Goal: Task Accomplishment & Management: Manage account settings

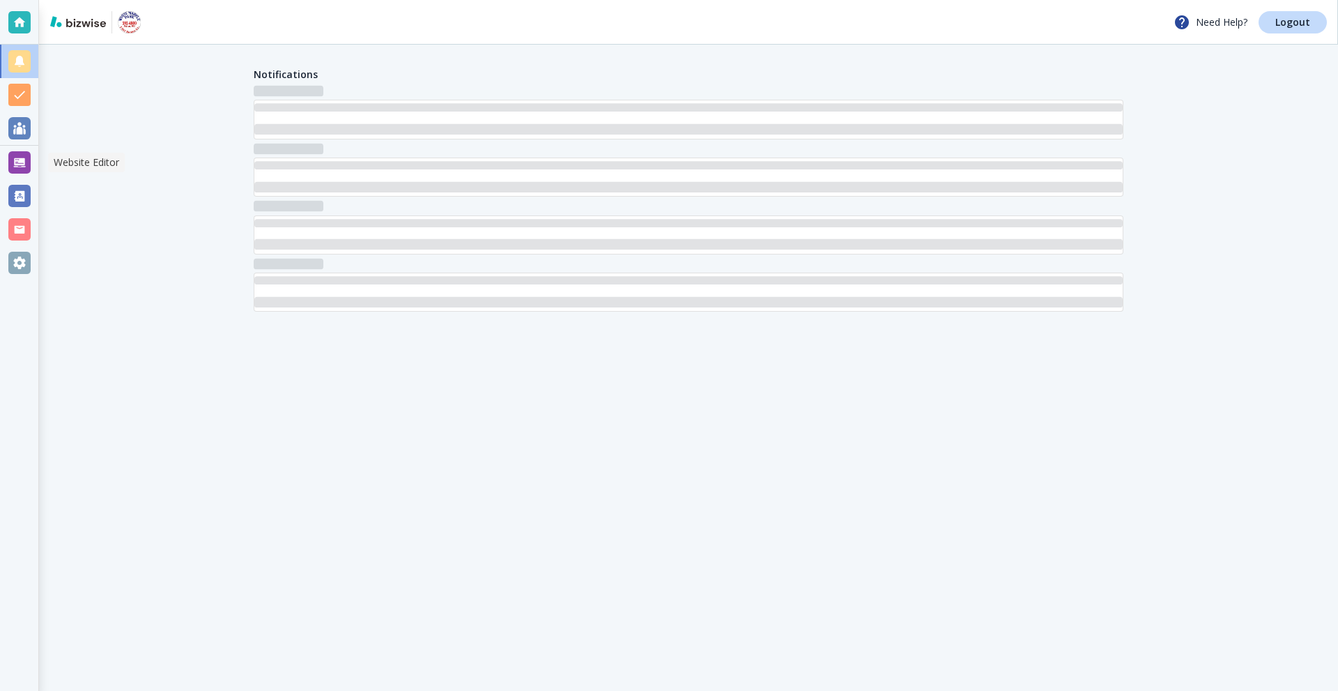
click at [20, 168] on div at bounding box center [19, 162] width 22 height 22
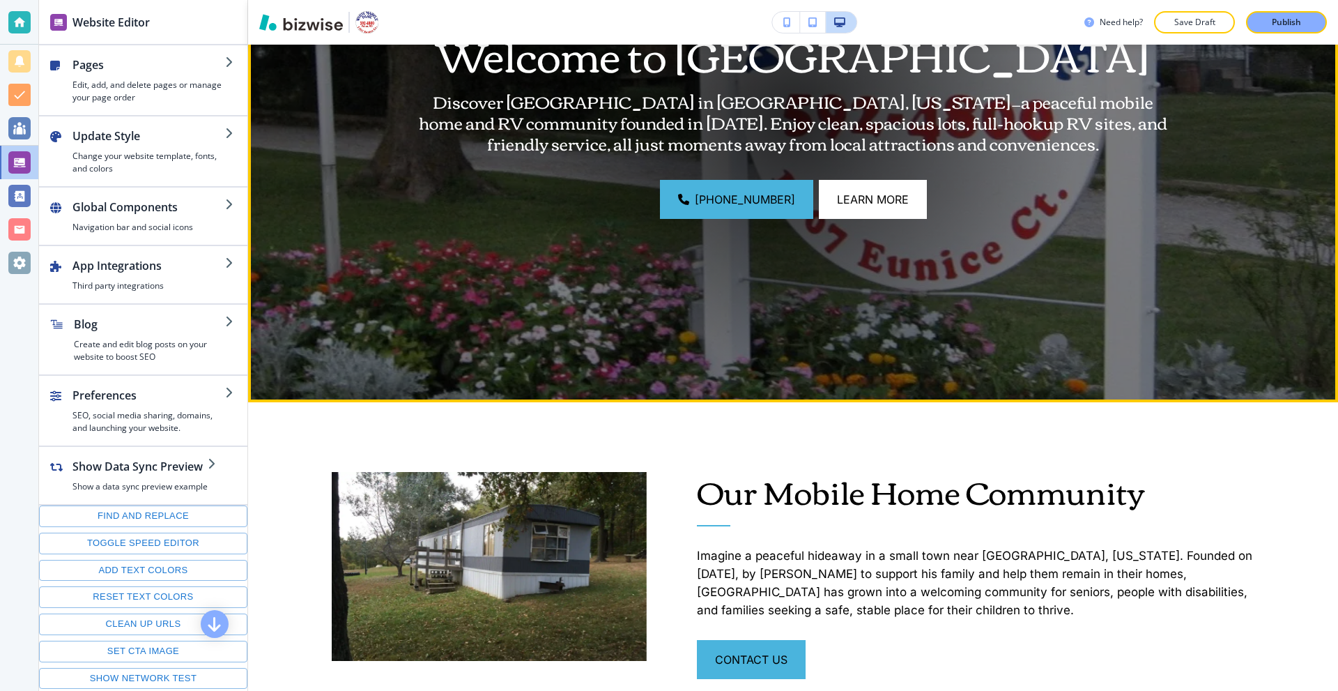
scroll to position [279, 0]
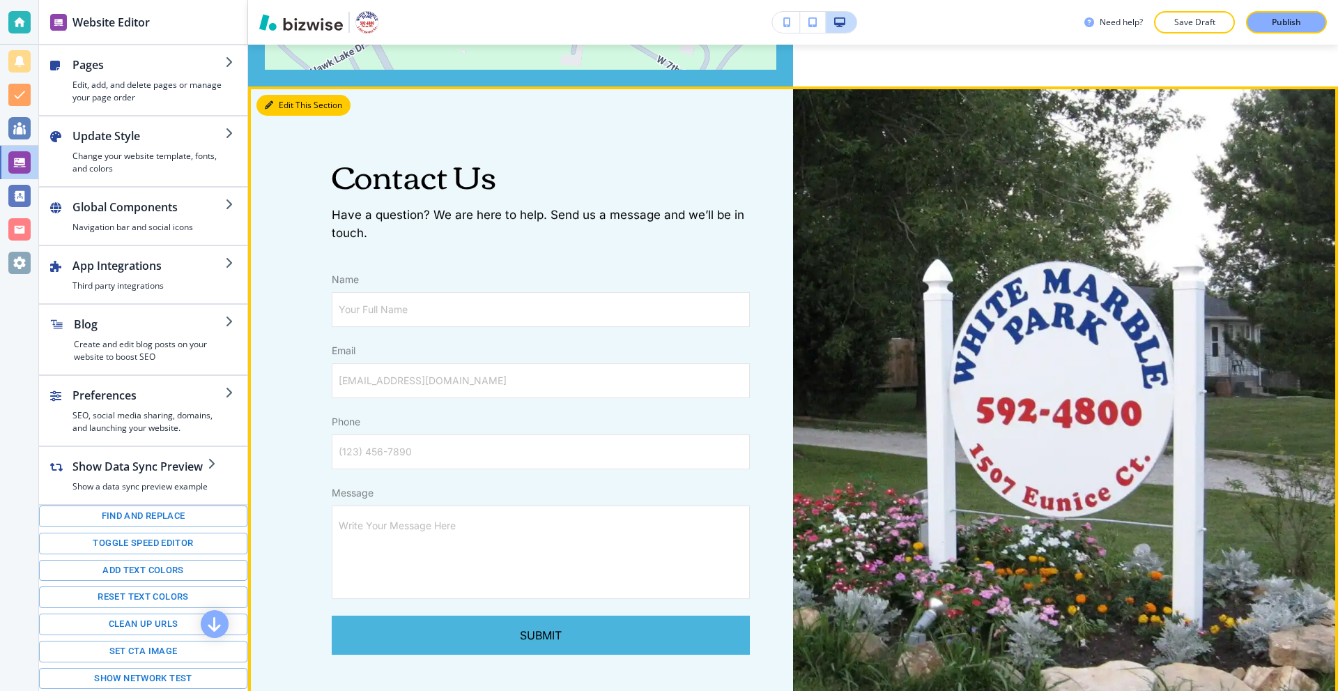
click at [261, 116] on button "Edit This Section" at bounding box center [303, 105] width 94 height 21
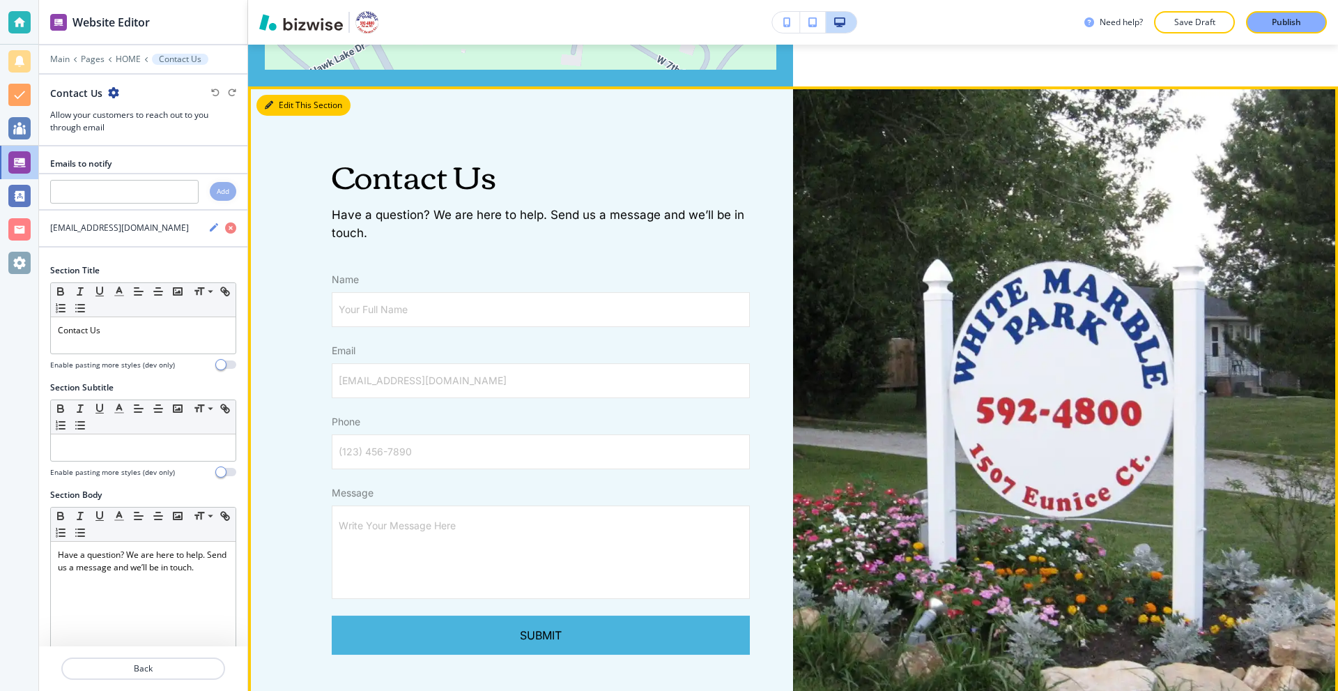
scroll to position [3752, 0]
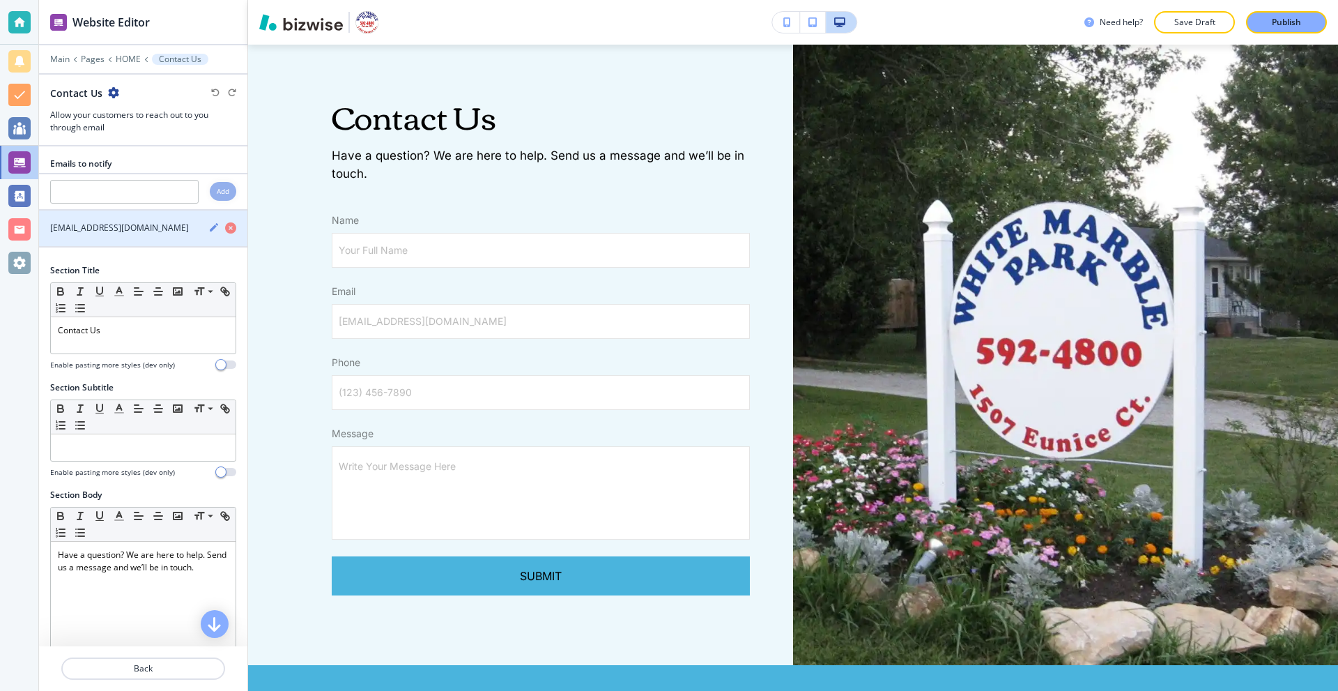
click at [208, 226] on icon "button" at bounding box center [213, 227] width 11 height 11
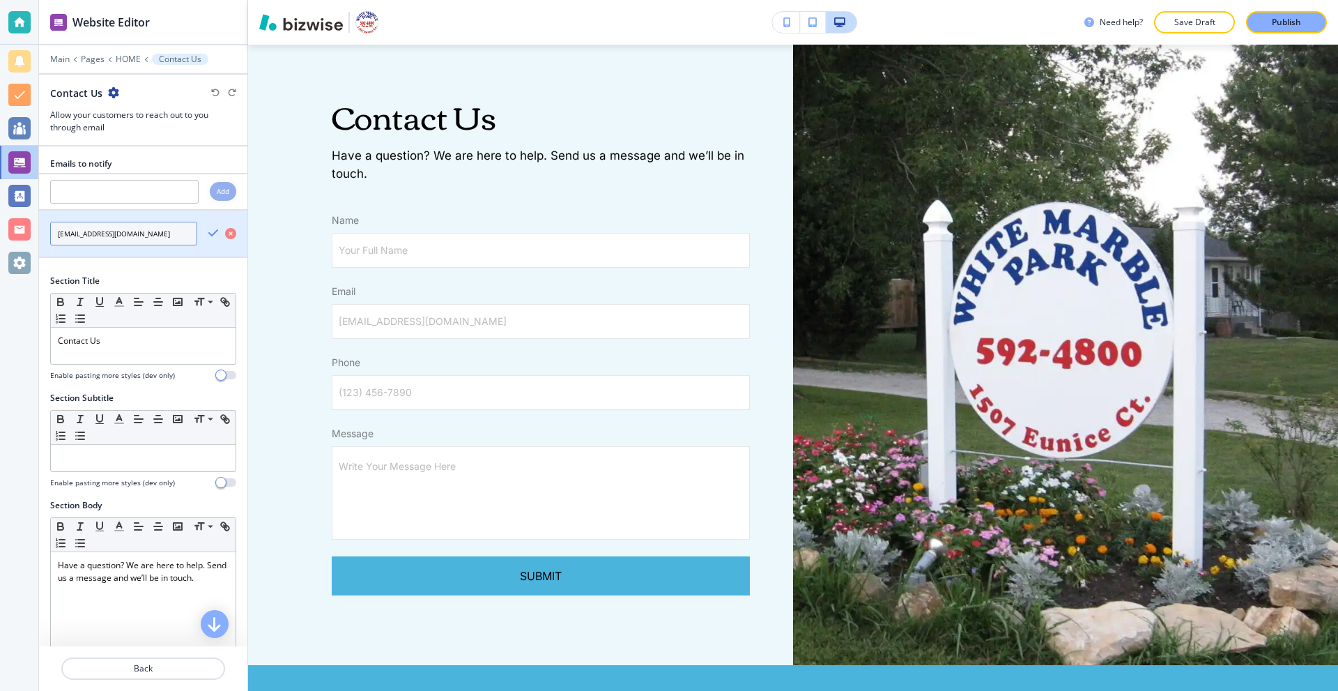
click at [155, 231] on input "whitemarblepark@socket.net" at bounding box center [123, 234] width 147 height 24
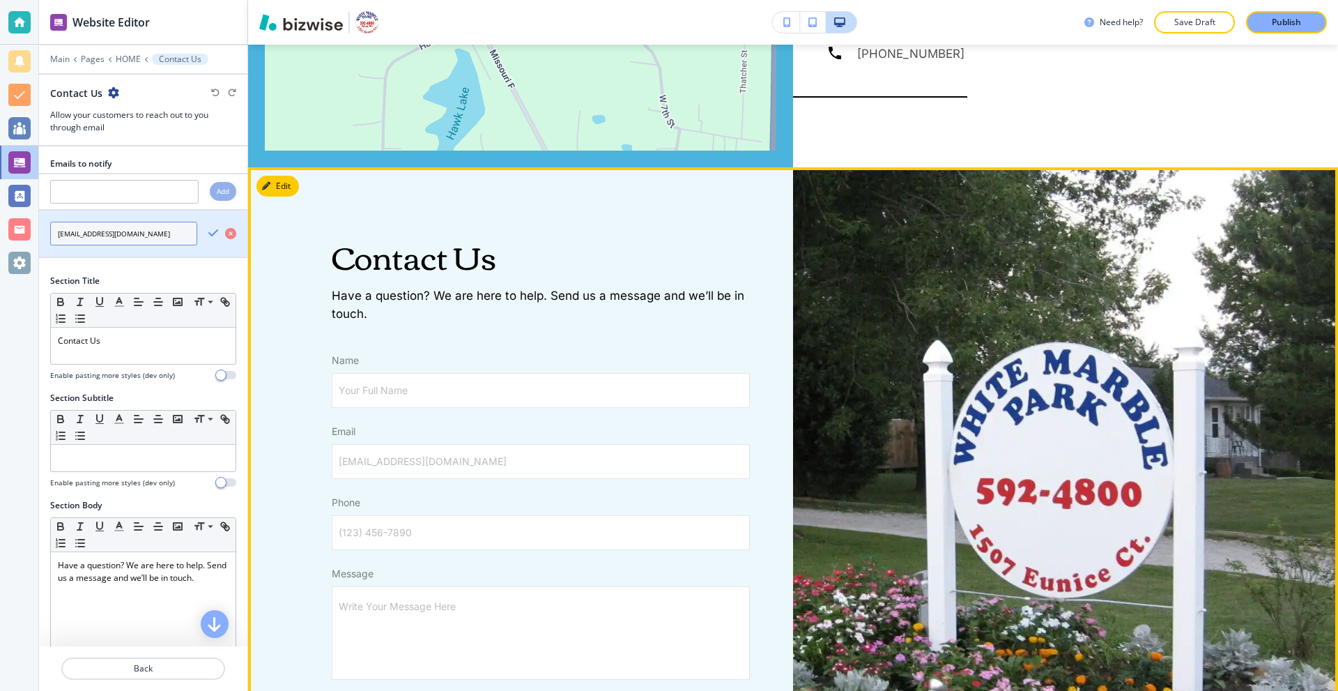
scroll to position [3613, 0]
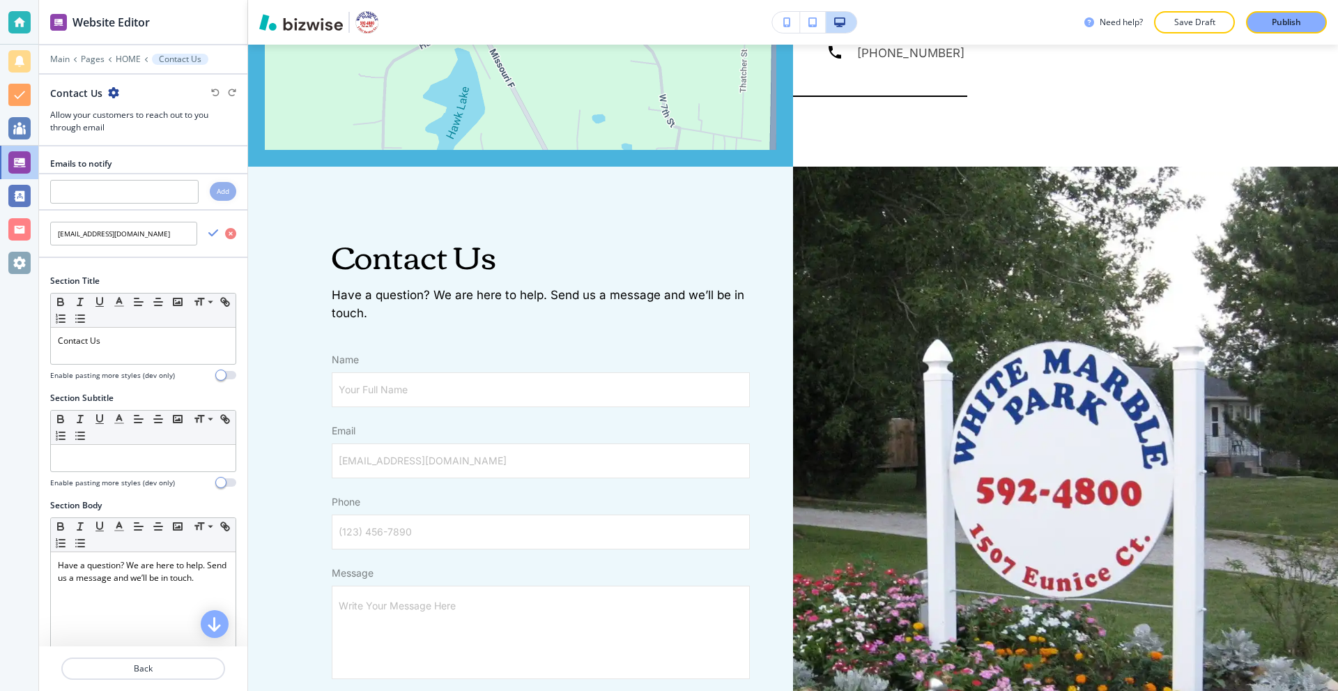
click at [192, 264] on div "Emails to notify Add whitemarblepark@socket.net Section Title Small Normal Larg…" at bounding box center [143, 396] width 208 height 500
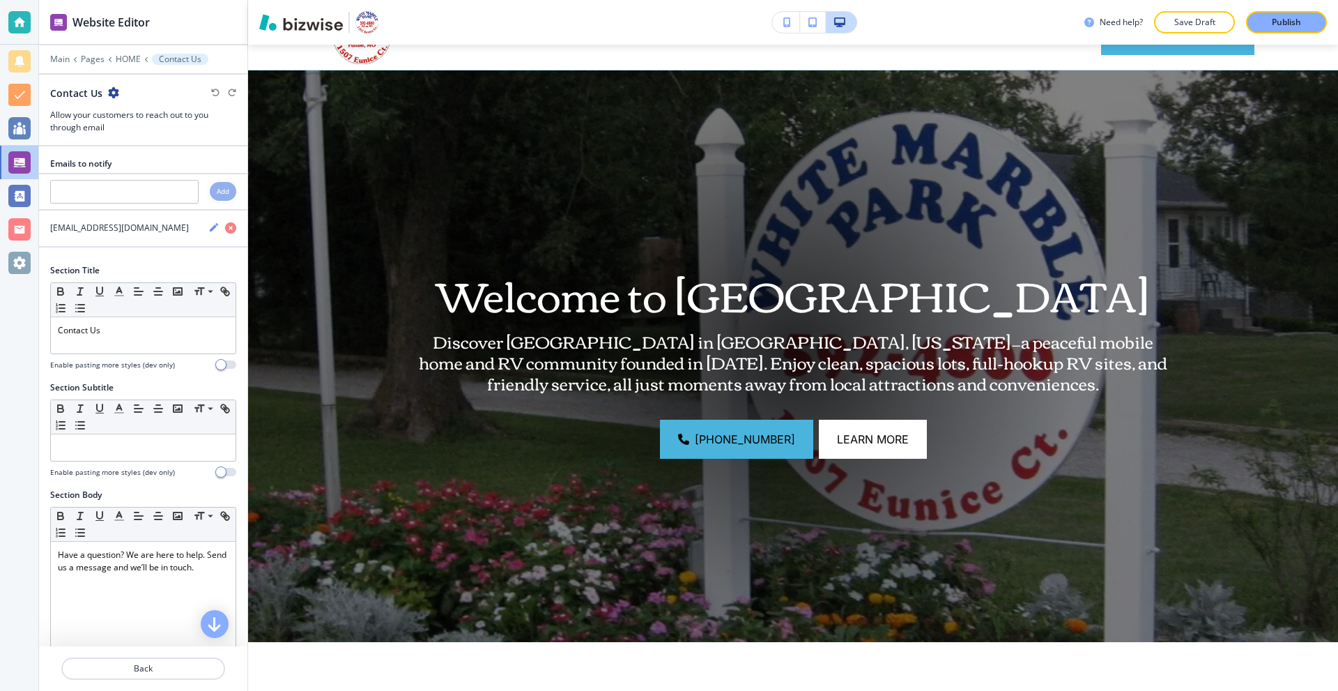
scroll to position [0, 0]
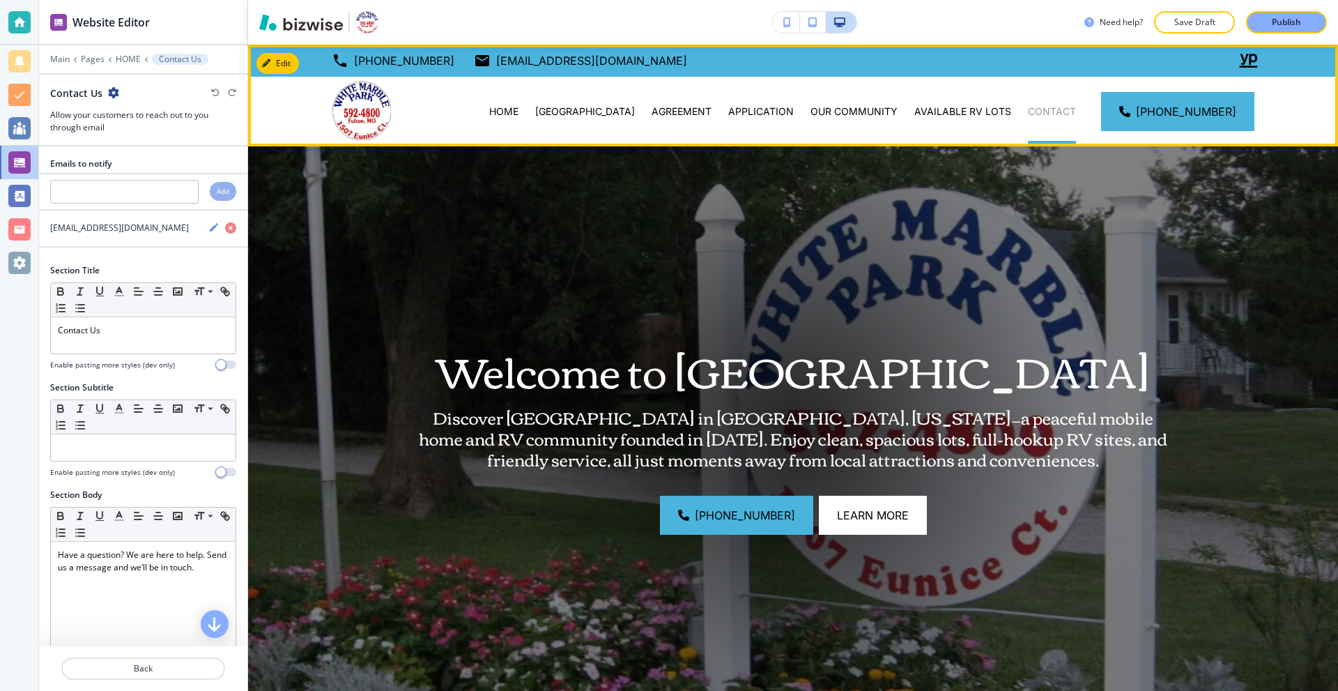
click at [1050, 107] on p "CONTACT" at bounding box center [1052, 112] width 48 height 14
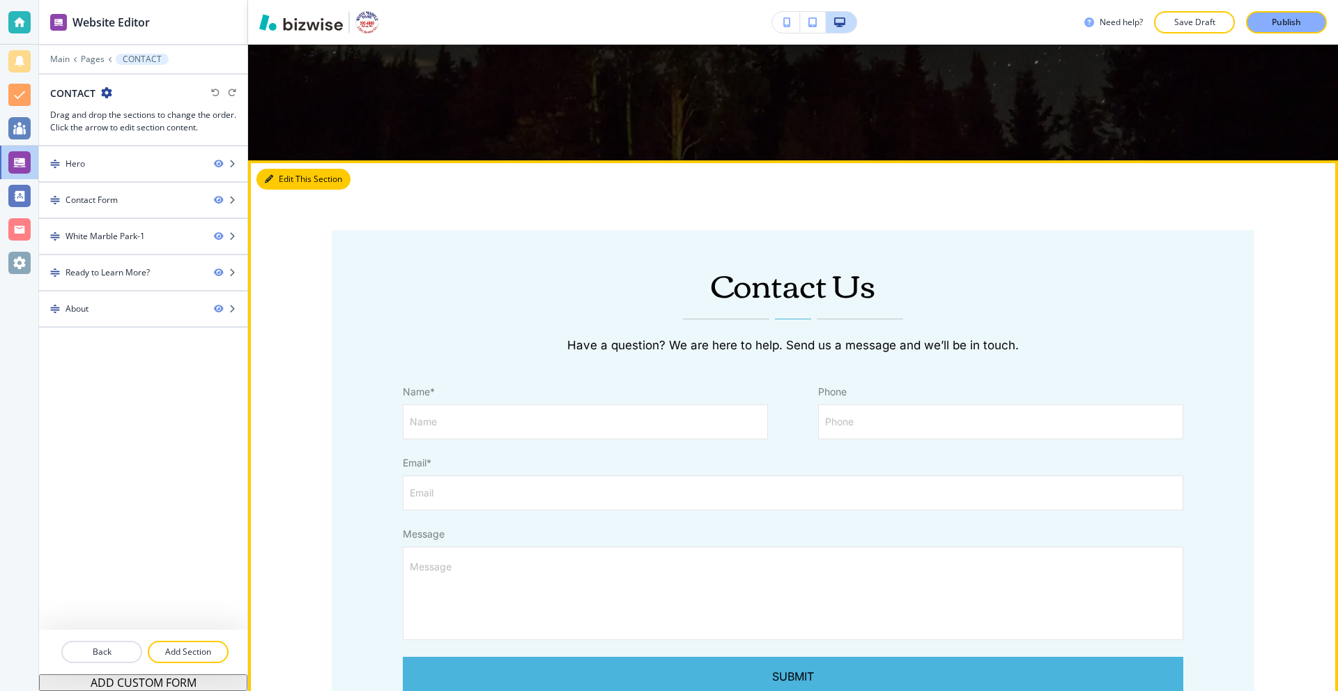
click at [281, 175] on button "Edit This Section" at bounding box center [303, 179] width 94 height 21
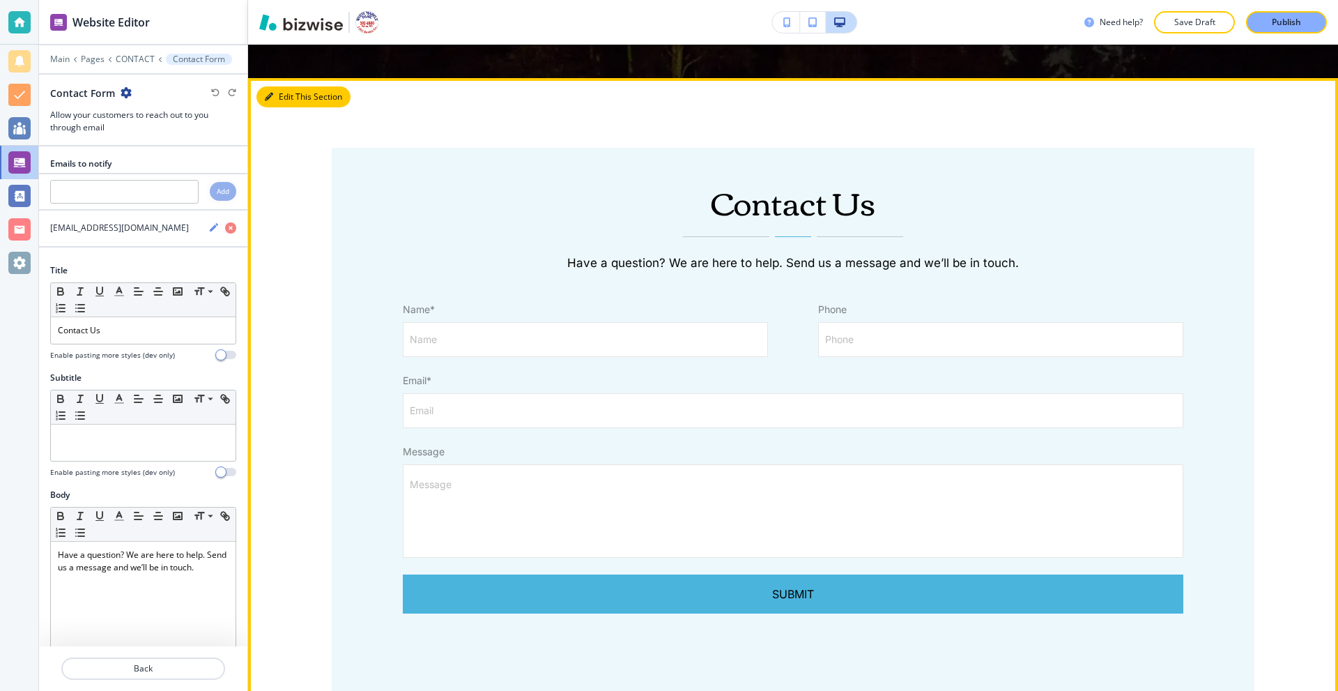
scroll to position [673, 0]
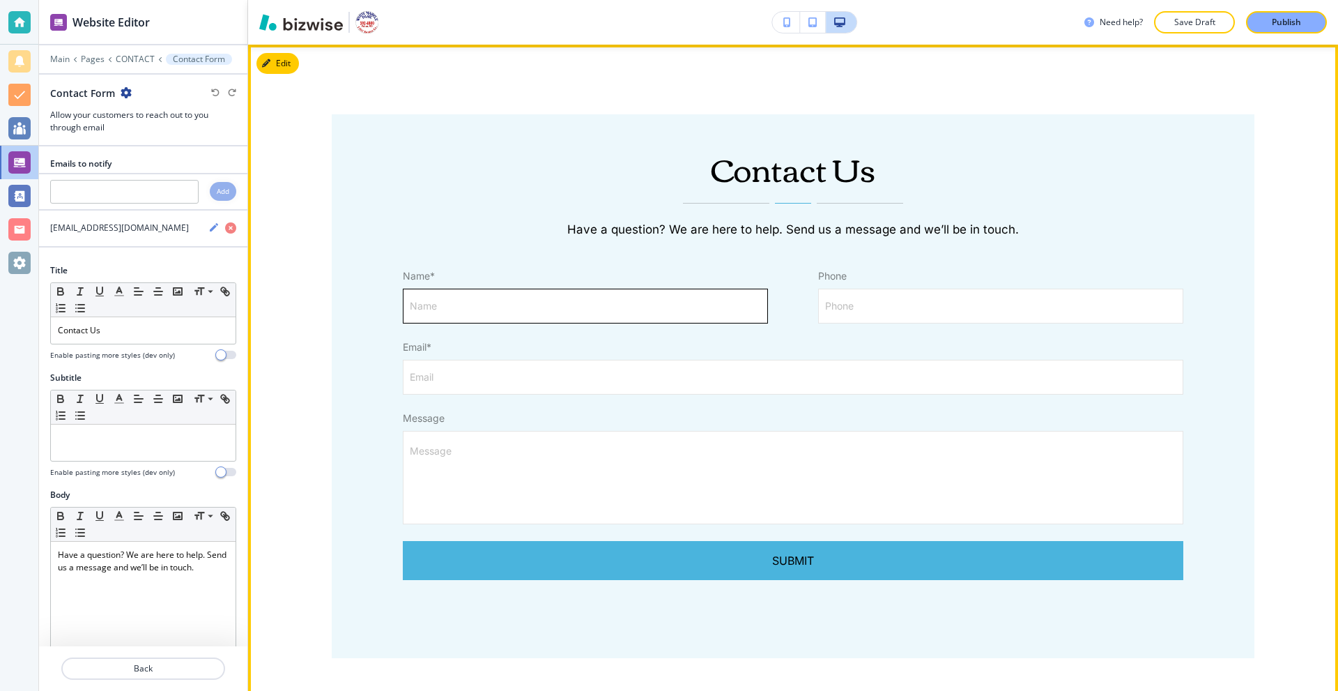
click at [503, 309] on input "Name" at bounding box center [585, 305] width 364 height 33
type input "Tets"
type input "T"
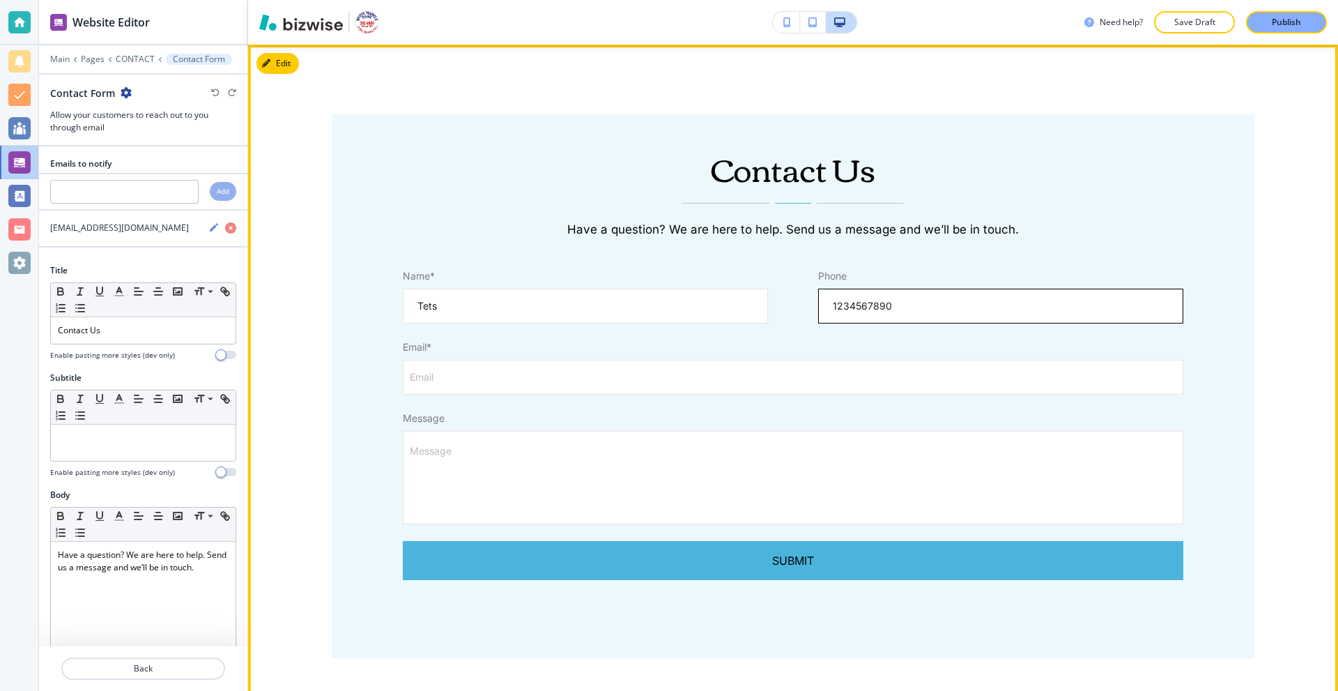
type input "1234567890"
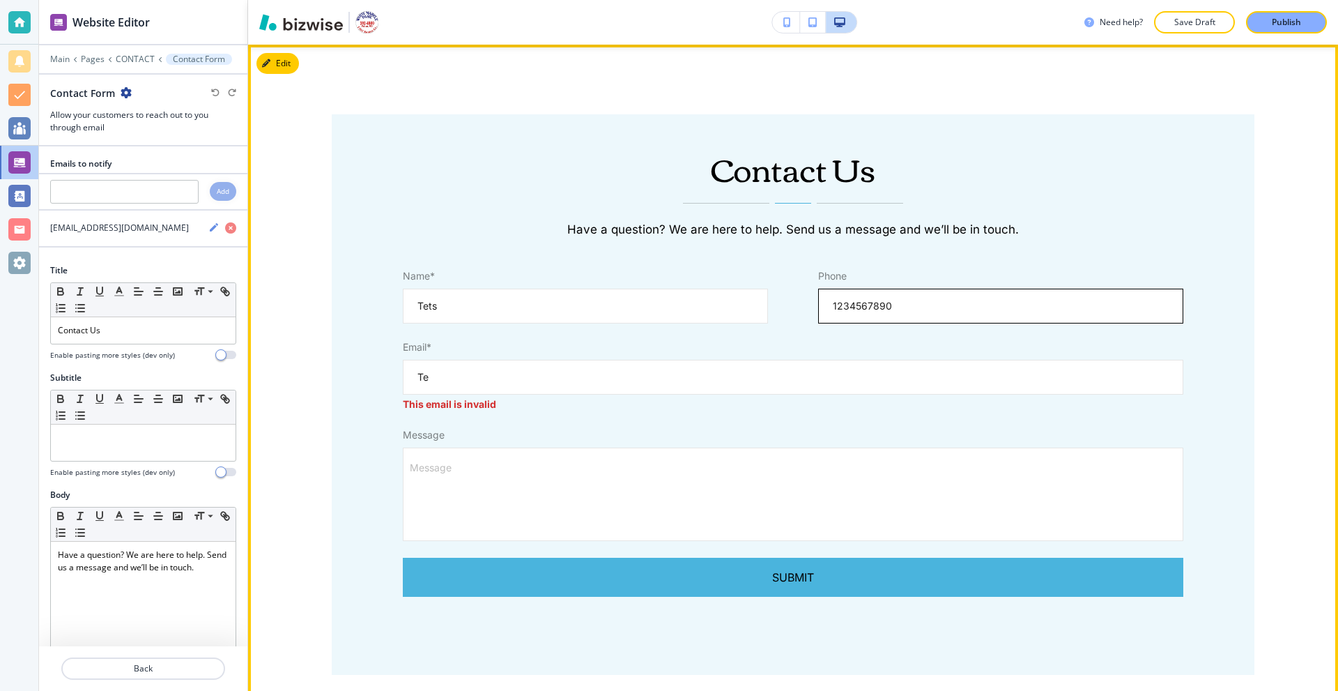
type input "T"
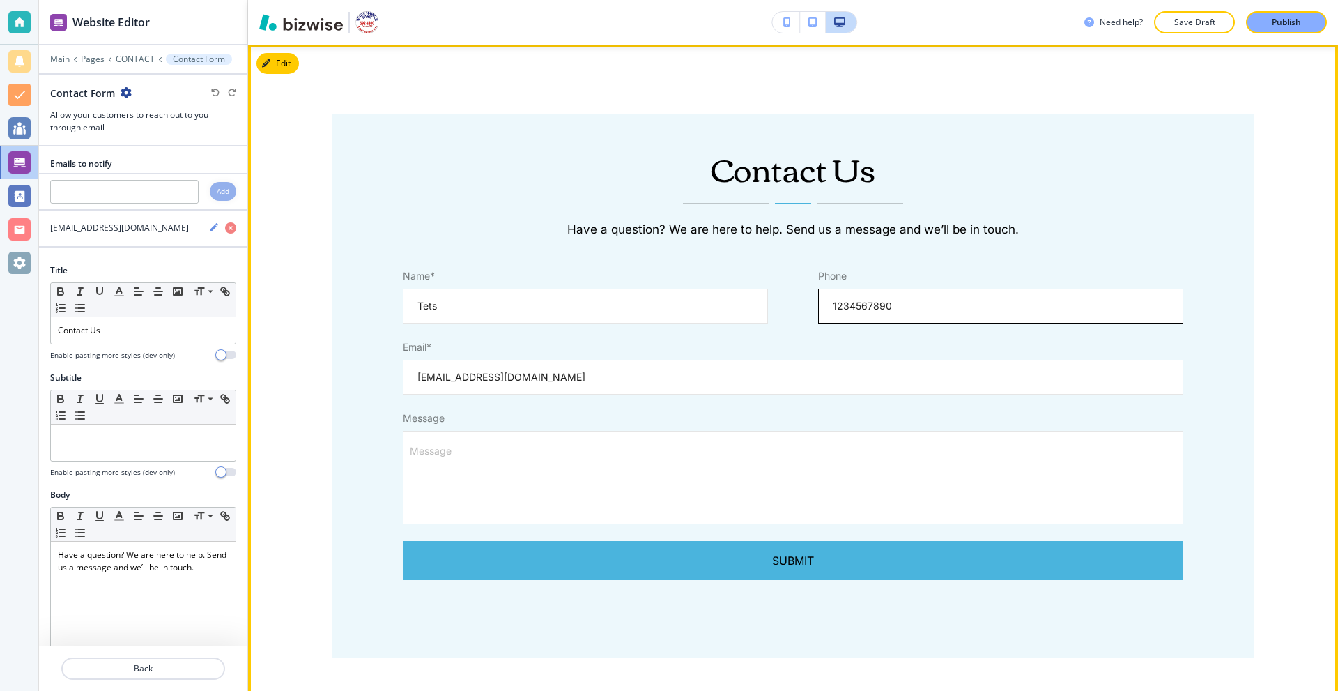
type input "test@test.com"
type textarea "T"
type textarea "x"
type textarea "Te"
type textarea "x"
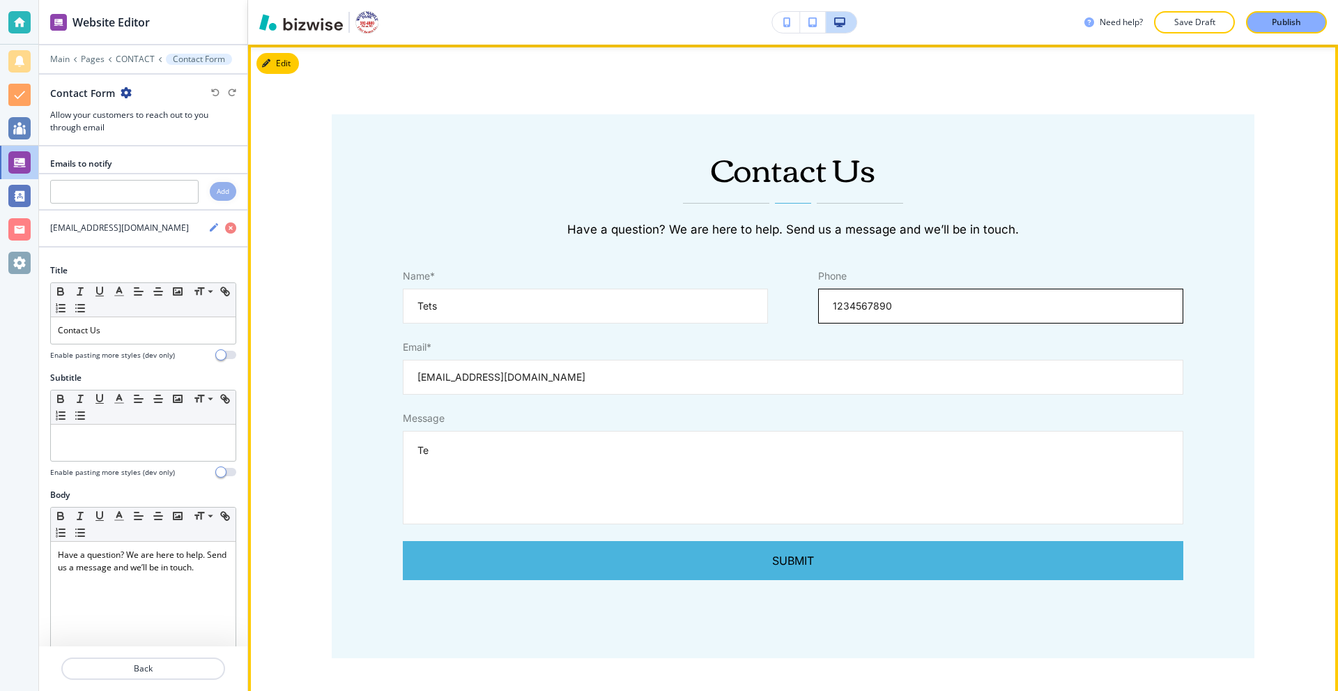
type textarea "Tes"
type textarea "x"
type textarea "Test"
type textarea "x"
type textarea "Test"
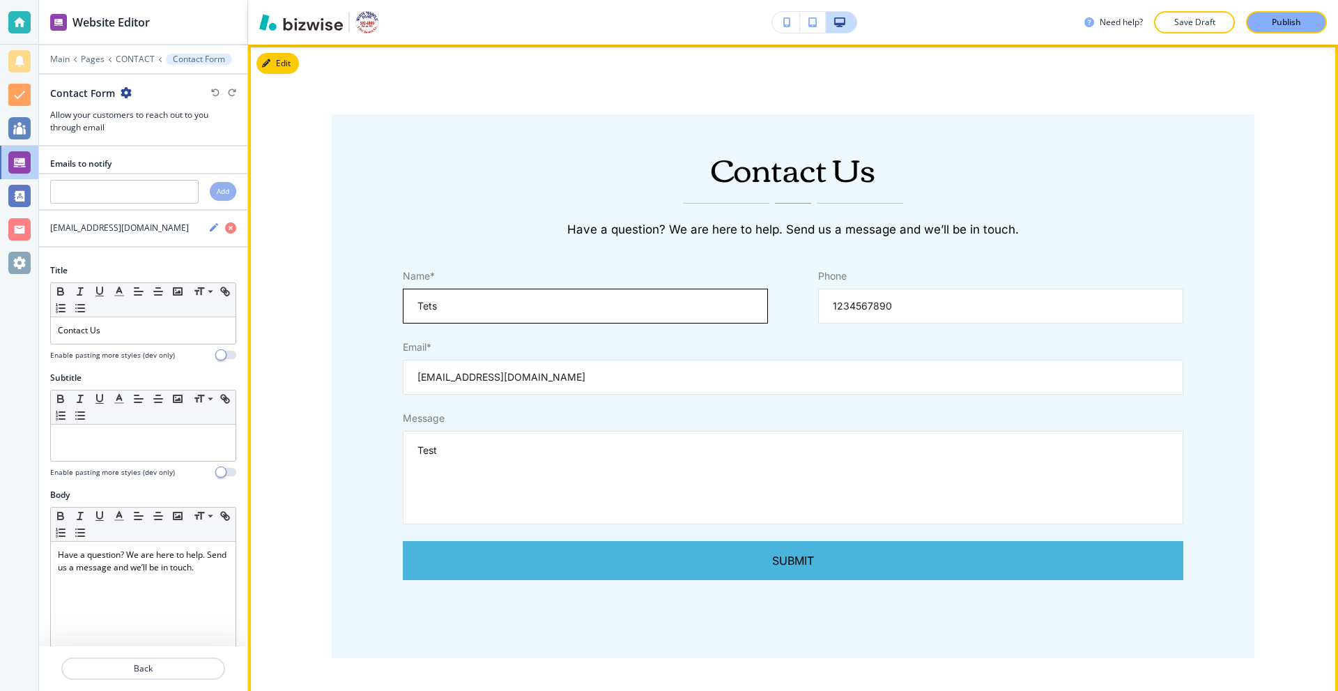
type textarea "x"
drag, startPoint x: 442, startPoint y: 312, endPoint x: 429, endPoint y: 310, distance: 13.4
click at [429, 310] on input "Tets" at bounding box center [585, 305] width 364 height 33
type input "Tes"
type textarea "x"
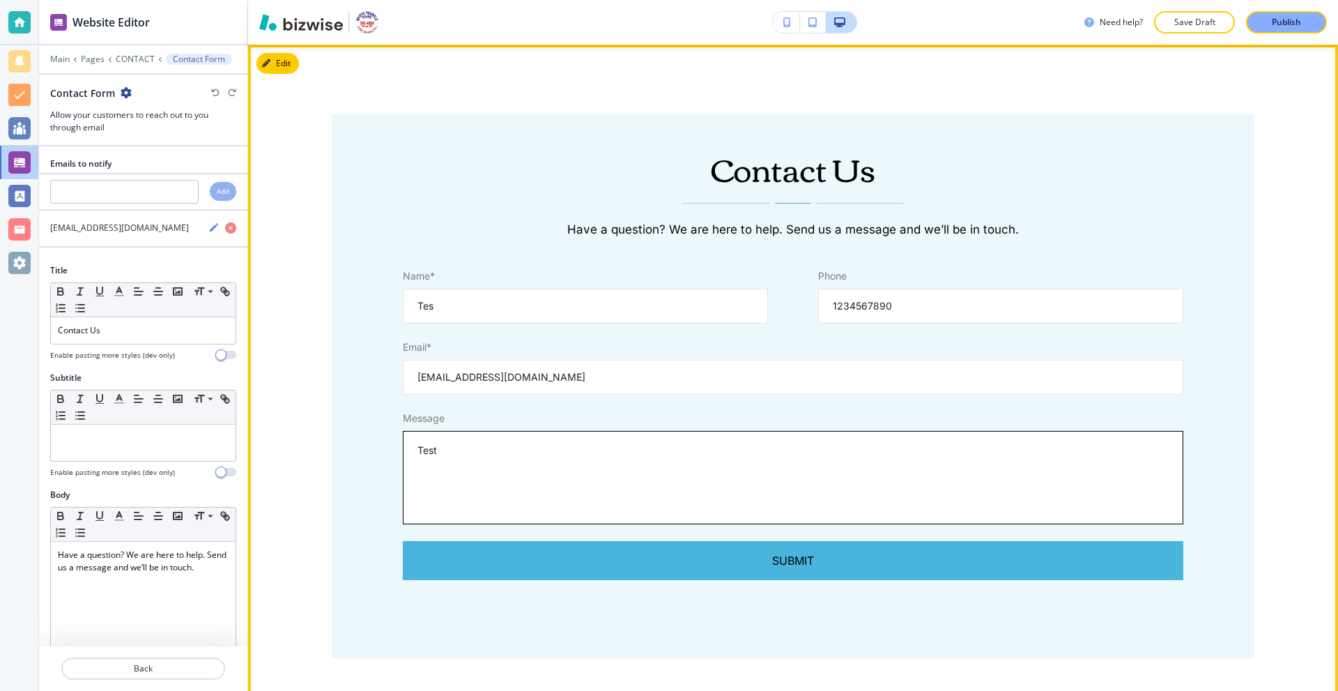
type input "Test"
type textarea "x"
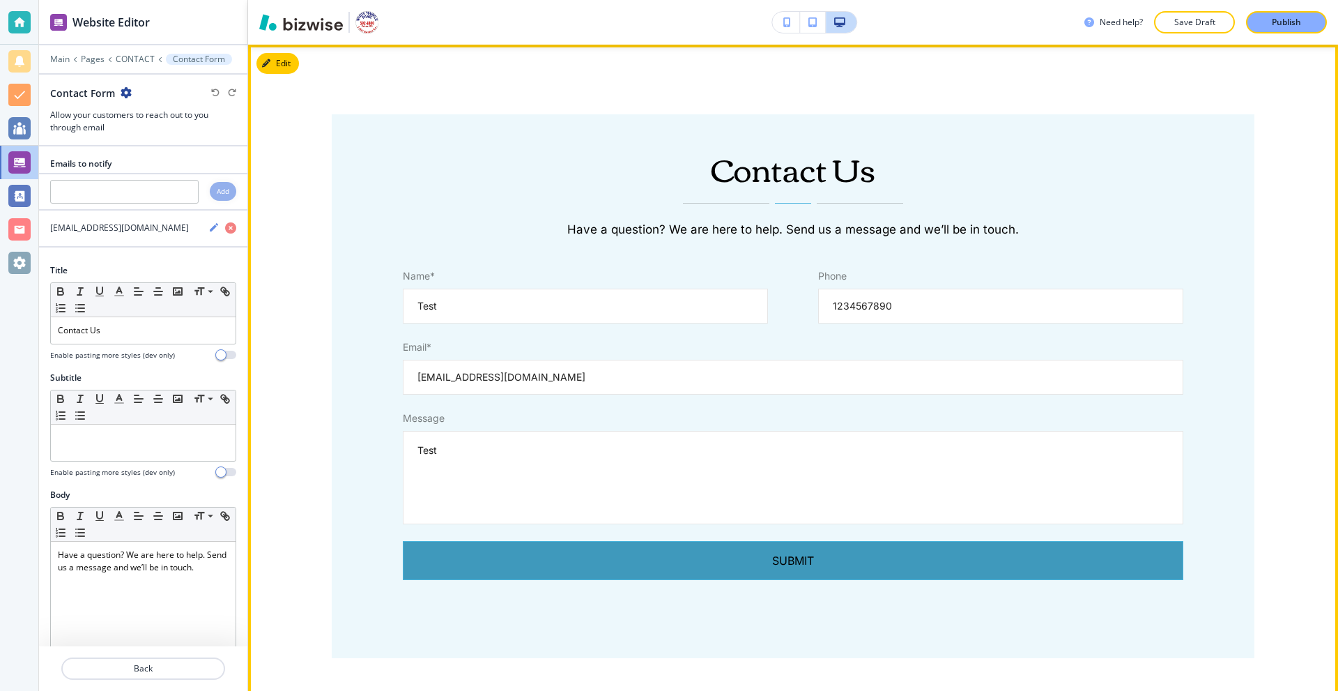
type input "Test"
click at [624, 557] on button "Submit" at bounding box center [793, 560] width 780 height 39
type textarea "x"
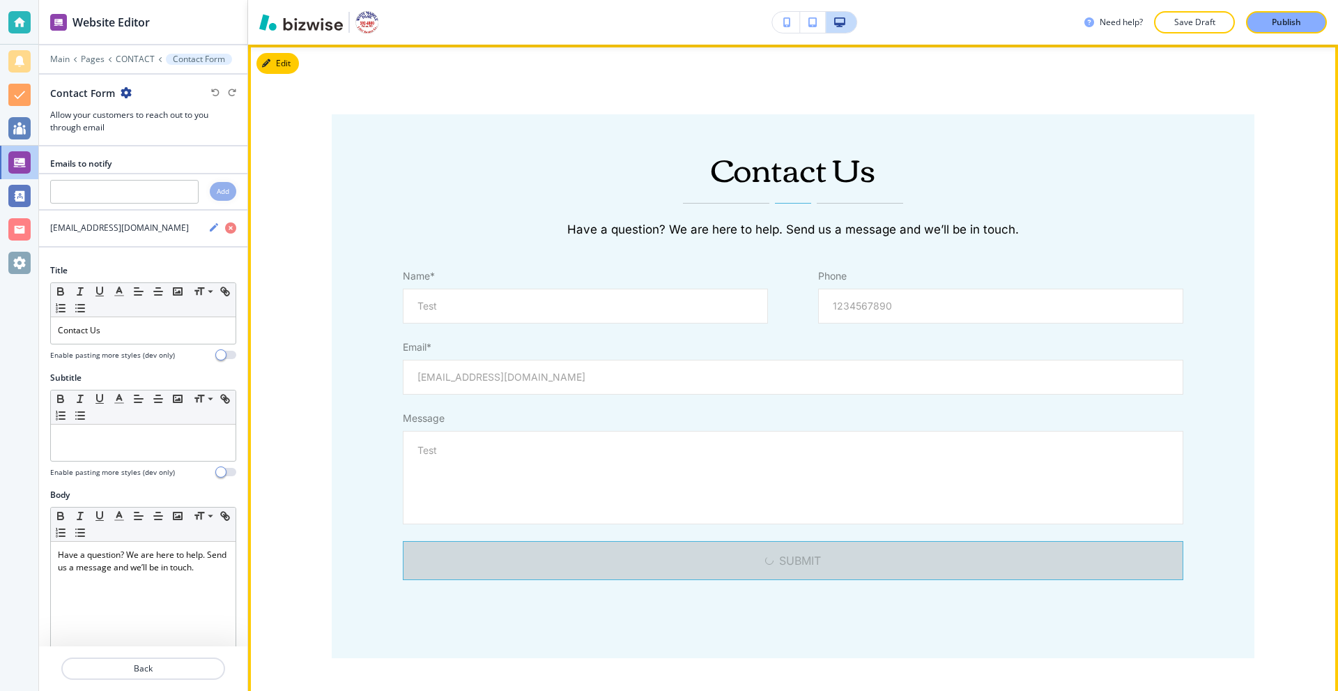
type textarea "x"
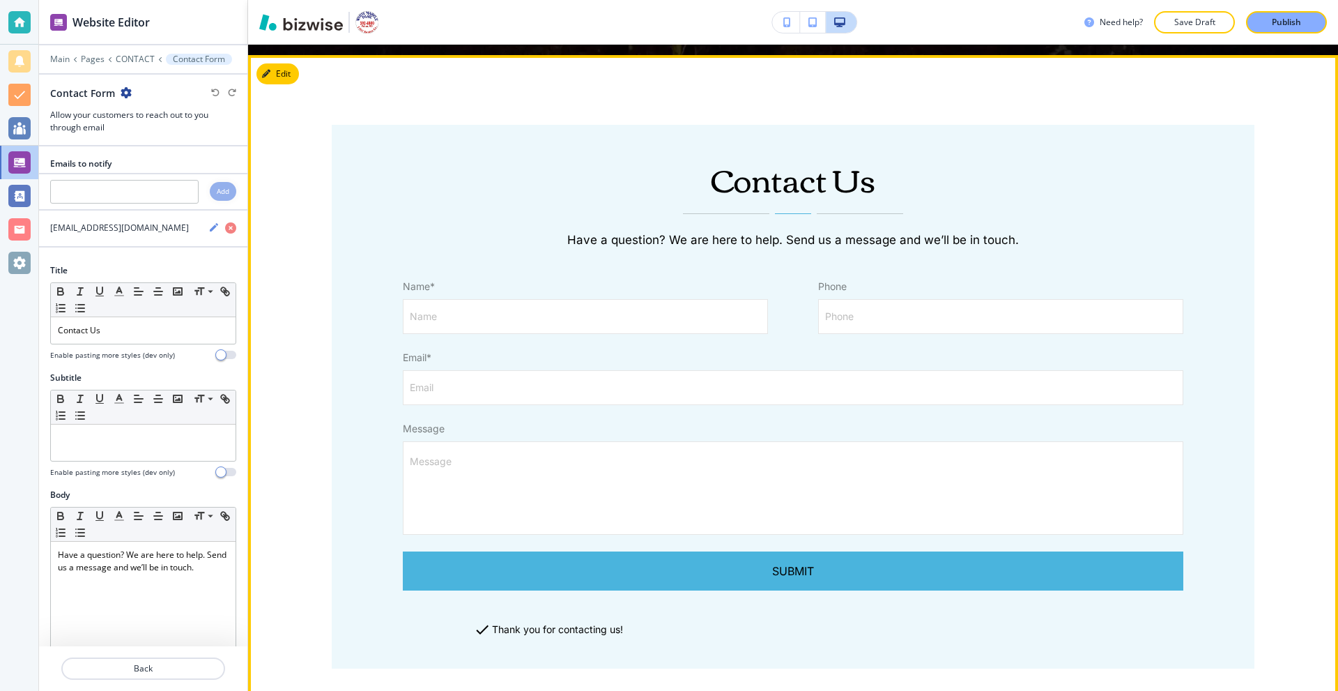
scroll to position [603, 0]
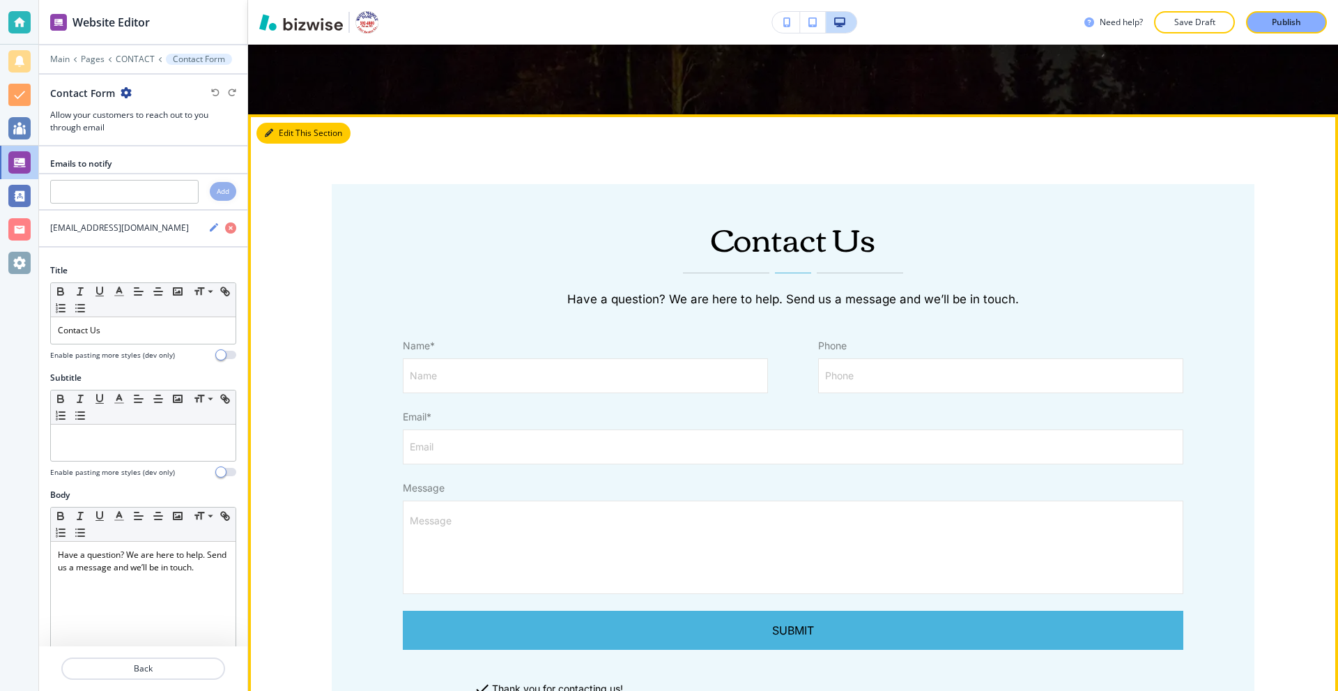
click at [294, 131] on button "Edit This Section" at bounding box center [303, 133] width 94 height 21
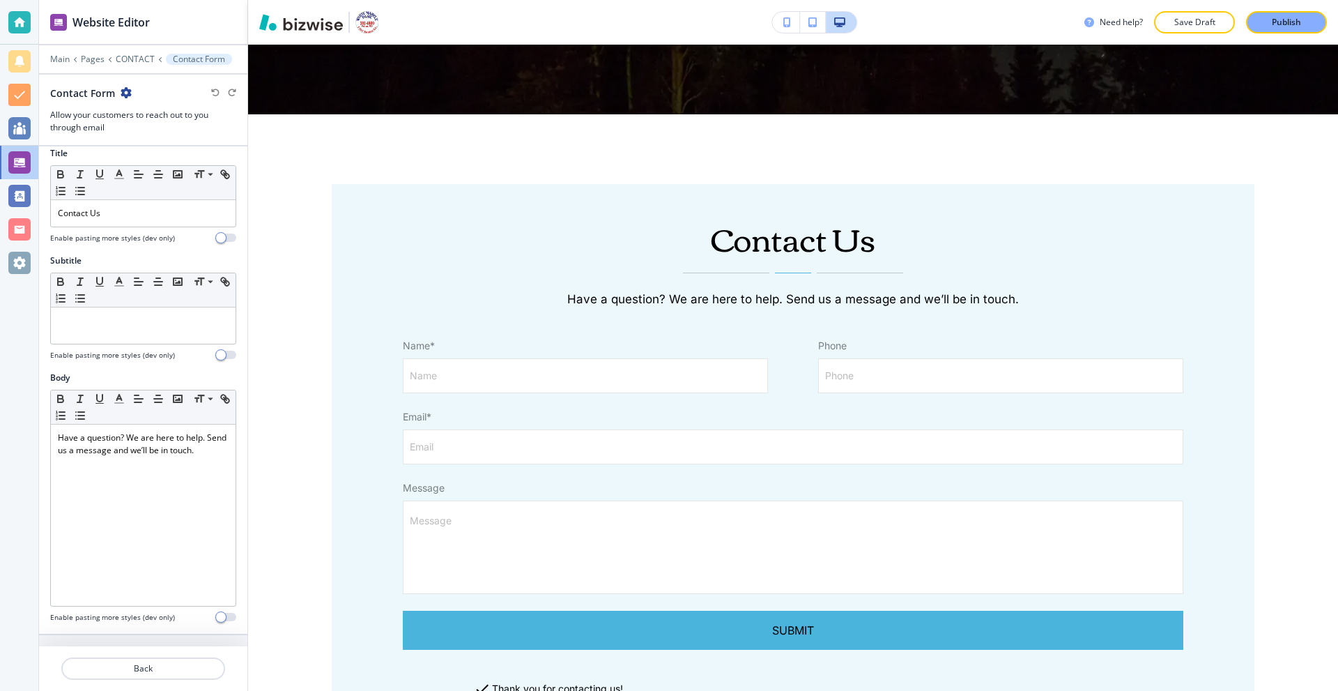
scroll to position [0, 0]
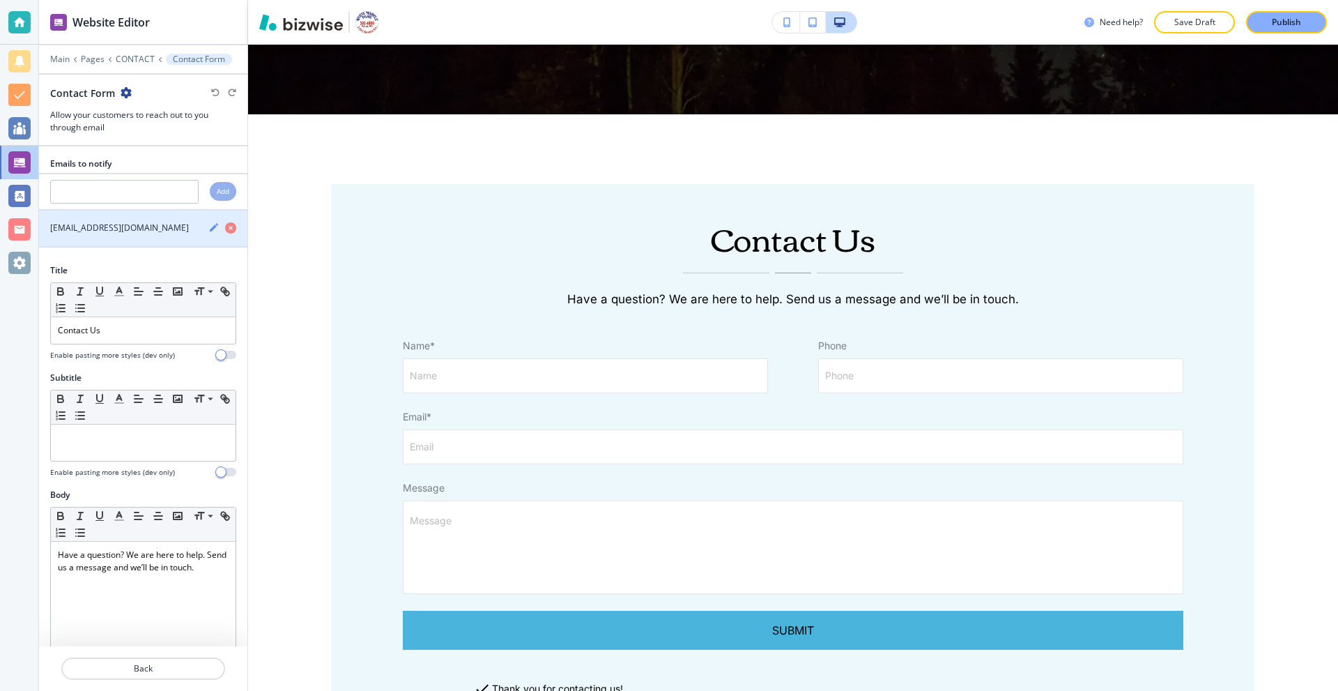
click at [159, 222] on h4 "whitemarbelpark@socket.net" at bounding box center [119, 228] width 139 height 13
click at [210, 230] on icon "button" at bounding box center [214, 227] width 8 height 8
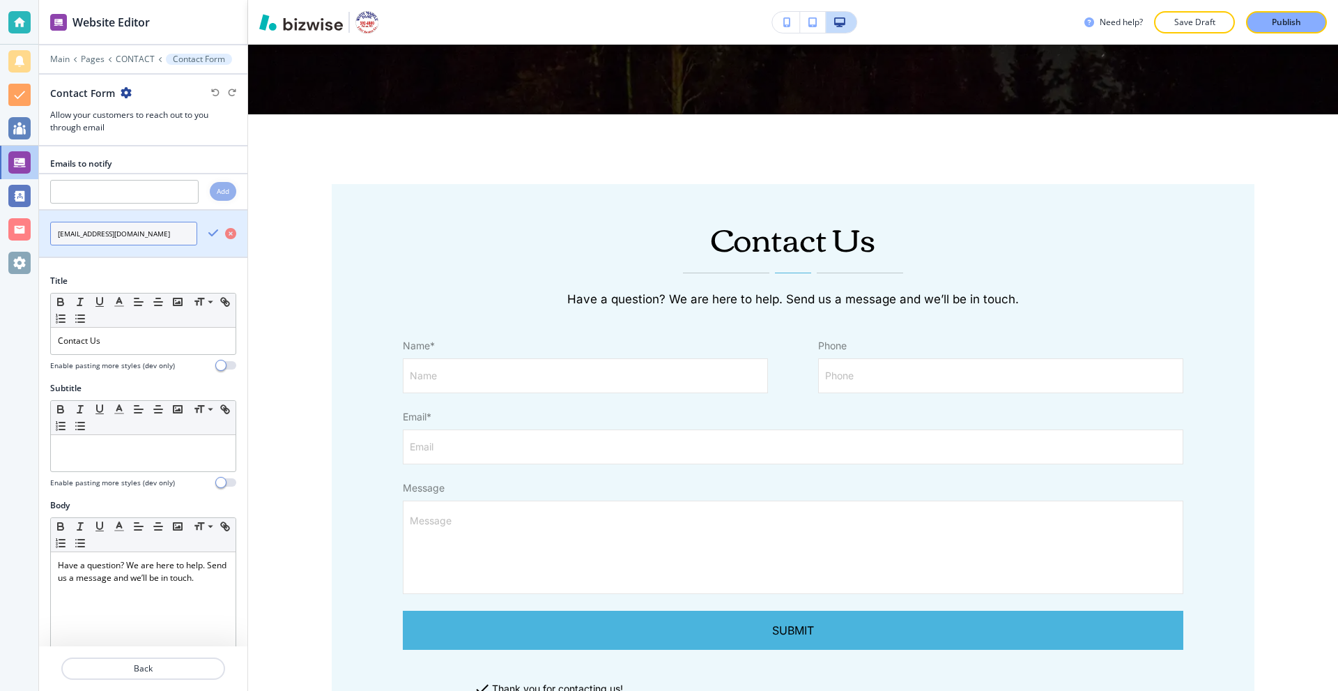
click at [95, 237] on input "whitemarbelpark@socket.net" at bounding box center [123, 234] width 147 height 24
type input "whitemarblepark@socket.net"
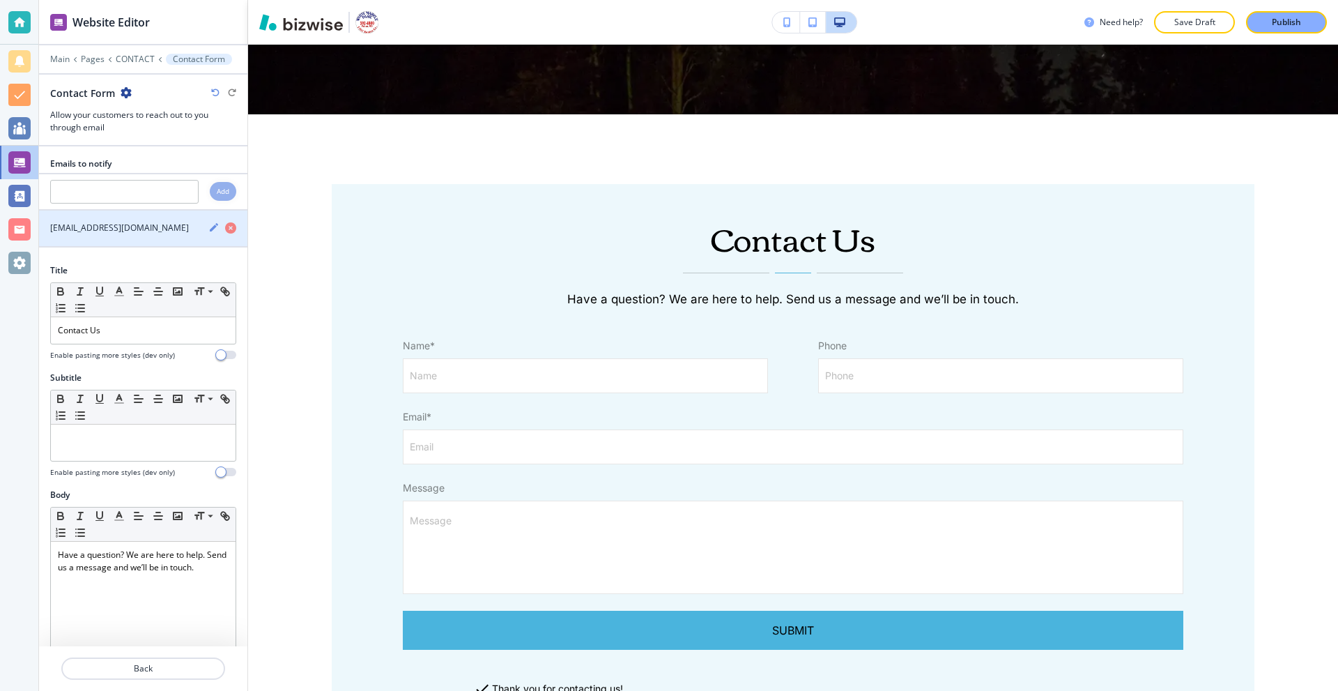
click at [160, 229] on h4 "whitemarblepark@socket.net" at bounding box center [119, 228] width 139 height 13
click at [208, 229] on icon "button" at bounding box center [213, 227] width 11 height 11
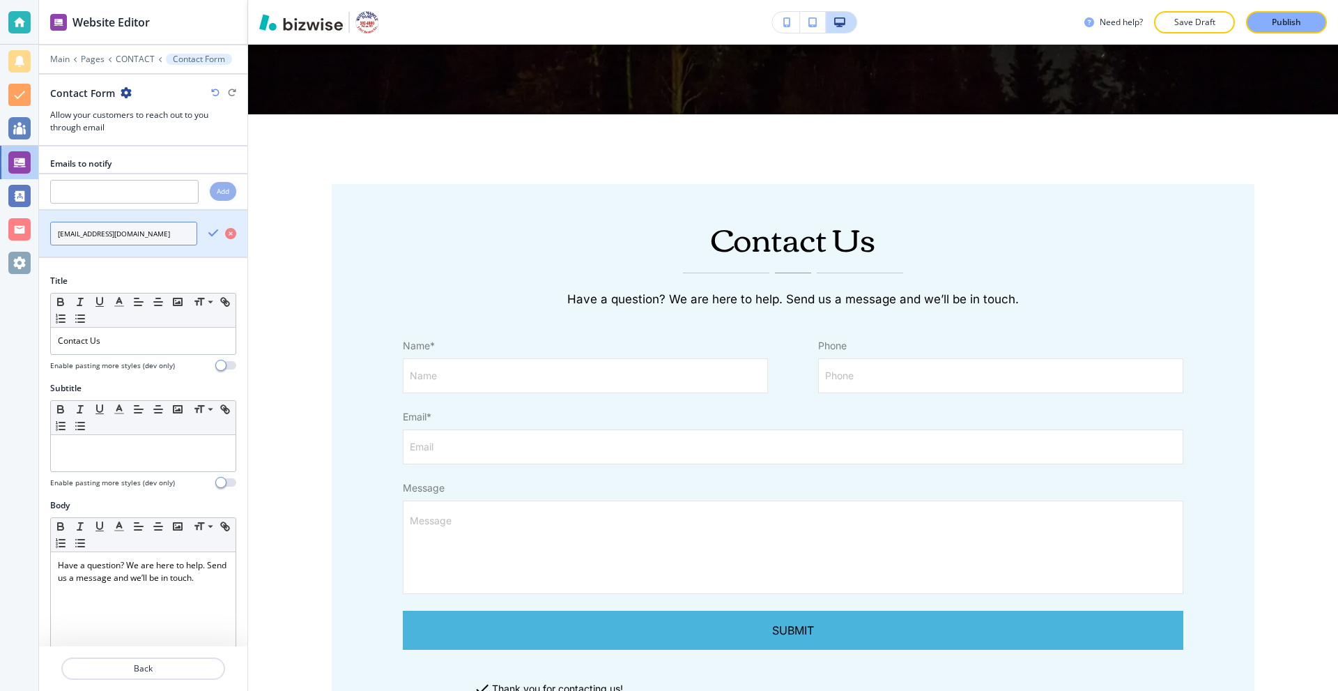
click at [126, 236] on input "whitemarblepark@socket.net" at bounding box center [123, 234] width 147 height 24
click at [119, 261] on div at bounding box center [143, 266] width 208 height 17
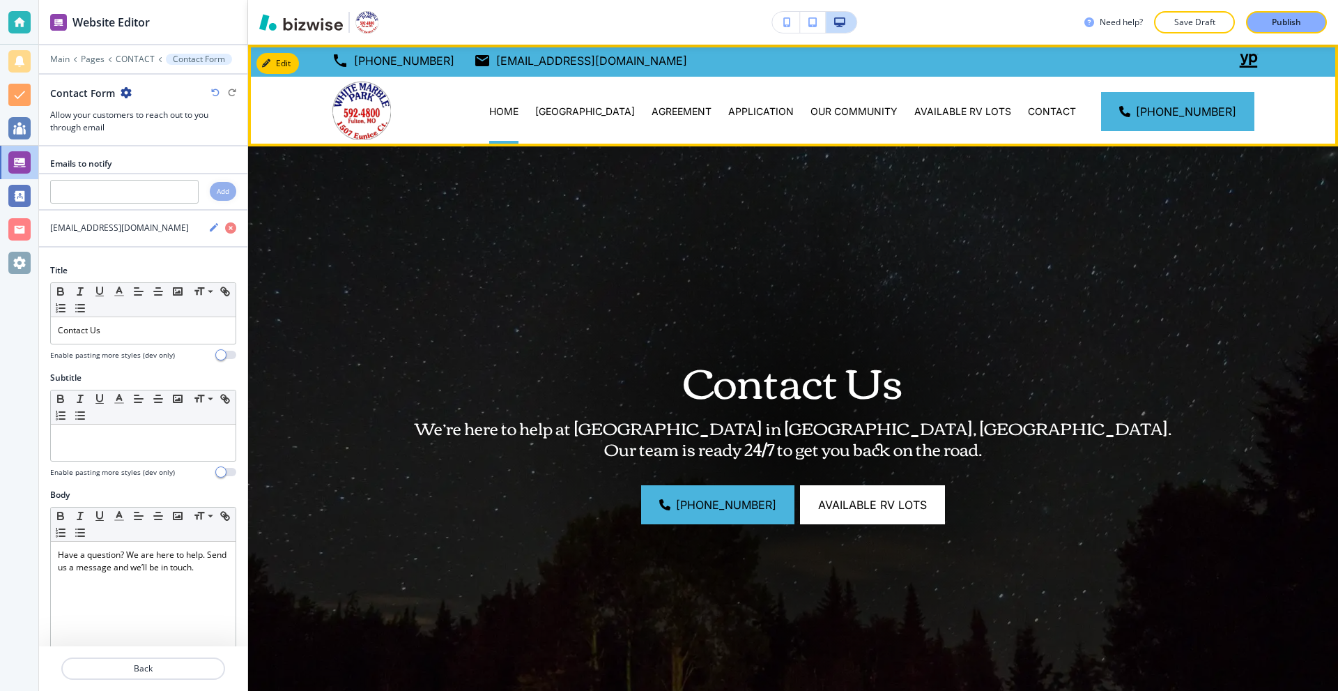
click at [527, 110] on div "HOME" at bounding box center [504, 112] width 46 height 14
click at [510, 116] on p "HOME" at bounding box center [503, 112] width 29 height 14
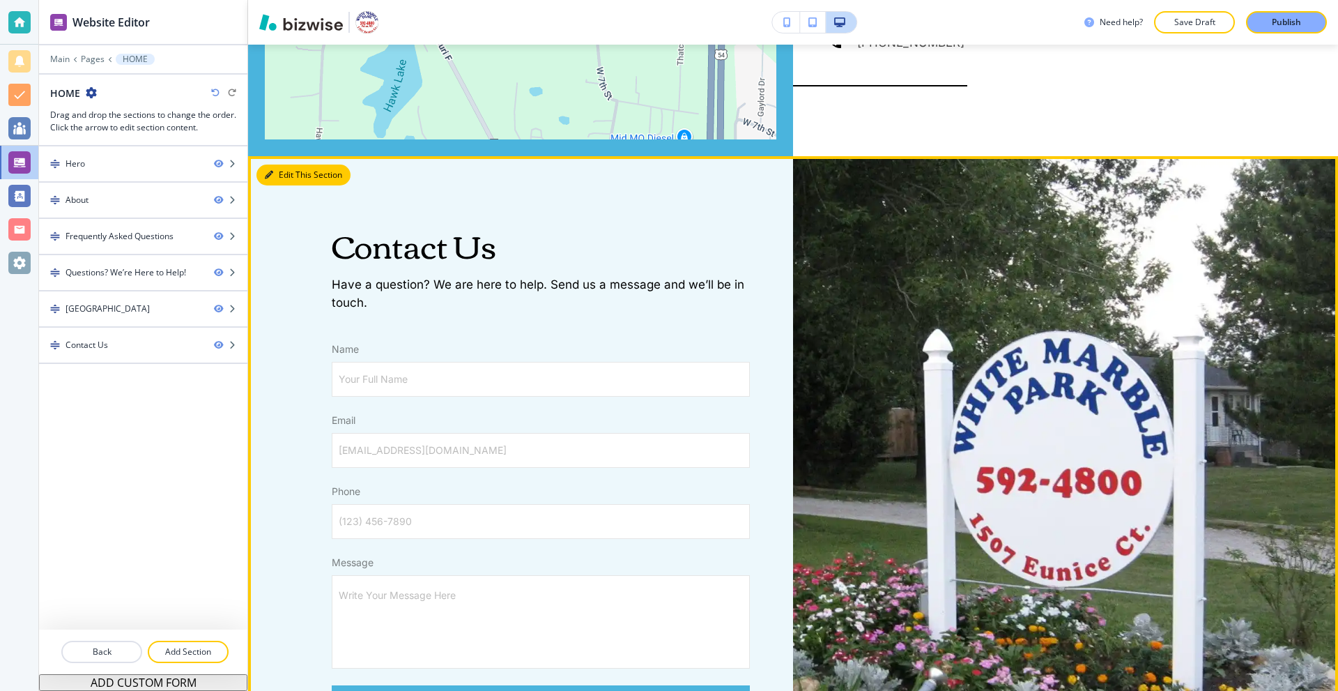
click at [282, 185] on button "Edit This Section" at bounding box center [303, 174] width 94 height 21
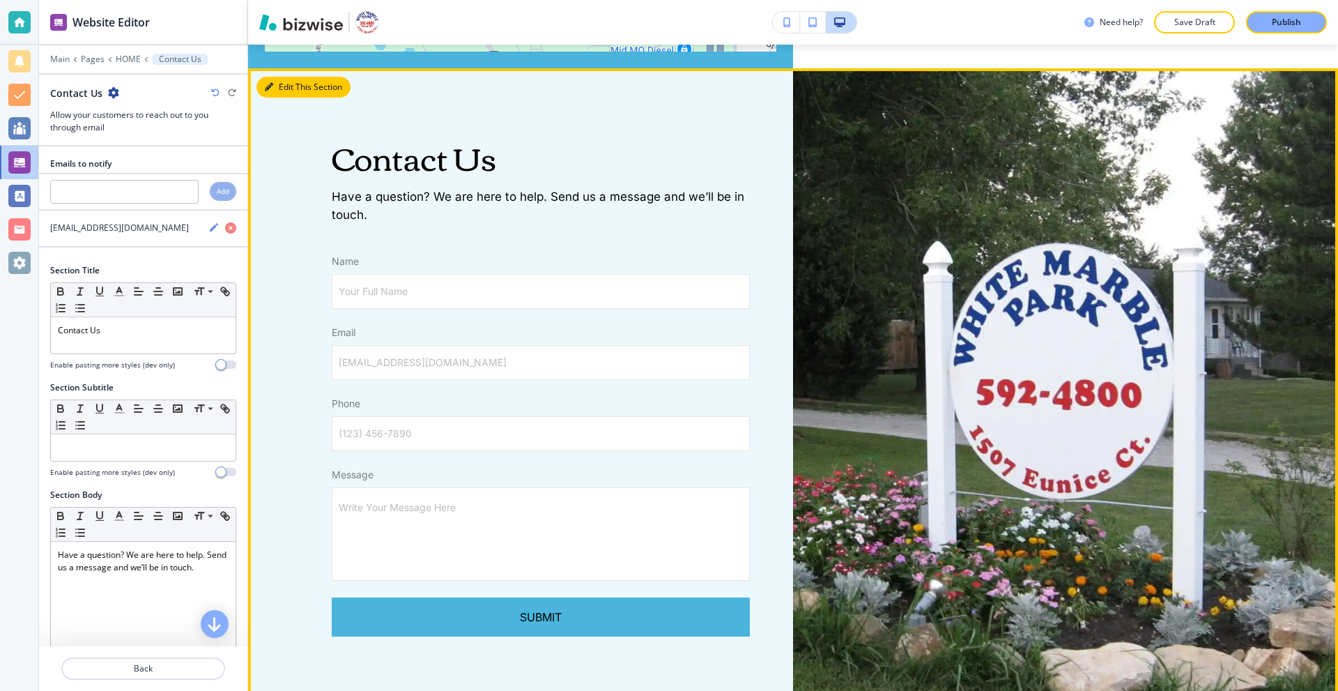
scroll to position [3752, 0]
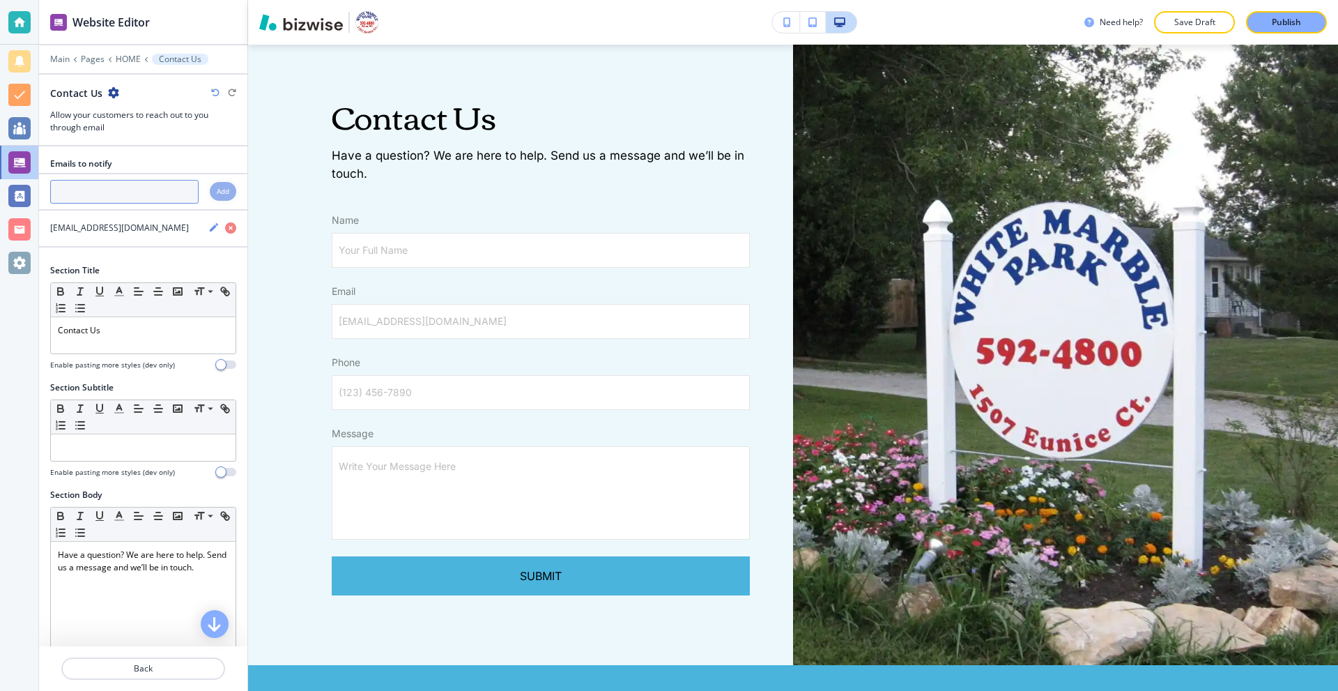
click at [153, 193] on input "text" at bounding box center [124, 192] width 148 height 24
click at [53, 59] on p "Main" at bounding box center [60, 59] width 20 height 10
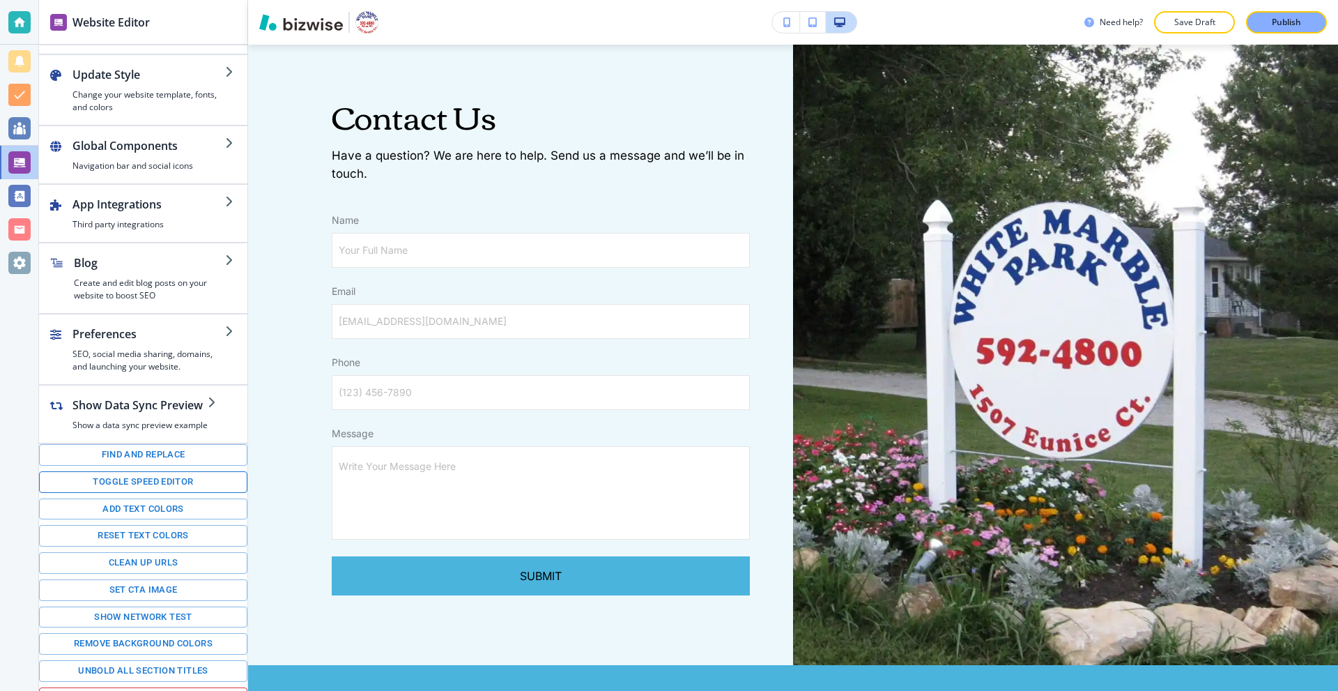
scroll to position [70, 0]
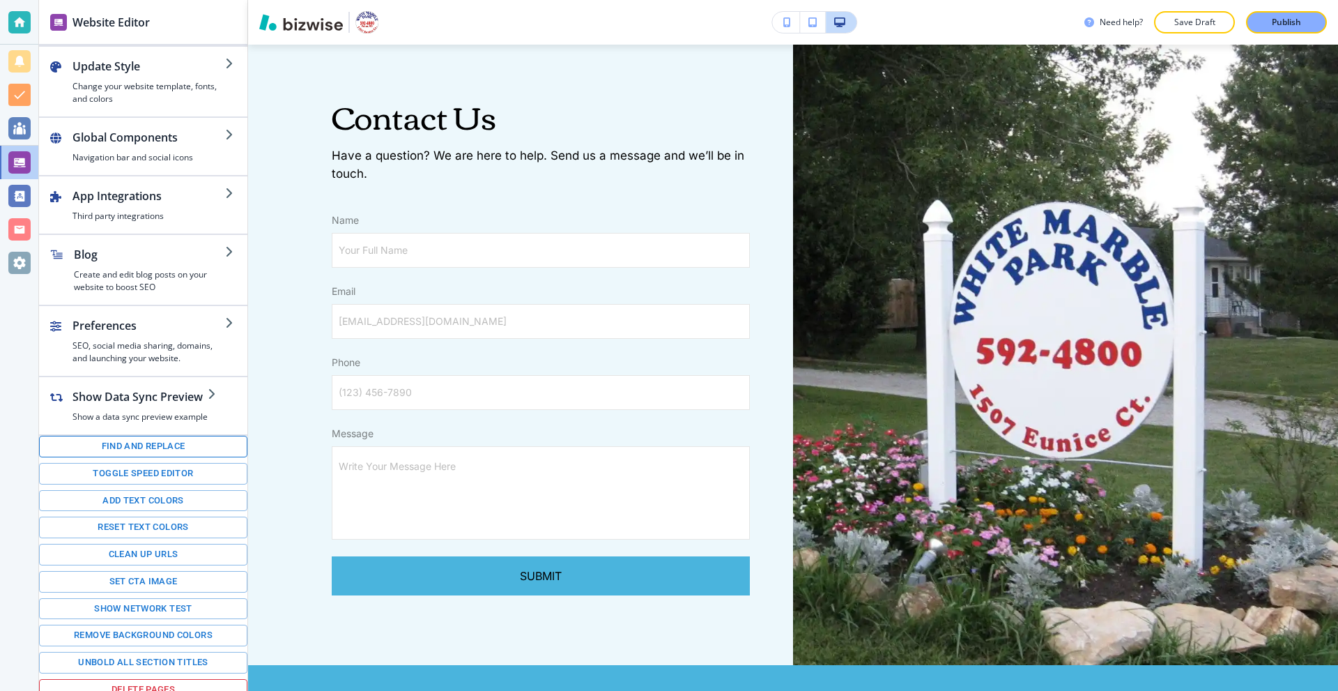
click at [152, 440] on button "Find and replace" at bounding box center [143, 447] width 208 height 22
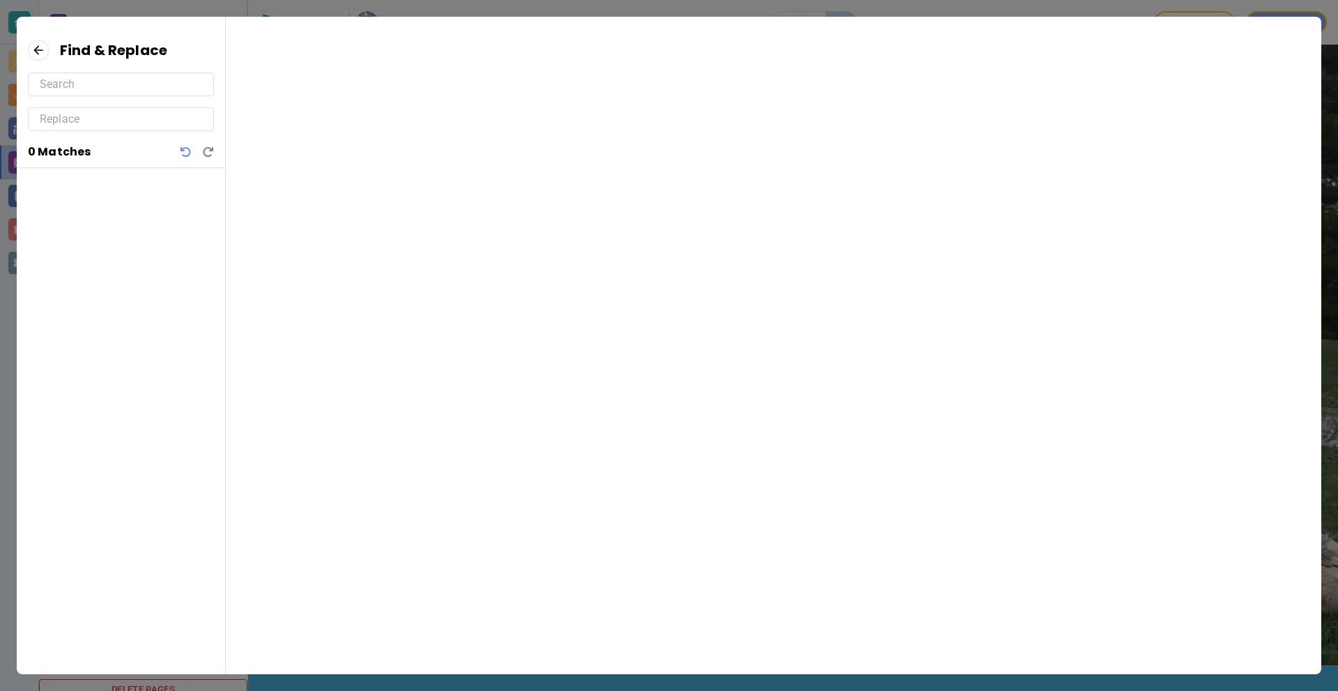
click at [86, 90] on input "text" at bounding box center [121, 84] width 162 height 22
paste input "whitemarblepark@socket.net"
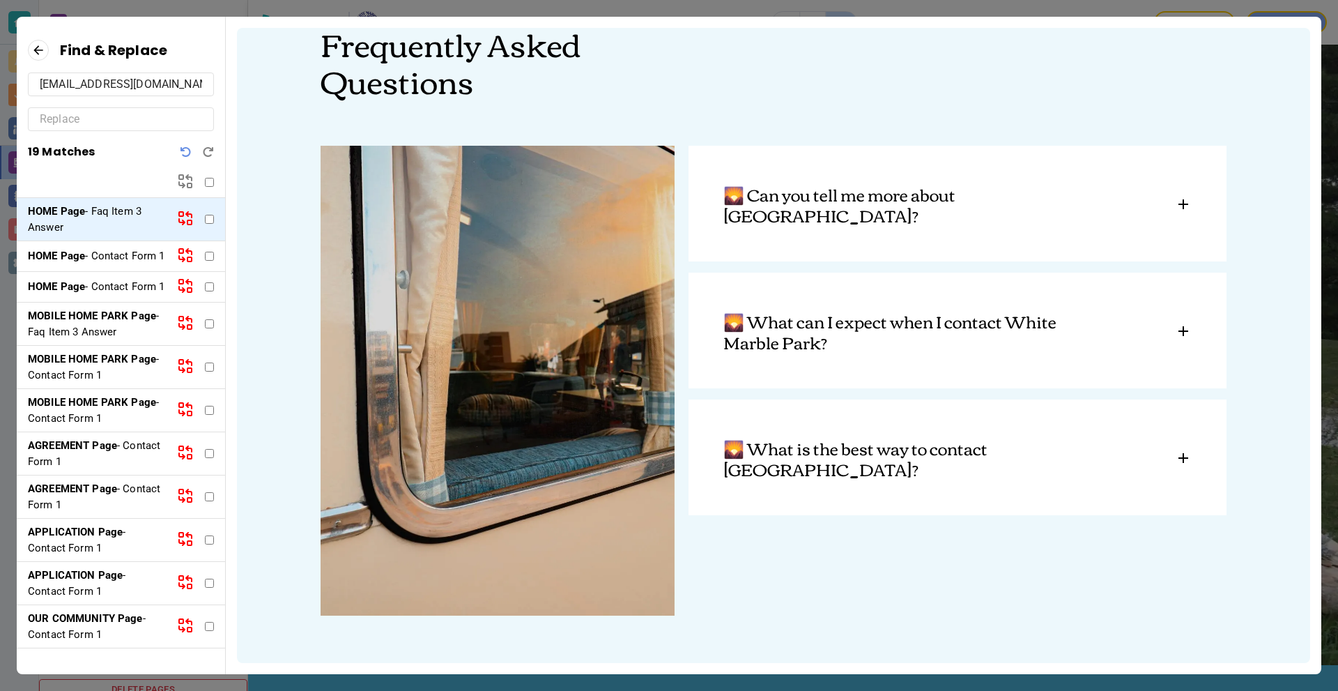
scroll to position [90, 0]
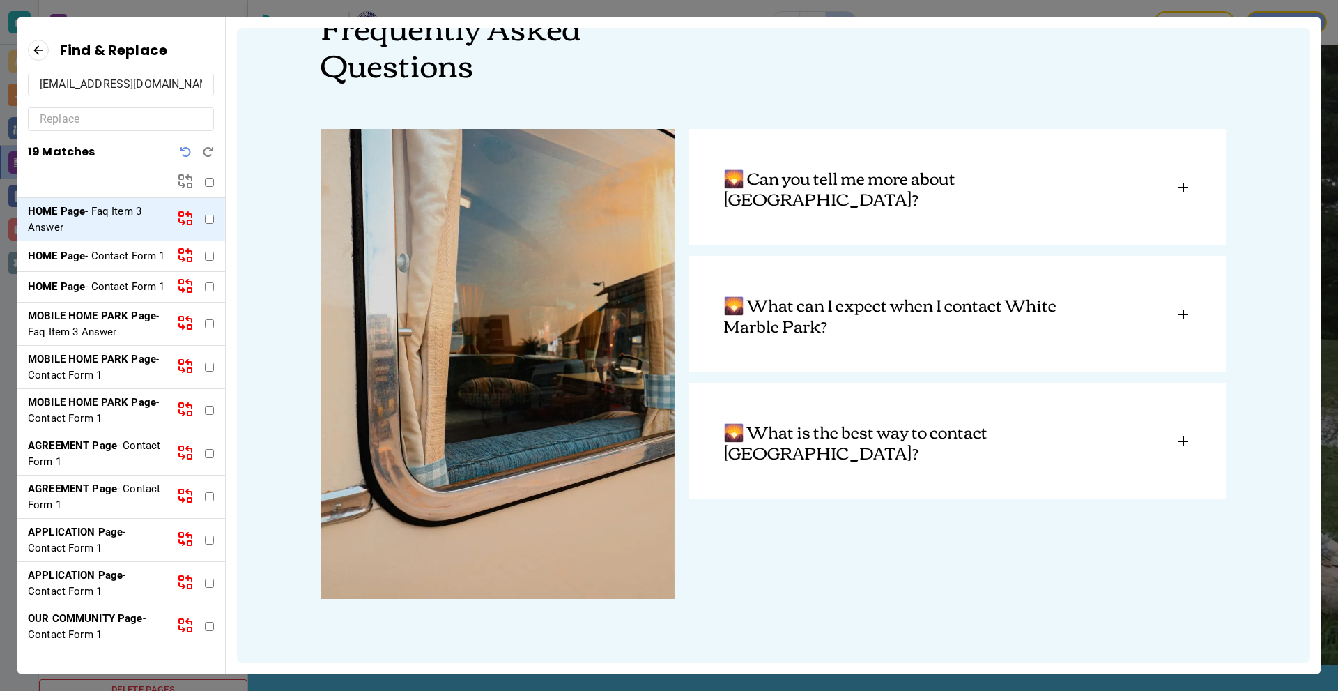
click at [102, 87] on input "whitemarblepark@socket.net" at bounding box center [121, 84] width 162 height 22
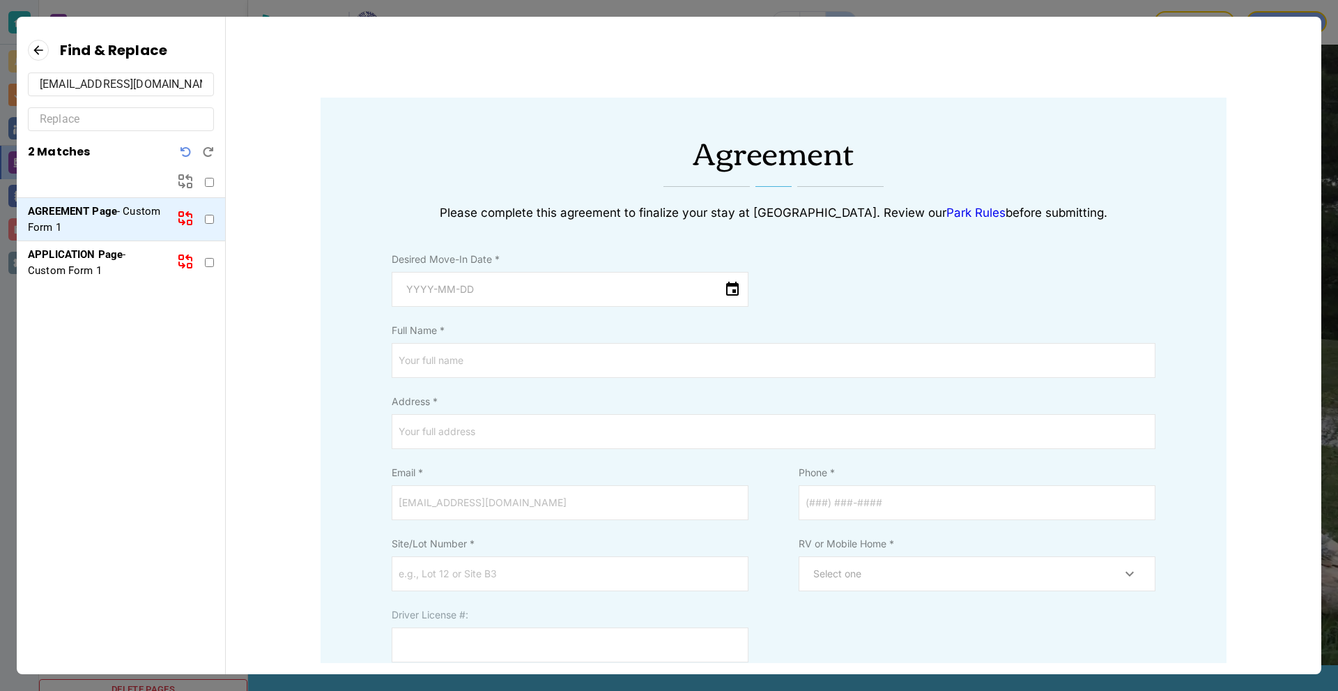
type input "whitemarbelpark@socket.net"
click at [100, 114] on input "text" at bounding box center [121, 119] width 162 height 22
paste input "whitemarblepark@socket.net"
type input "whitemarblepark@socket.net"
click at [210, 186] on input "checkbox" at bounding box center [209, 182] width 9 height 9
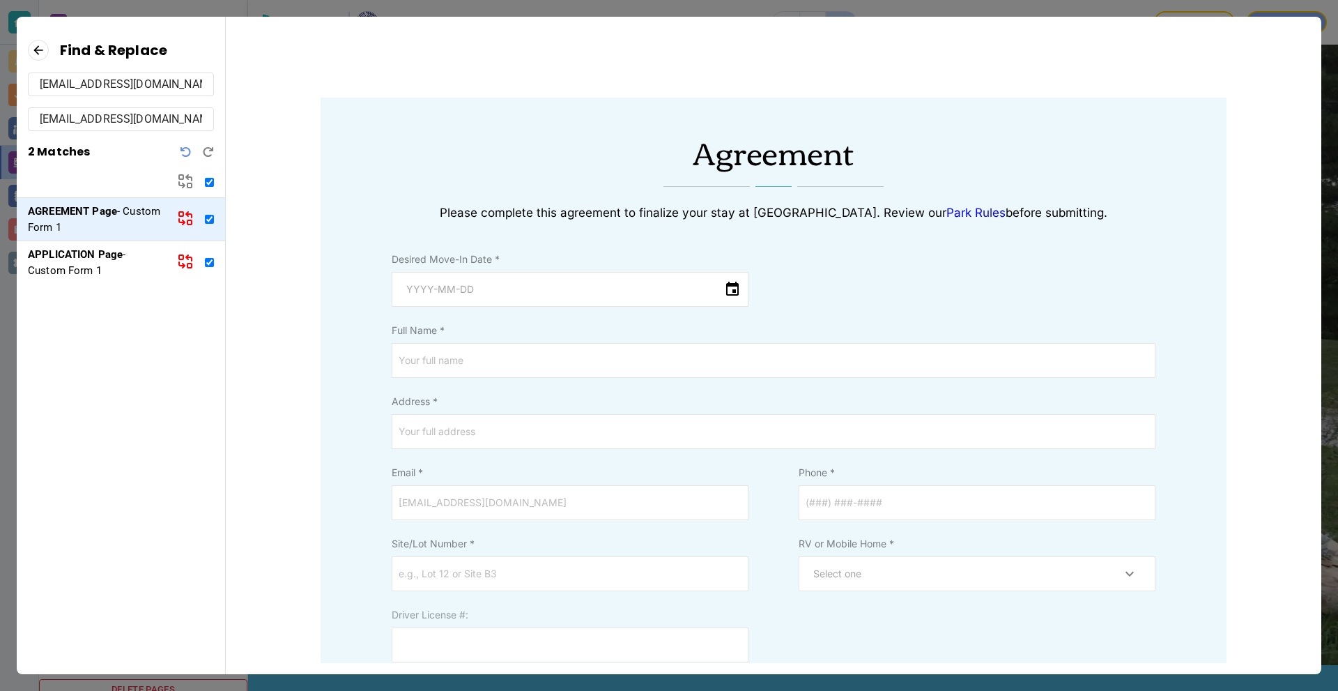
checkbox input "true"
click at [187, 153] on icon "Undo" at bounding box center [185, 151] width 11 height 11
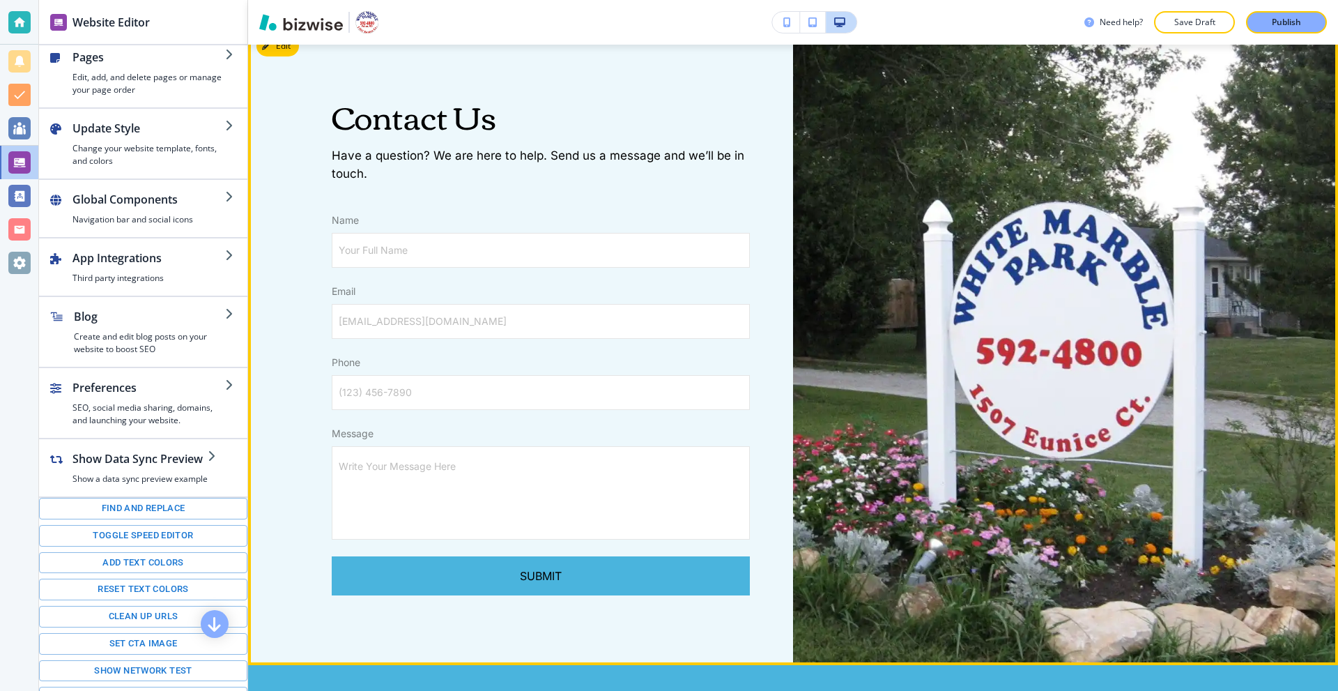
scroll to position [0, 0]
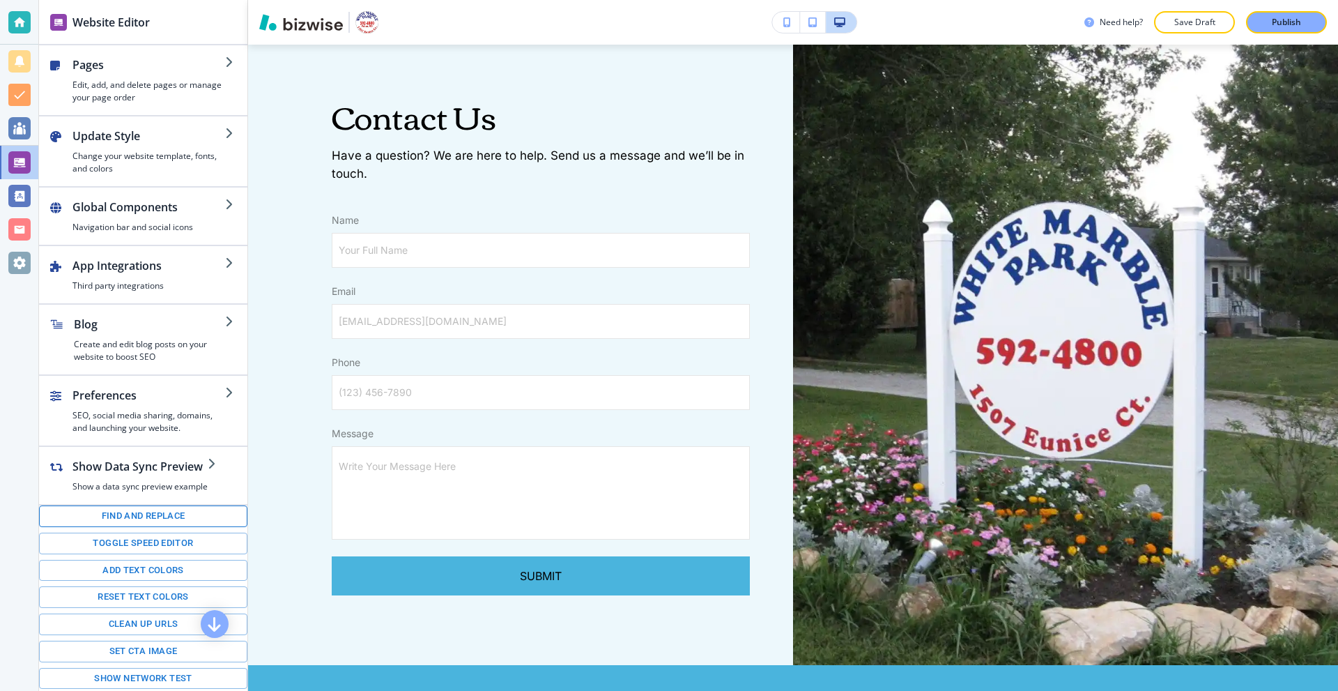
click at [166, 520] on button "Find and replace" at bounding box center [143, 516] width 208 height 22
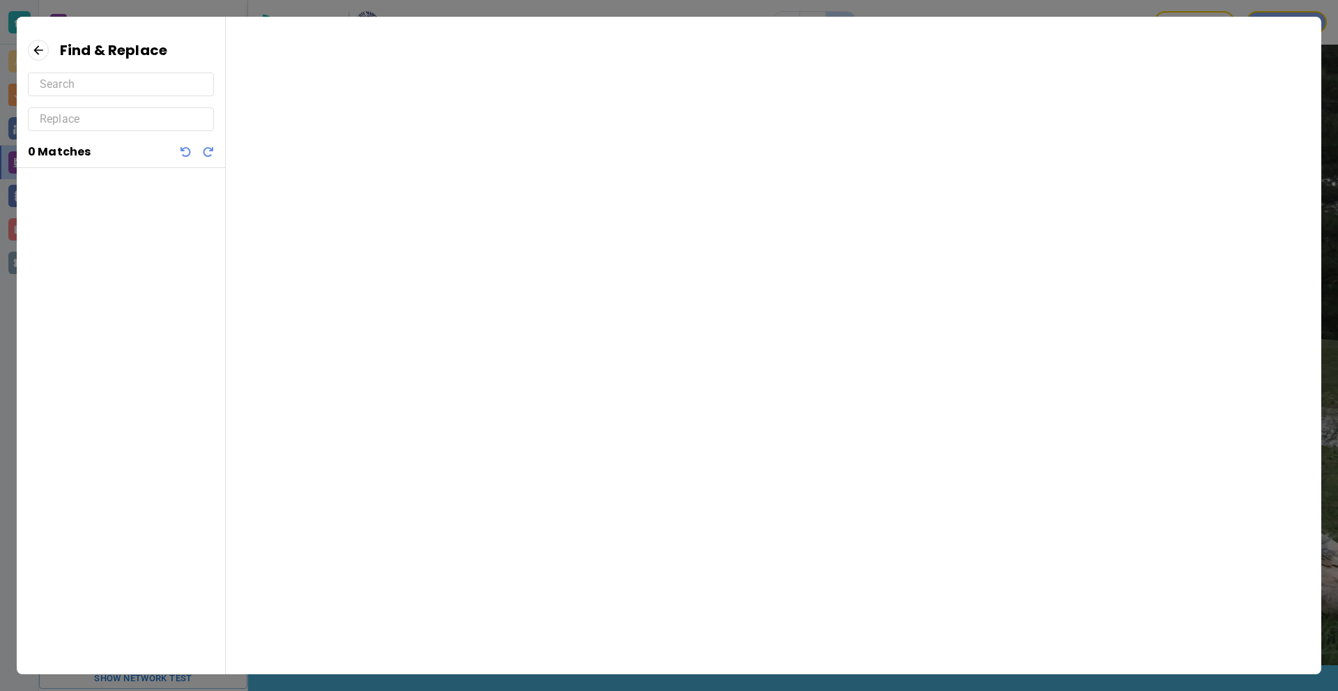
click at [84, 90] on input "text" at bounding box center [121, 84] width 162 height 22
paste input "whitemarblepark@socket.net"
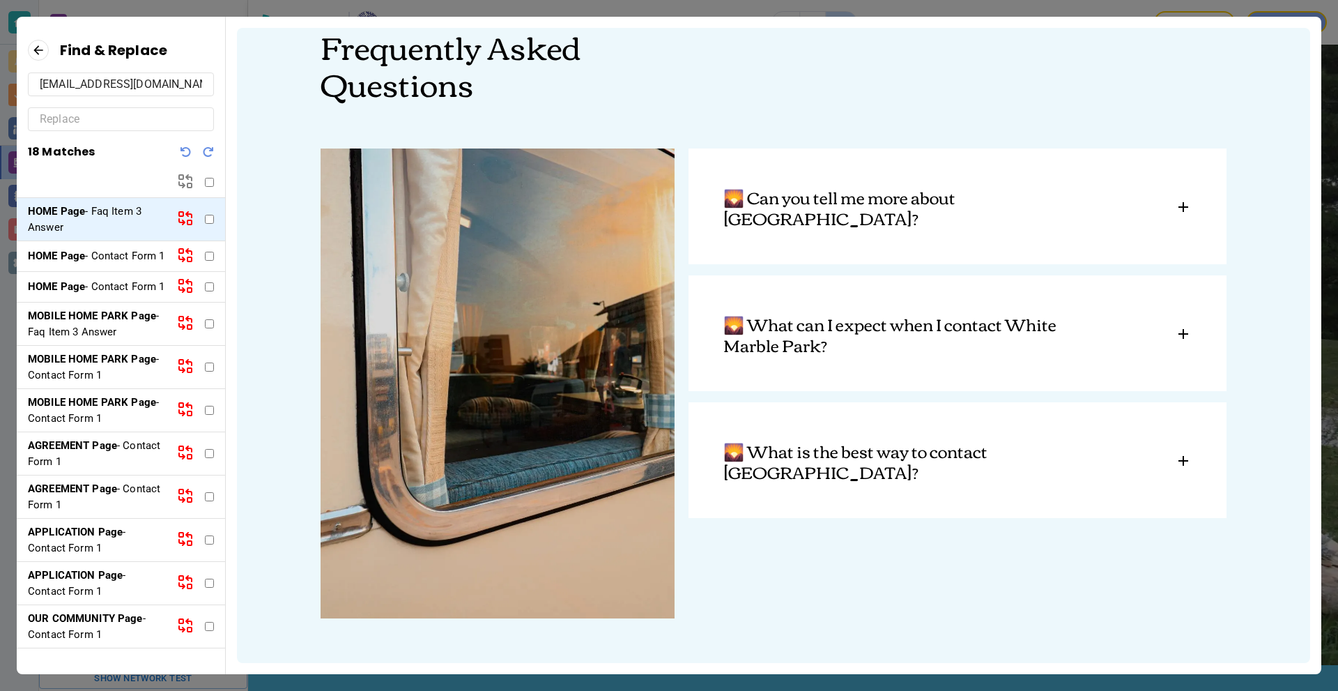
scroll to position [90, 0]
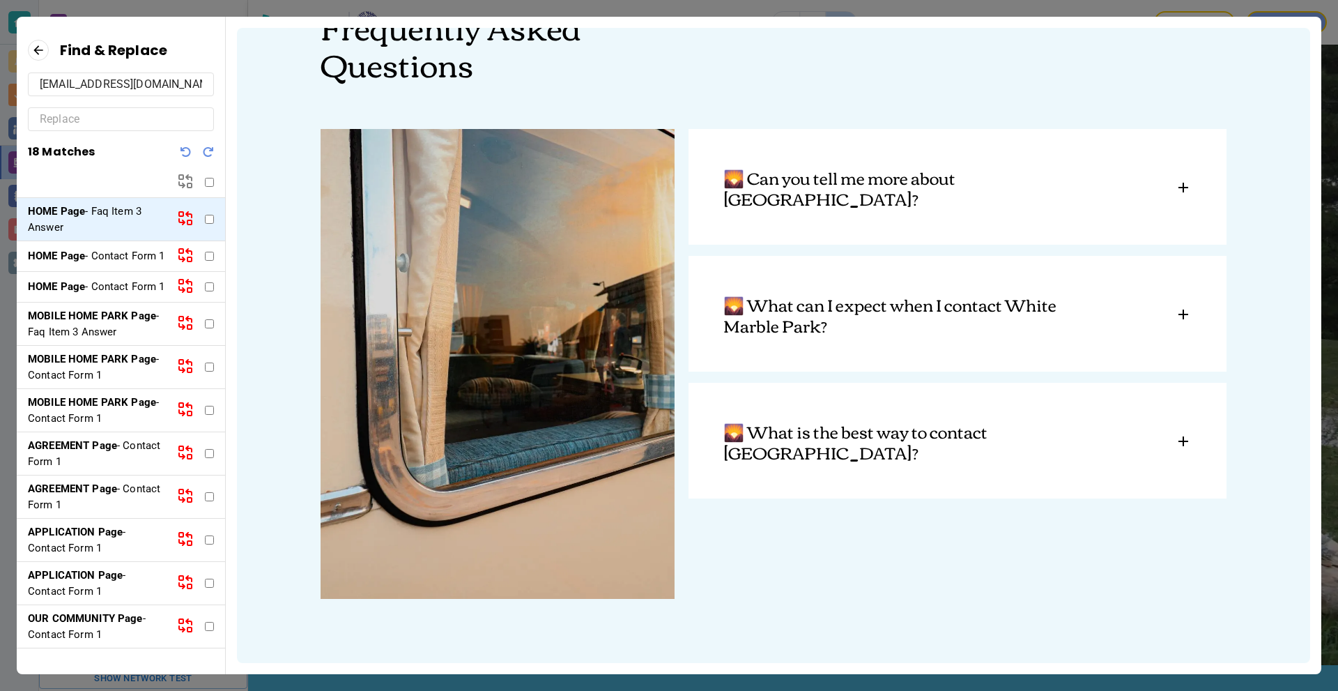
drag, startPoint x: 88, startPoint y: 86, endPoint x: 96, endPoint y: 88, distance: 7.9
click at [96, 88] on input "whitemarblepark@socket.net" at bounding box center [121, 84] width 162 height 22
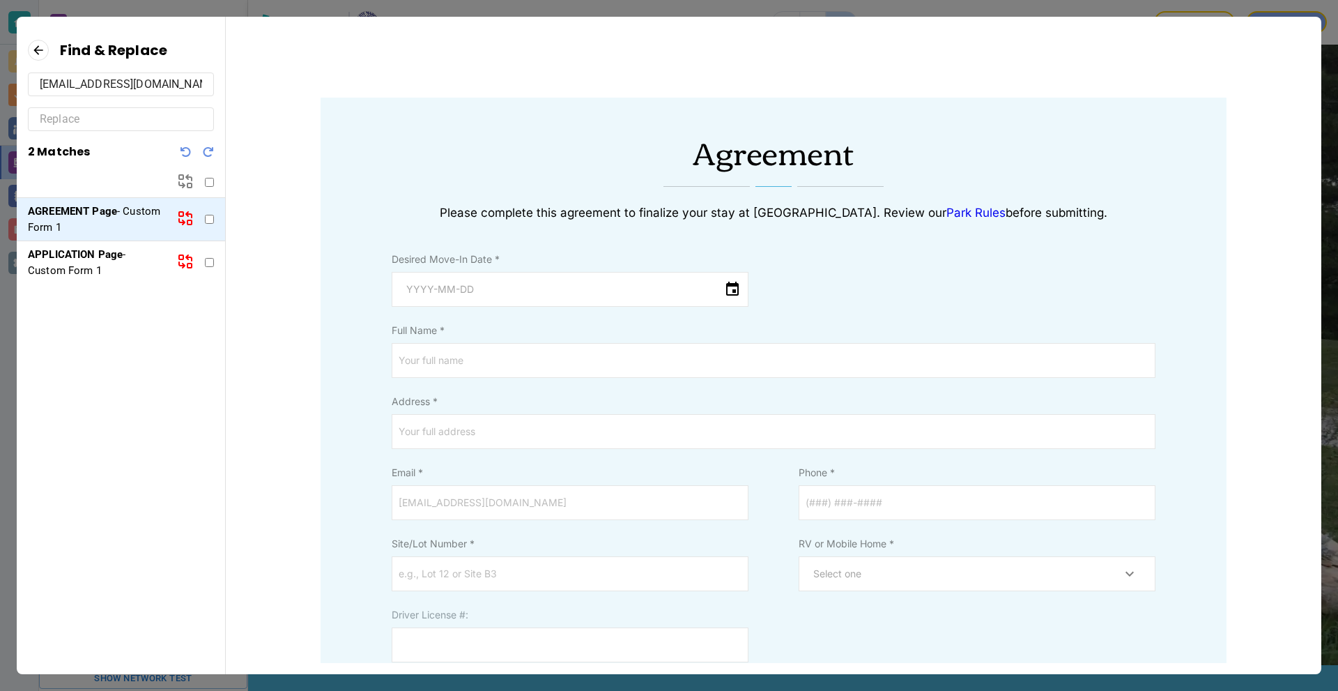
type input "whitemarbelpark@socket.net"
click at [212, 221] on input "checkbox" at bounding box center [209, 219] width 9 height 9
checkbox input "true"
click at [207, 255] on div "APPLICATION Page - Custom Form 1" at bounding box center [121, 262] width 208 height 43
click at [206, 256] on div "APPLICATION Page - Custom Form 1" at bounding box center [121, 262] width 208 height 43
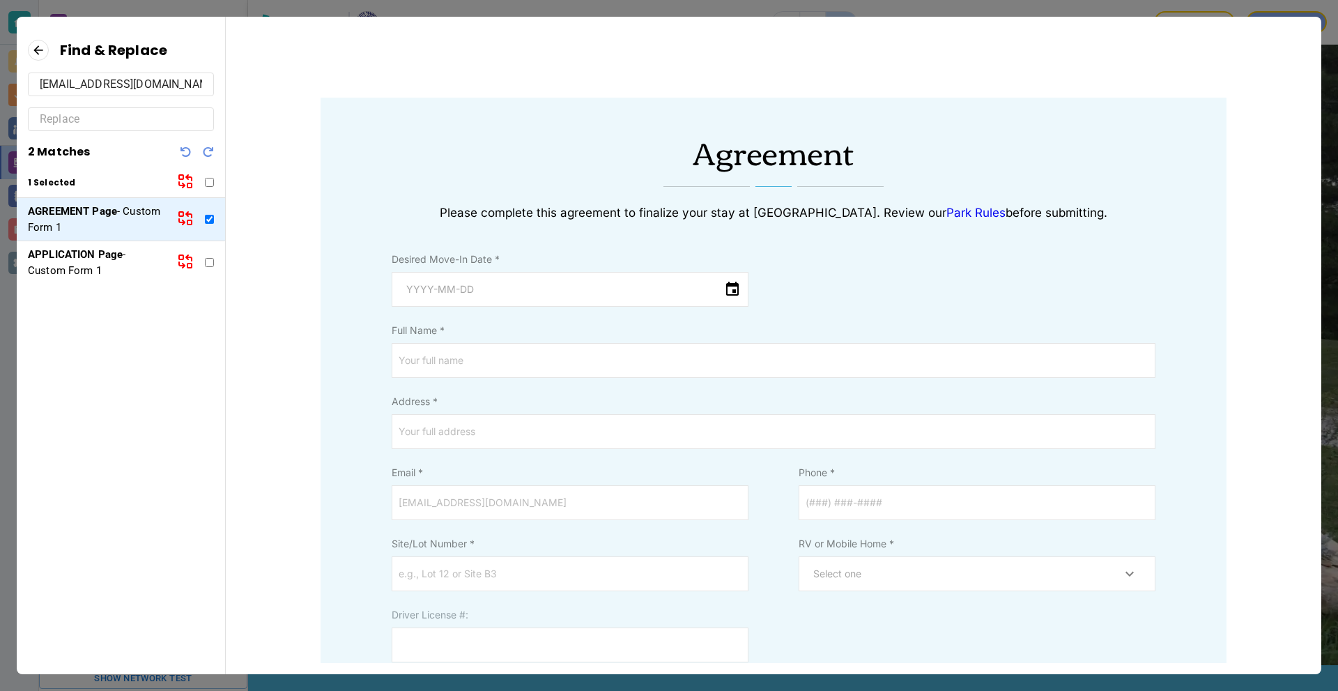
click at [208, 261] on input "checkbox" at bounding box center [209, 262] width 9 height 9
checkbox input "true"
click at [187, 219] on icon at bounding box center [185, 218] width 17 height 17
click at [187, 261] on icon at bounding box center [185, 261] width 17 height 17
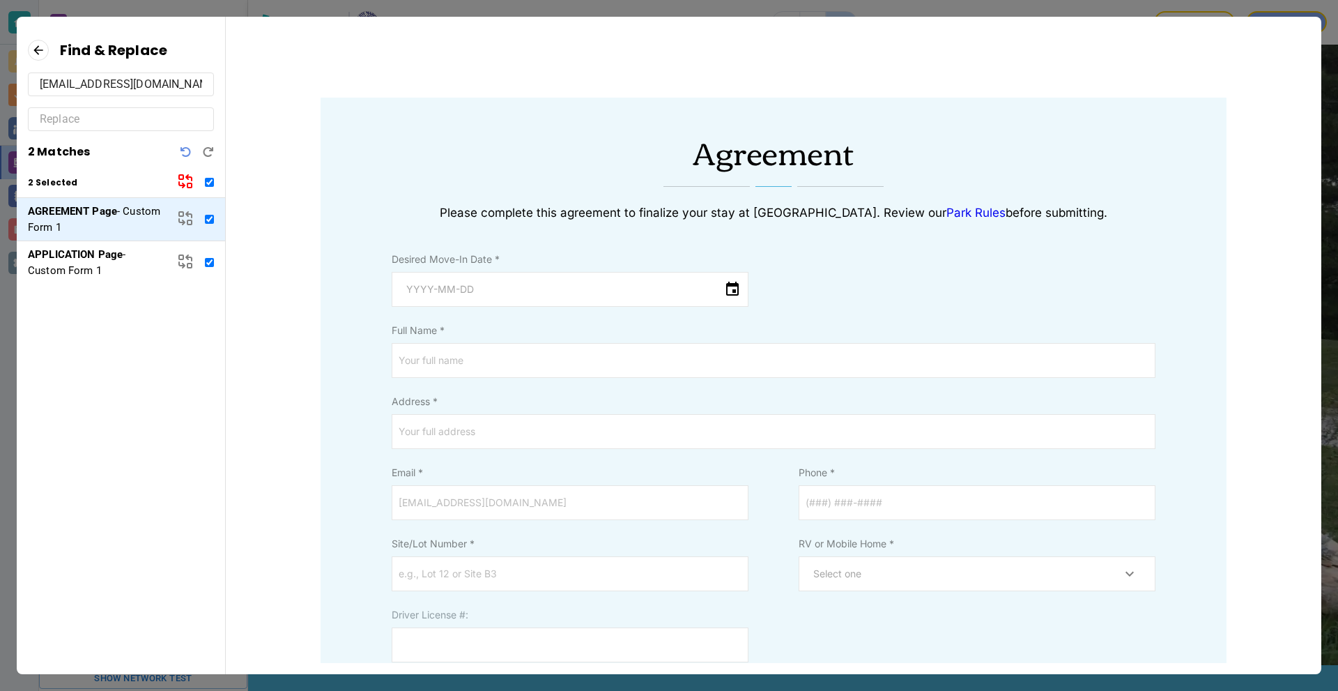
drag, startPoint x: 192, startPoint y: 84, endPoint x: 0, endPoint y: 89, distance: 192.4
click at [0, 89] on div "Find & Replace whitemarbelpark@socket.net 2 Matches 2 Selected AGREEMENT Page -…" at bounding box center [669, 345] width 1338 height 691
click at [157, 121] on input "text" at bounding box center [121, 119] width 162 height 22
paste input "whitemarblepark@socket.net"
type input "whitemarblepark@socket.net"
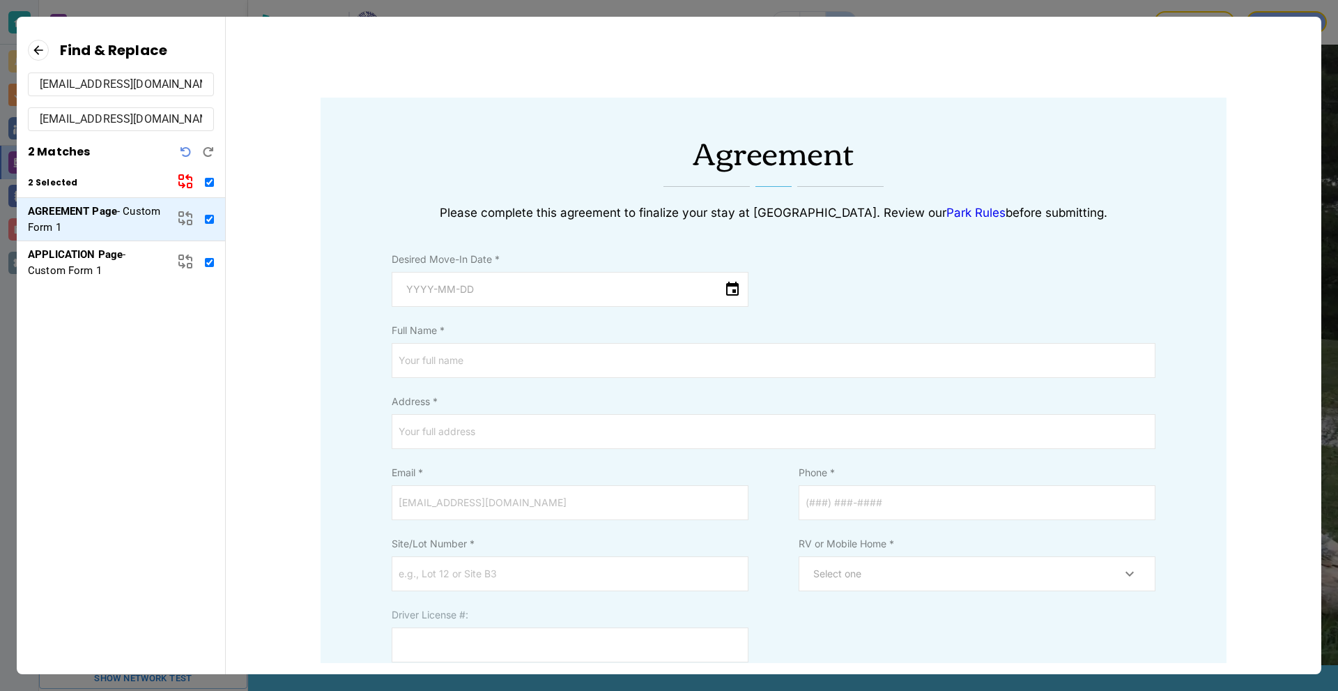
click at [189, 153] on icon "Undo" at bounding box center [185, 151] width 11 height 11
click at [185, 153] on icon "Undo" at bounding box center [185, 151] width 11 height 11
click at [184, 220] on icon at bounding box center [185, 218] width 17 height 17
click at [186, 257] on icon at bounding box center [189, 258] width 6 height 6
click at [208, 113] on div "whitemarblepark@socket.net" at bounding box center [121, 119] width 186 height 24
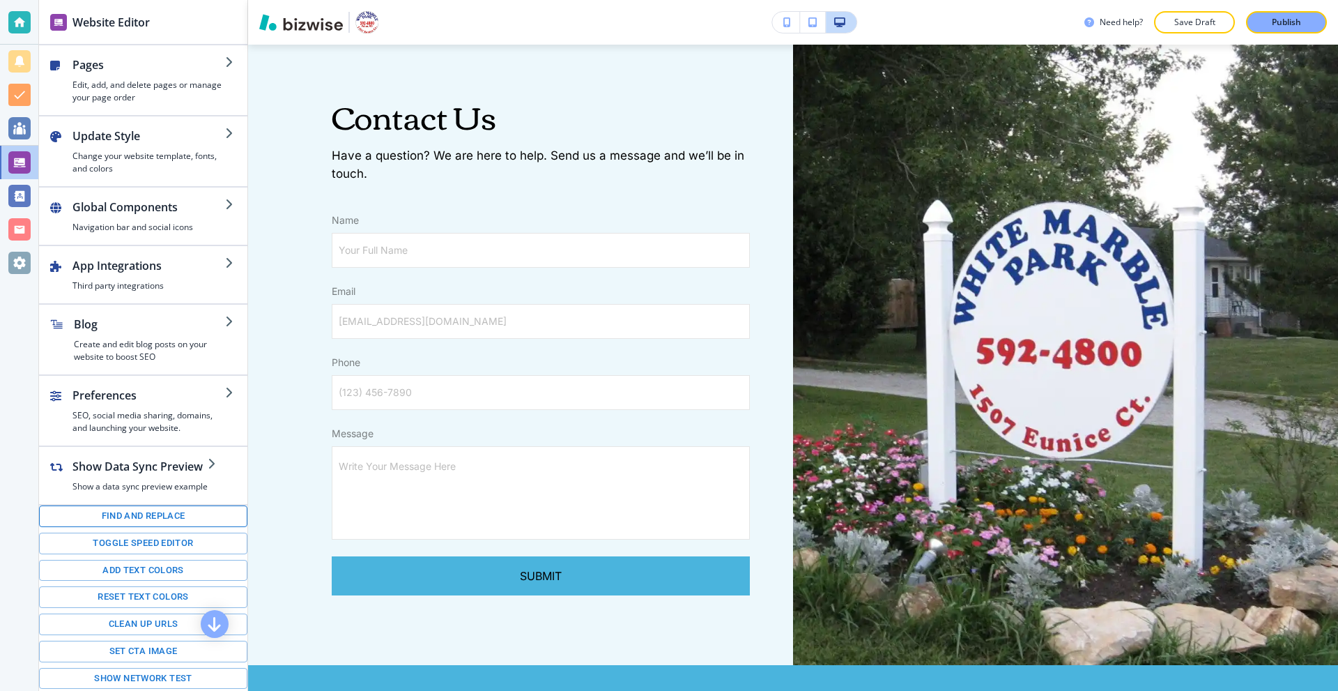
click at [139, 514] on button "Find and replace" at bounding box center [143, 516] width 208 height 22
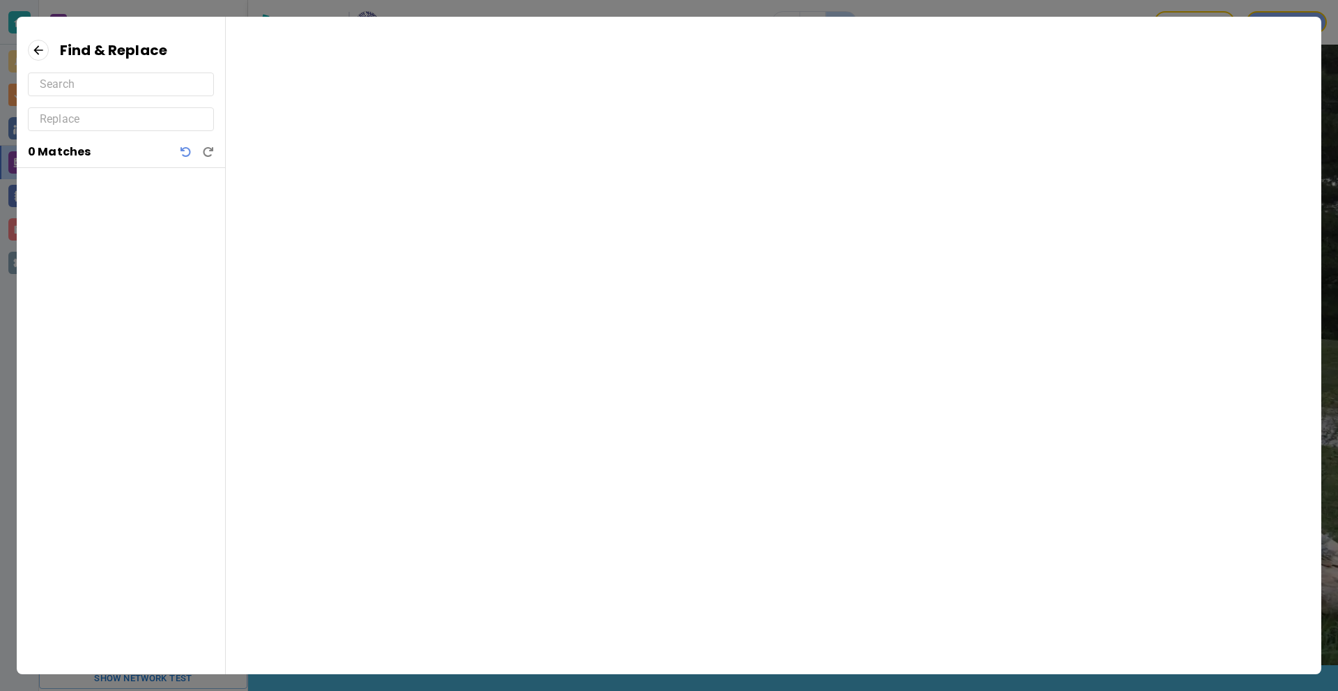
drag, startPoint x: 107, startPoint y: 100, endPoint x: 107, endPoint y: 89, distance: 10.5
click at [107, 99] on div "Find & Replace 0 Matches" at bounding box center [121, 103] width 208 height 129
click at [107, 89] on input "text" at bounding box center [121, 84] width 162 height 22
paste input "whitemarblepark@socket.net"
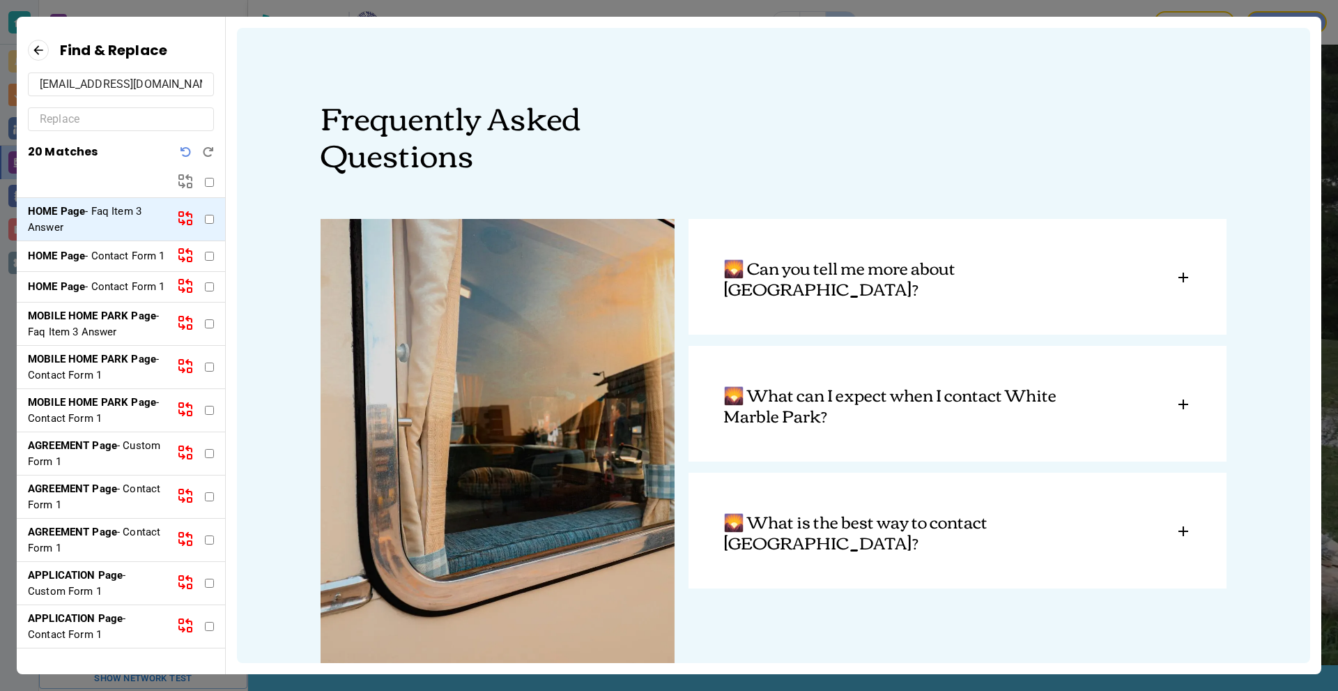
scroll to position [90, 0]
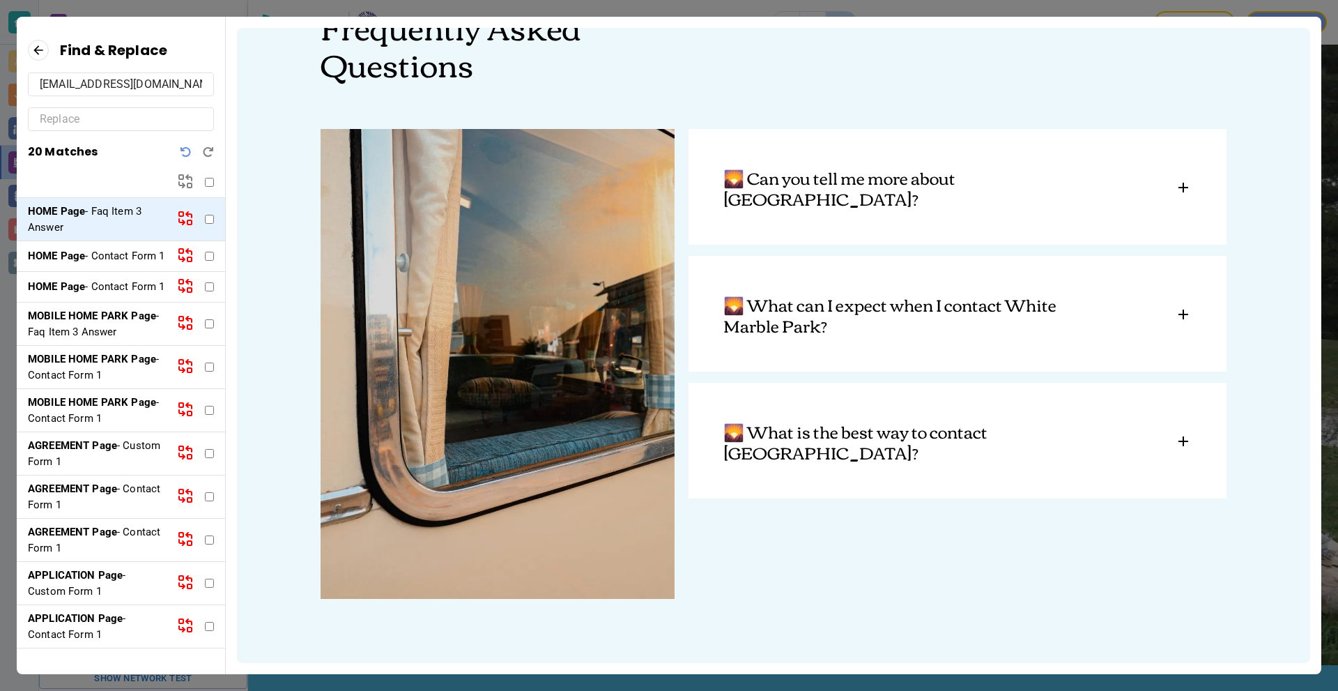
drag, startPoint x: 102, startPoint y: 86, endPoint x: 93, endPoint y: 90, distance: 9.7
click at [93, 89] on input "whitemarblepark@socket.net" at bounding box center [121, 84] width 162 height 22
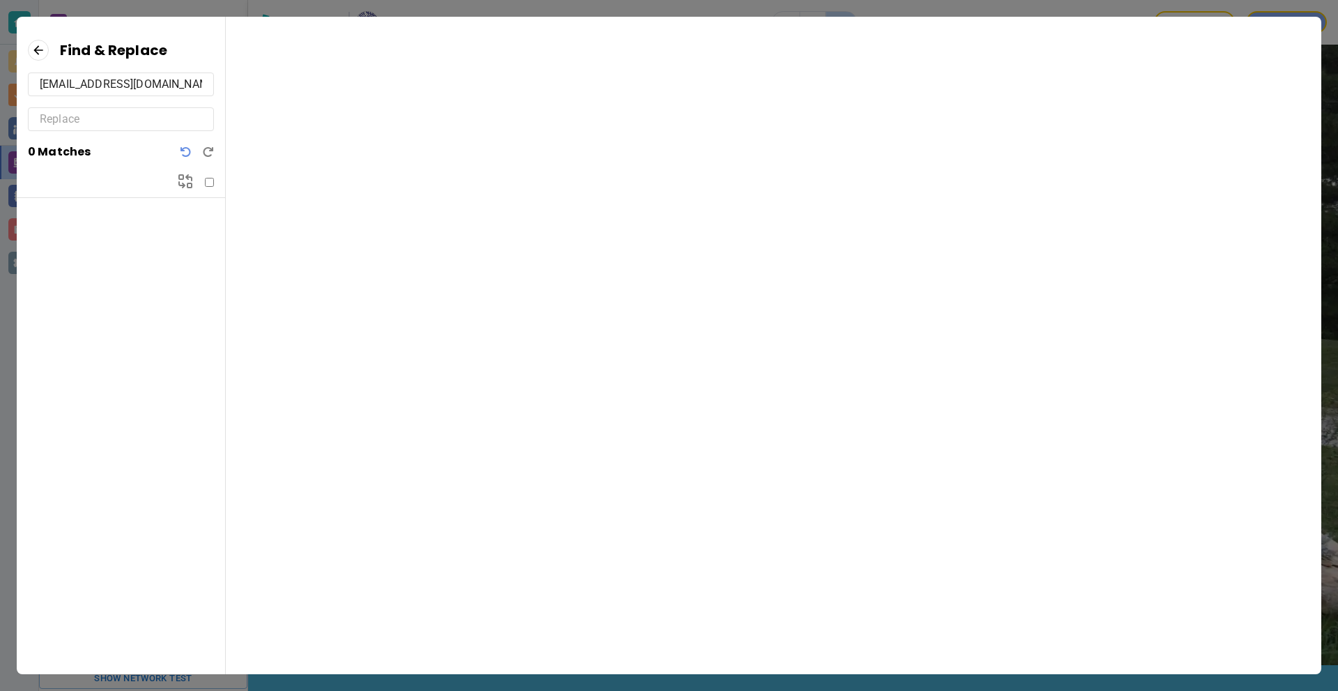
type input "whitemarbelpark@socket.net"
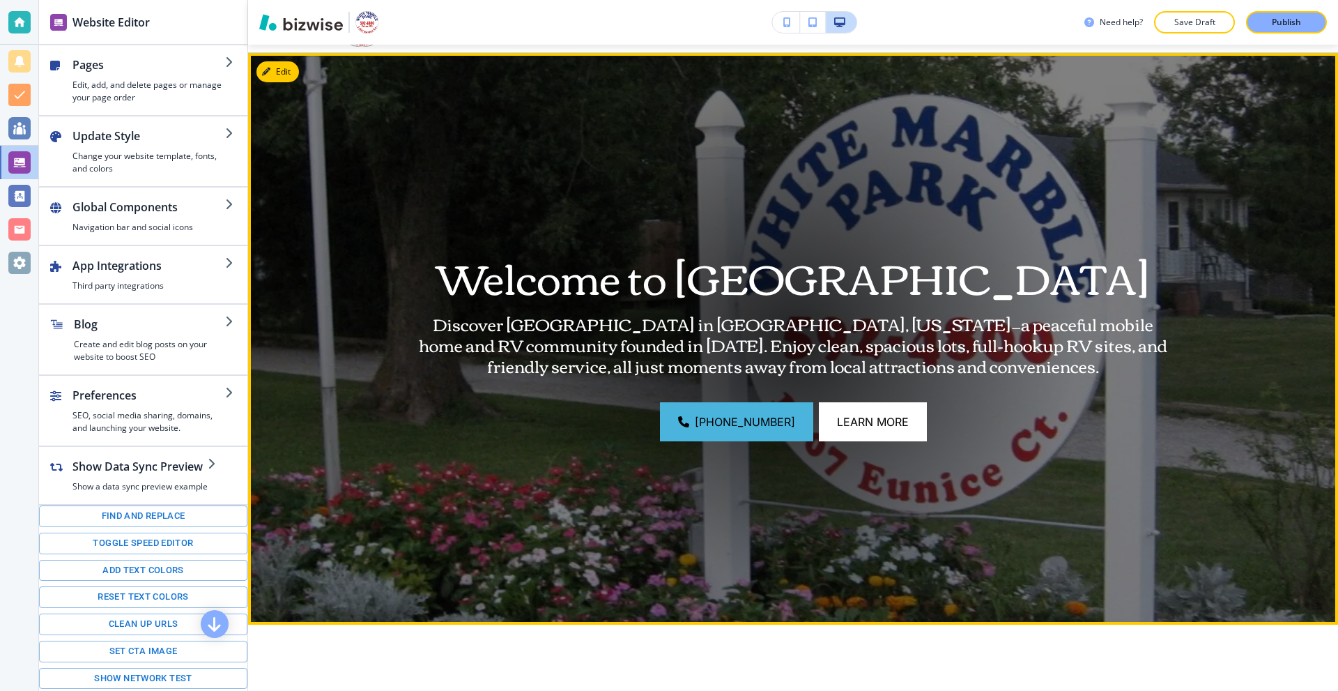
scroll to position [0, 0]
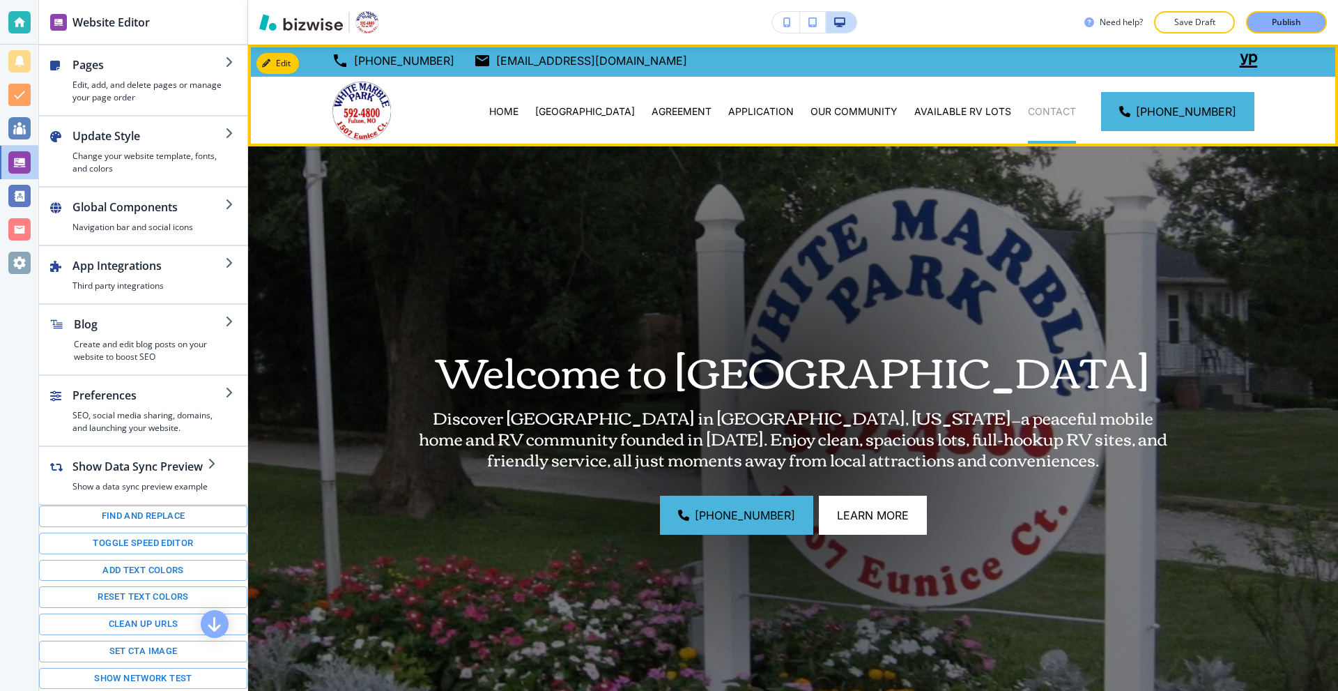
click at [1072, 107] on p "CONTACT" at bounding box center [1052, 112] width 48 height 14
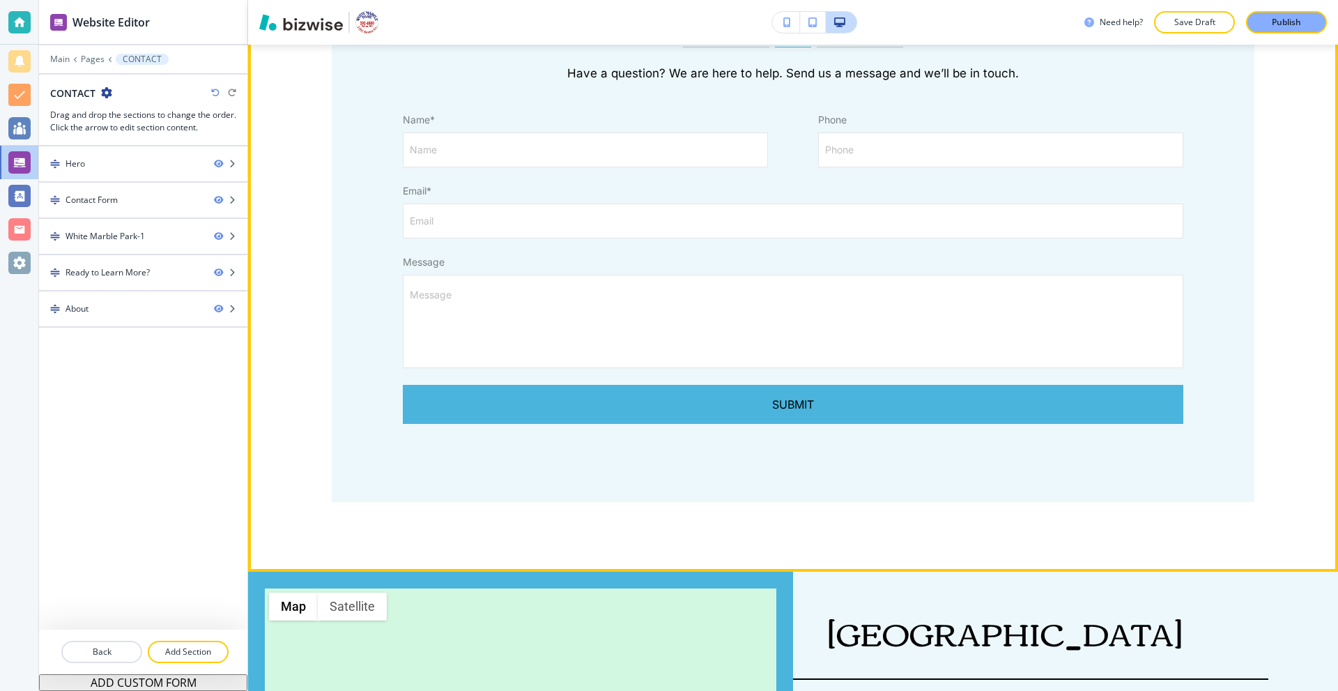
scroll to position [557, 0]
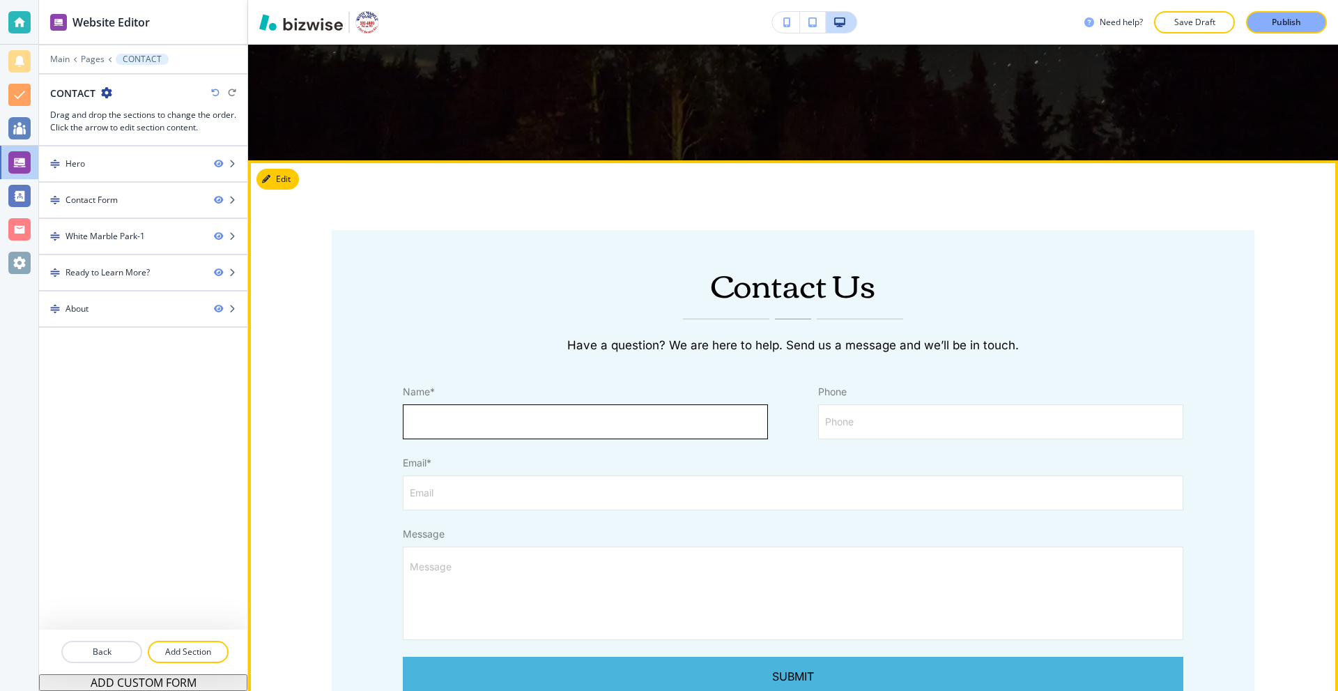
click at [490, 419] on input "Name" at bounding box center [585, 421] width 364 height 33
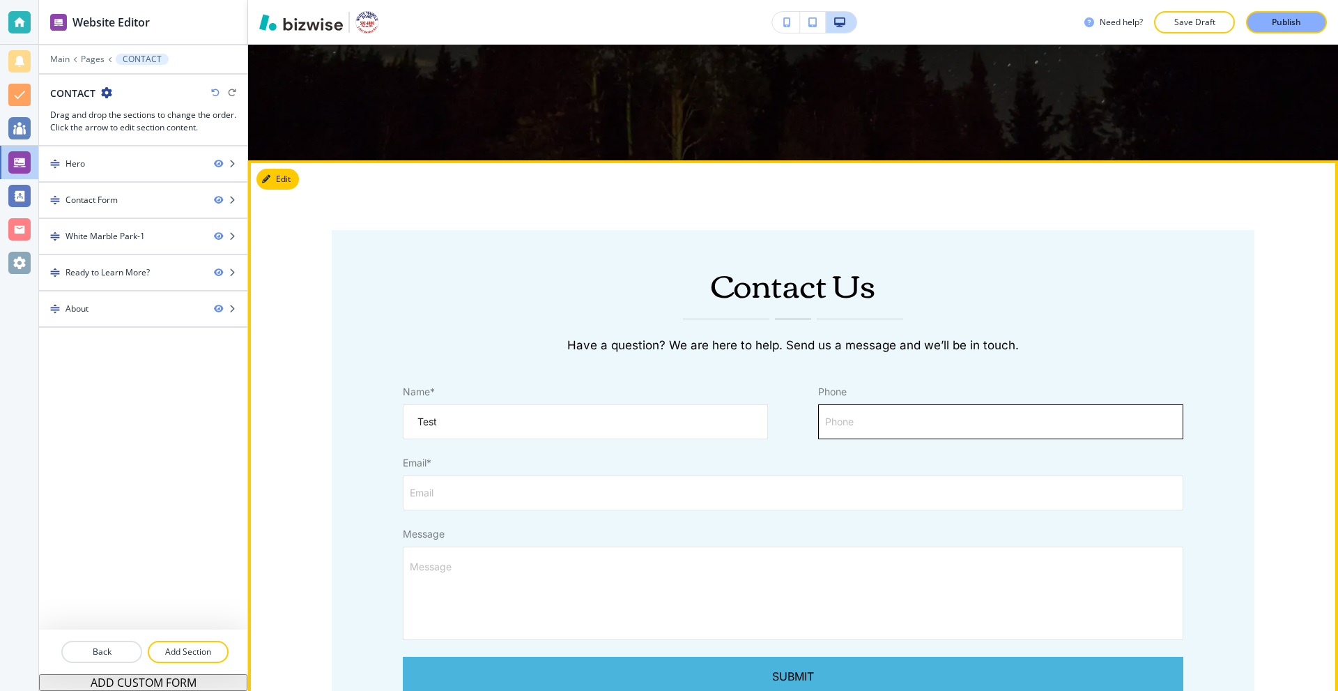
type input "Test"
click at [879, 429] on input "Phone" at bounding box center [1001, 421] width 364 height 33
type input "1234567890"
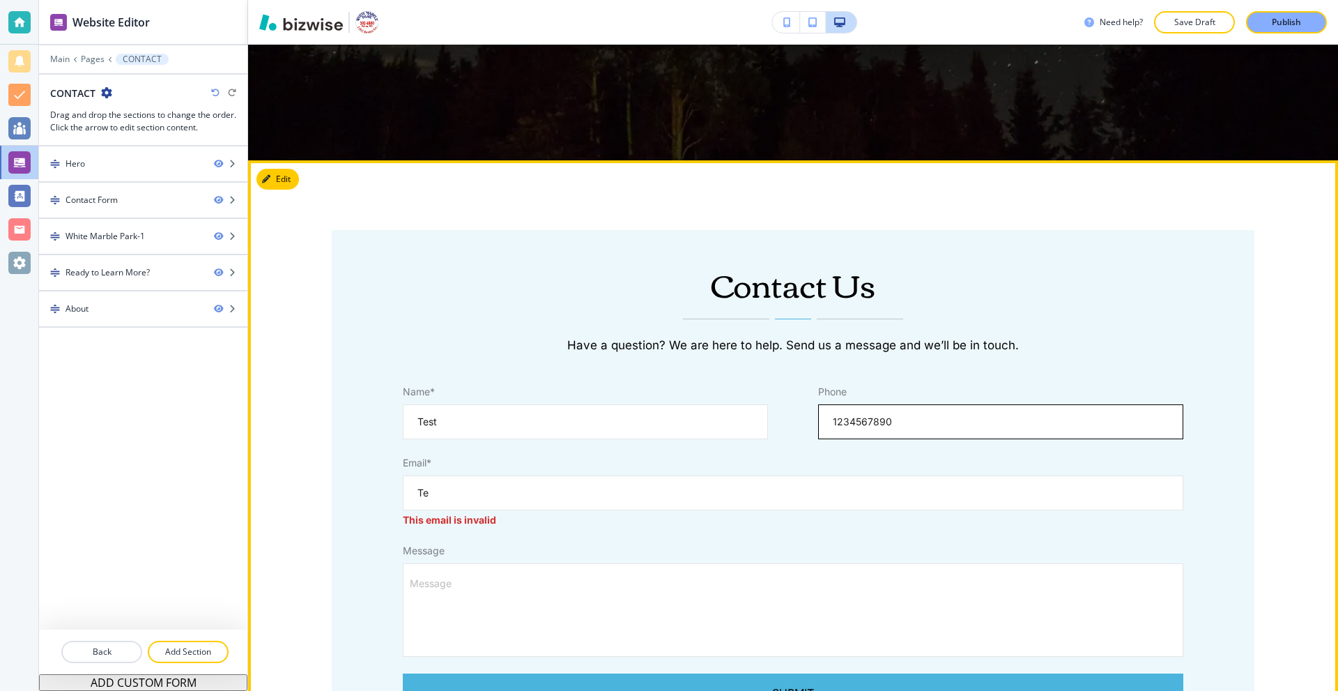
type input "T"
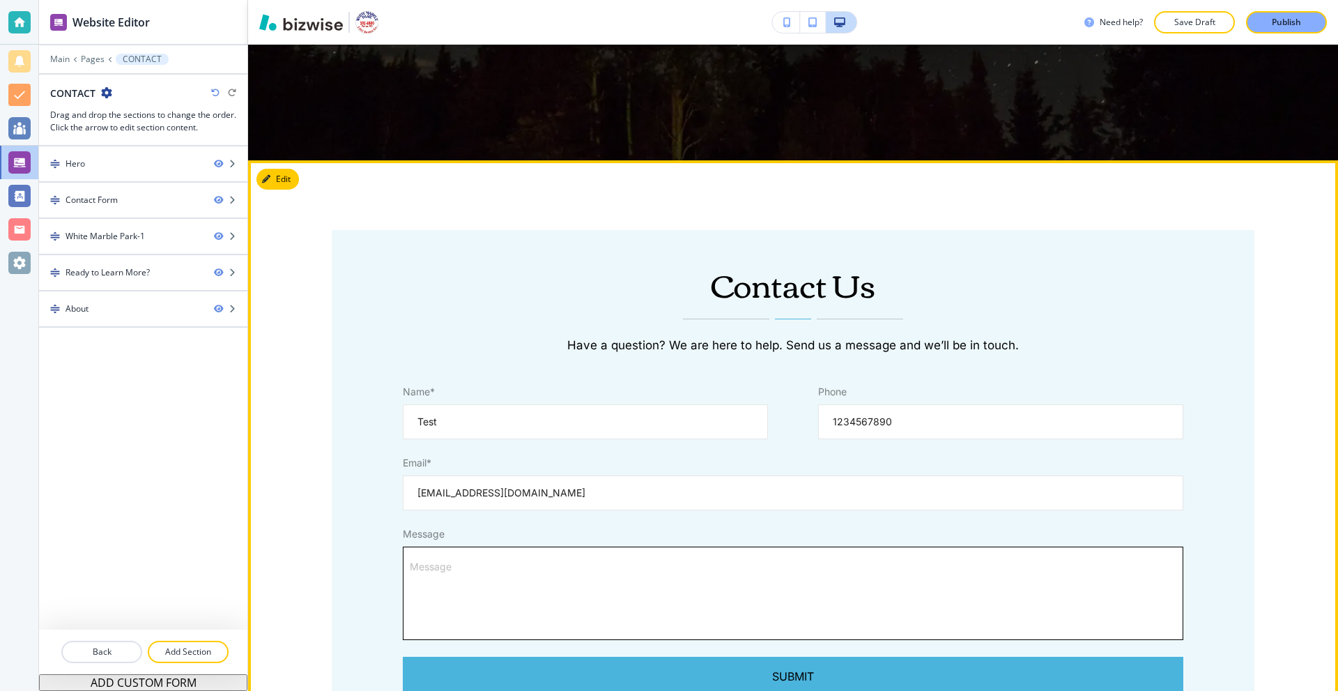
type input "test@test.com"
click at [610, 615] on textarea "Message" at bounding box center [792, 593] width 750 height 72
type textarea "T"
type textarea "x"
type textarea "Te"
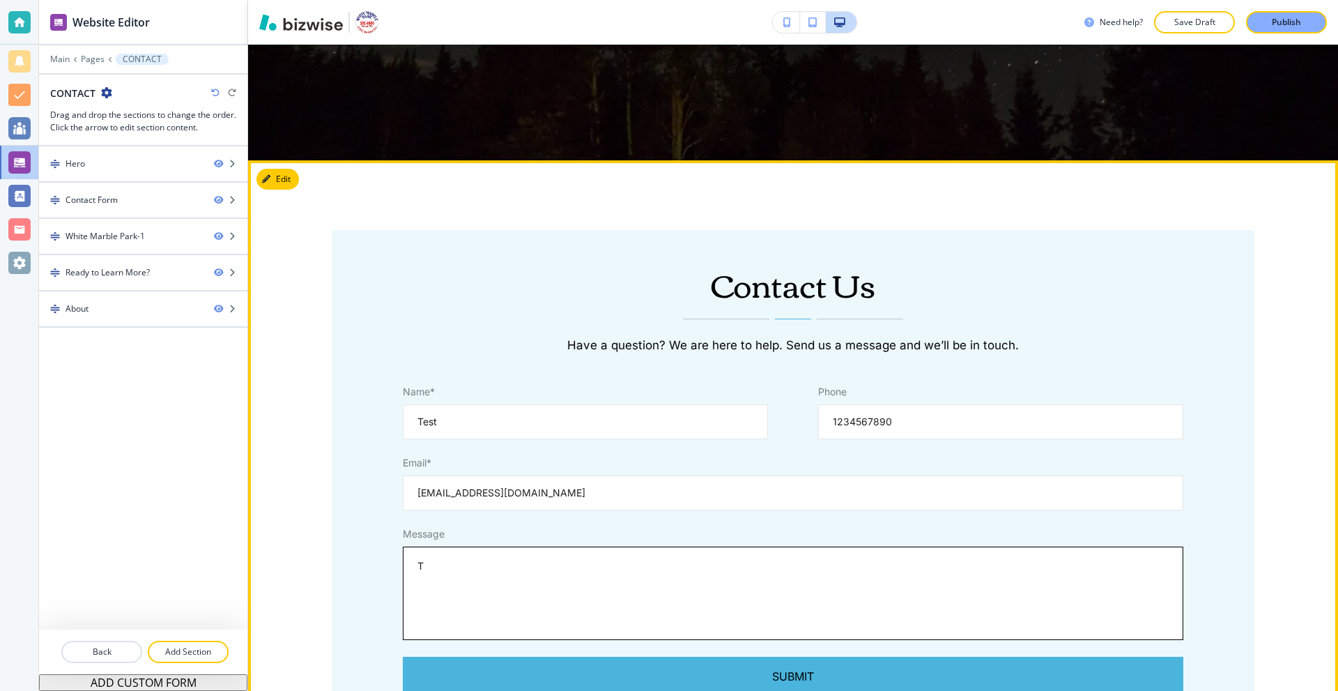
type textarea "x"
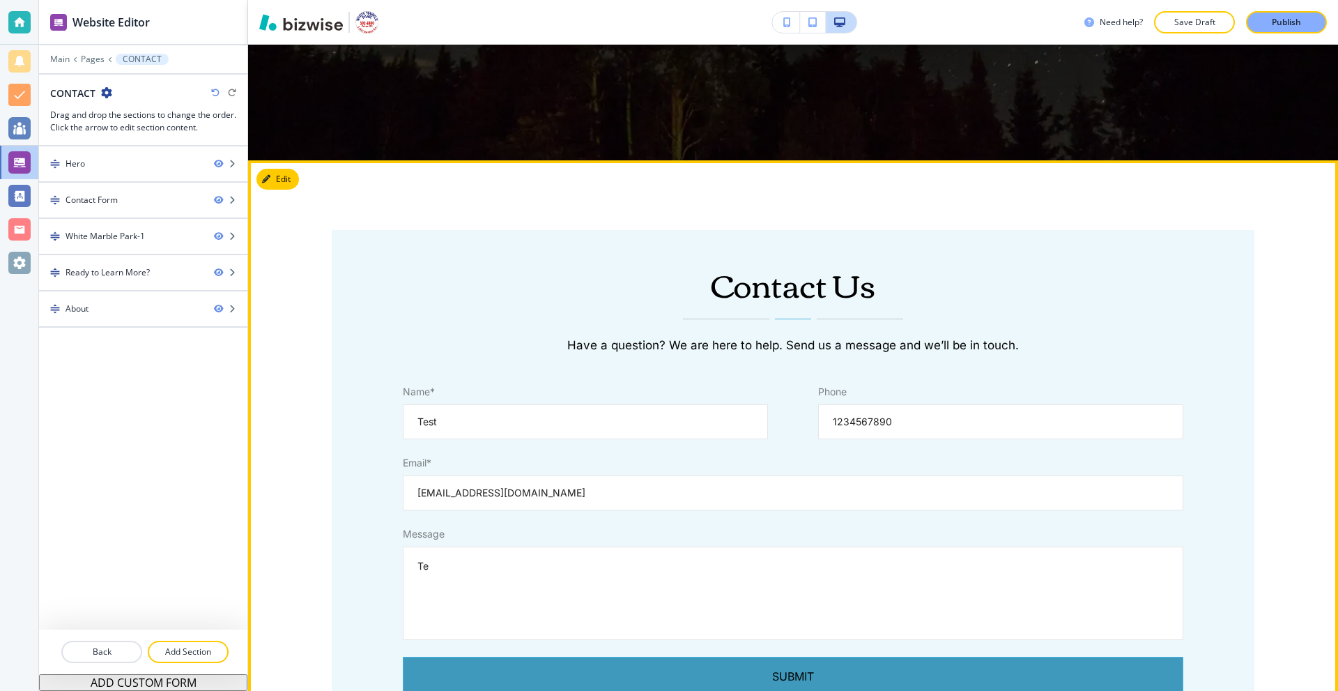
type textarea "Tes"
type textarea "x"
type textarea "Test"
type textarea "x"
type textarea "Test"
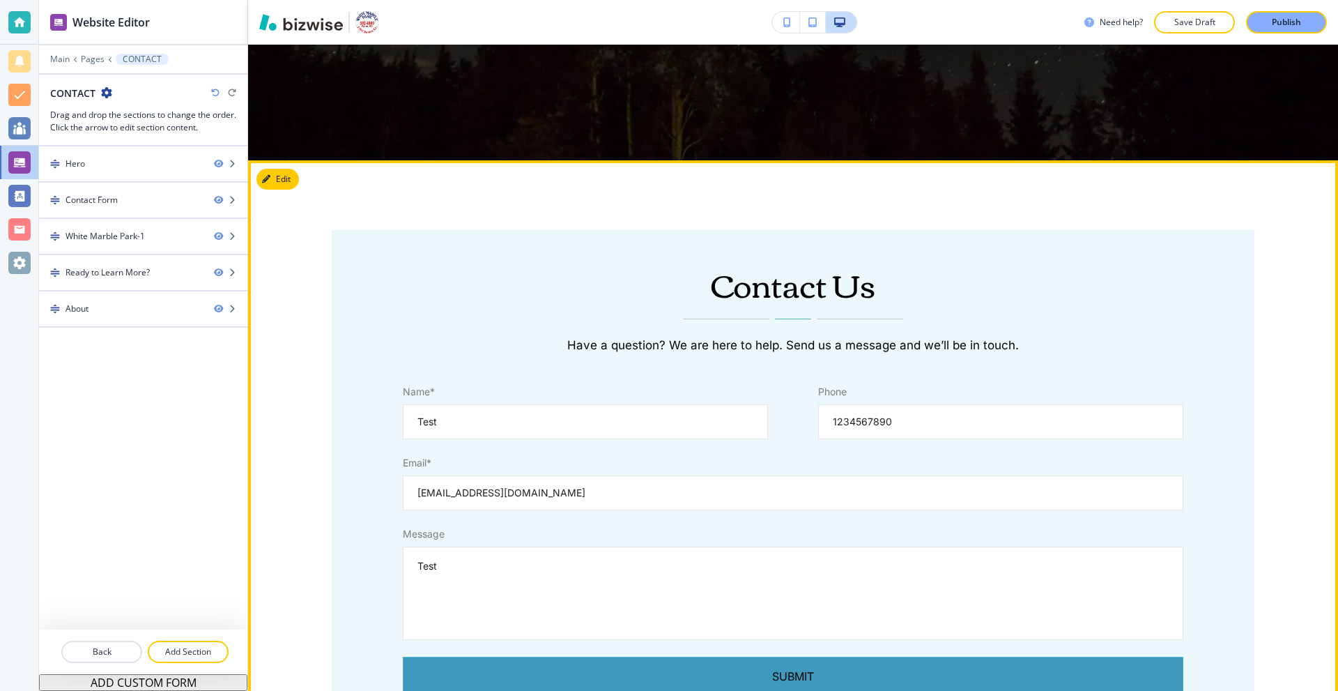
click at [657, 665] on button "Submit" at bounding box center [793, 675] width 780 height 39
type textarea "x"
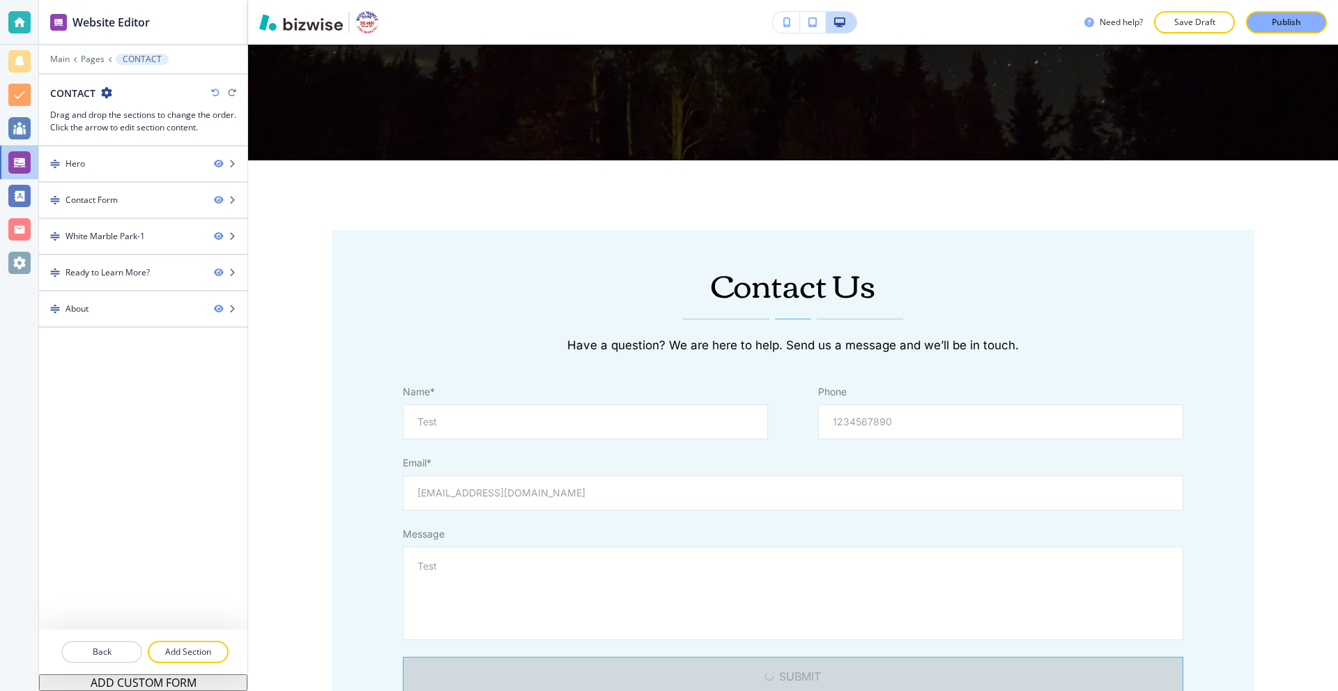
type textarea "x"
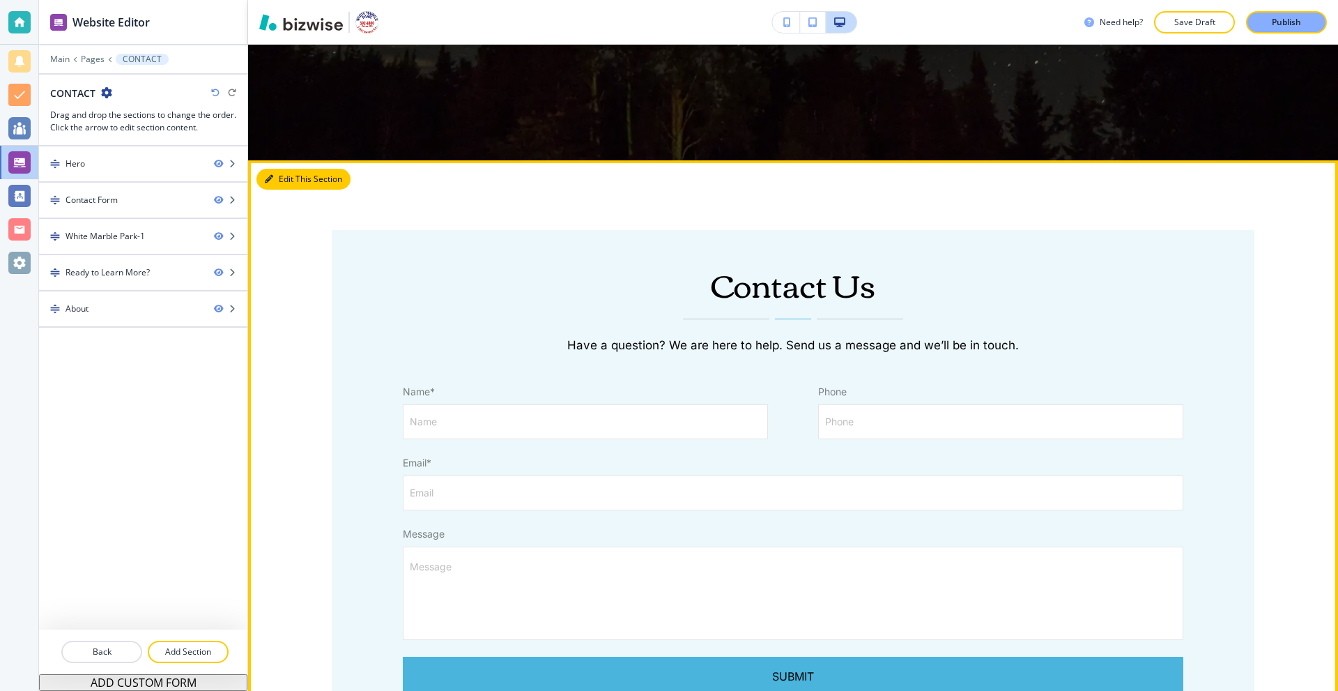
click at [282, 179] on button "Edit This Section" at bounding box center [303, 179] width 94 height 21
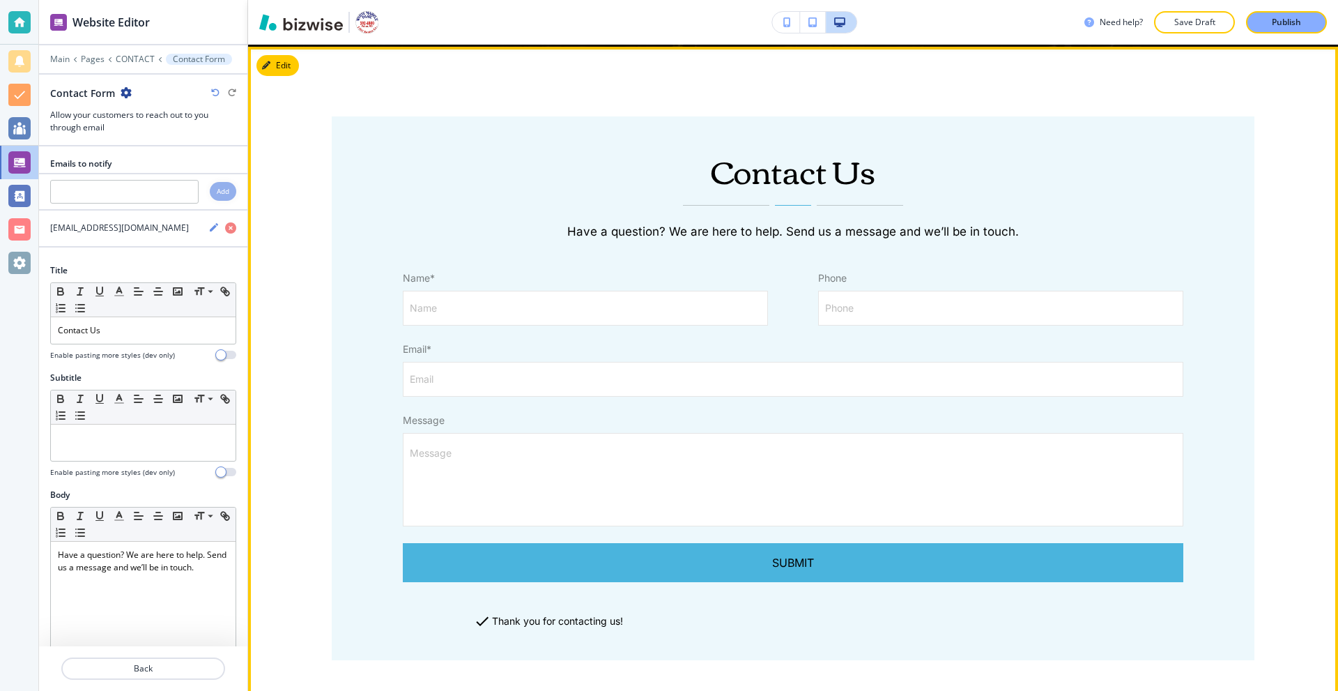
scroll to position [673, 0]
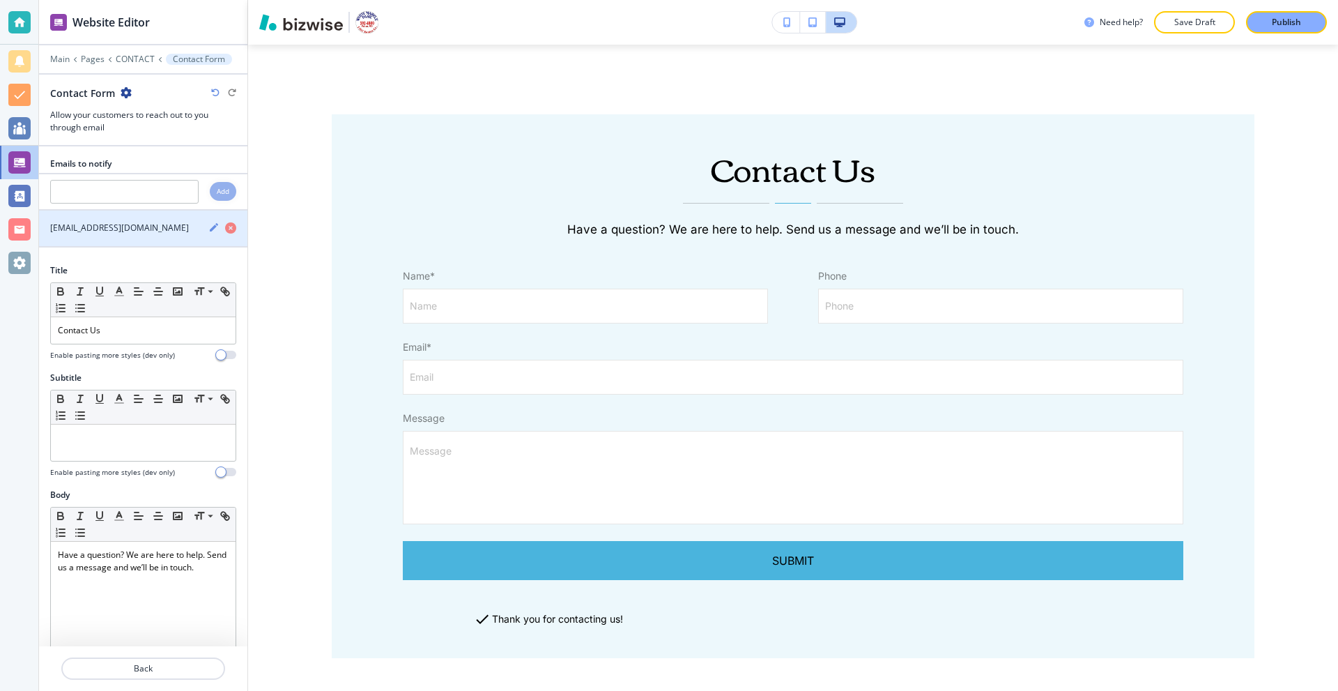
click at [208, 224] on icon "button" at bounding box center [213, 227] width 11 height 11
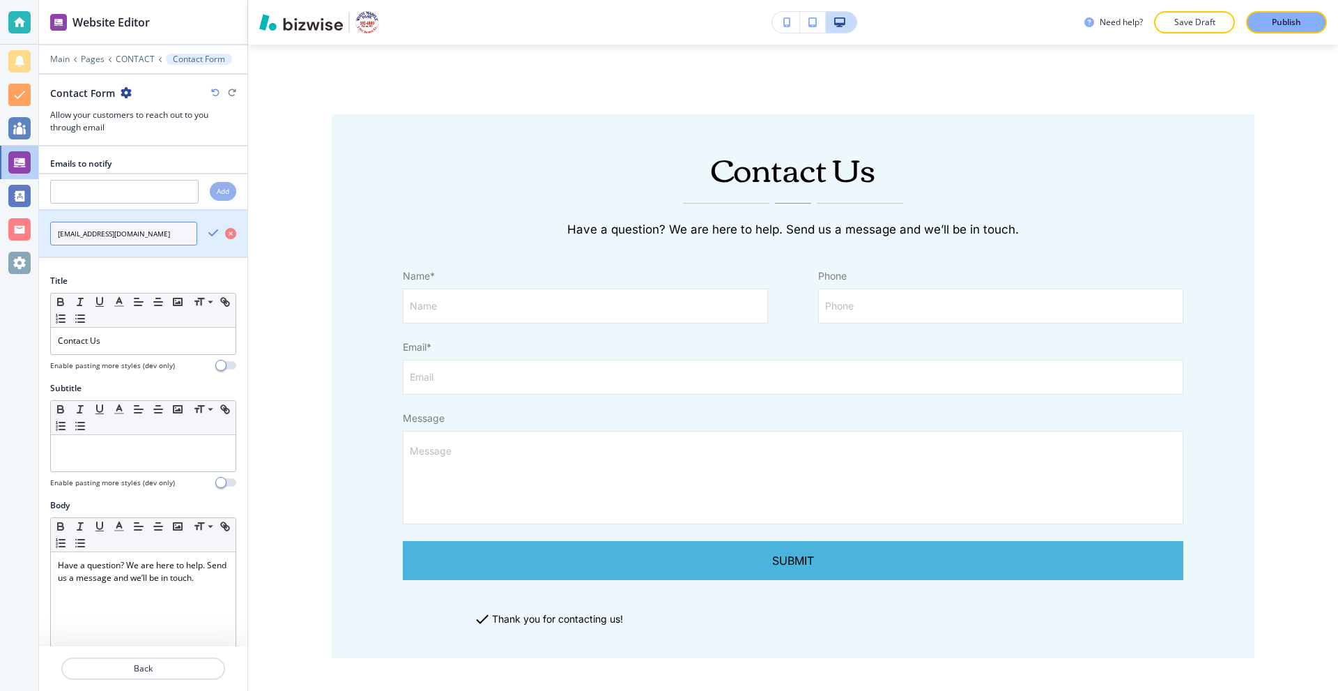
click at [94, 237] on input "whitemarblpark@socket.net" at bounding box center [123, 234] width 147 height 24
type input "whitemarblepark@socket.net"
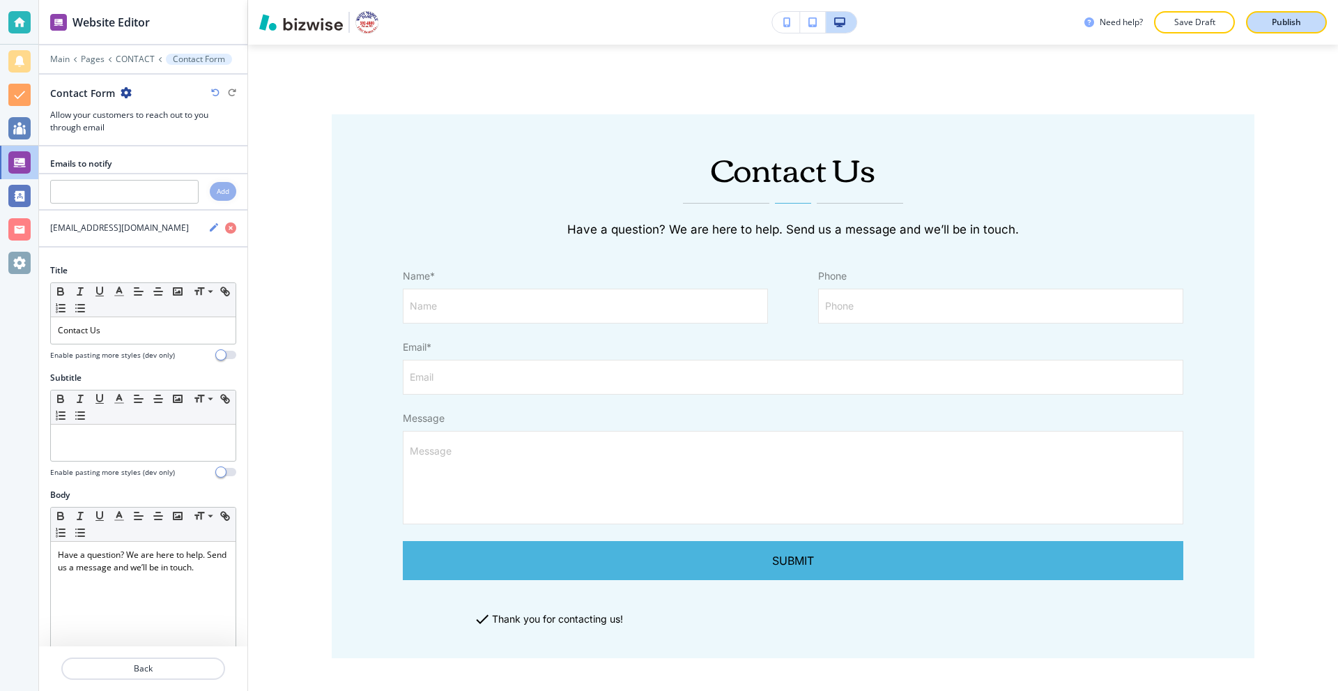
click at [1254, 20] on button "Publish" at bounding box center [1286, 22] width 81 height 22
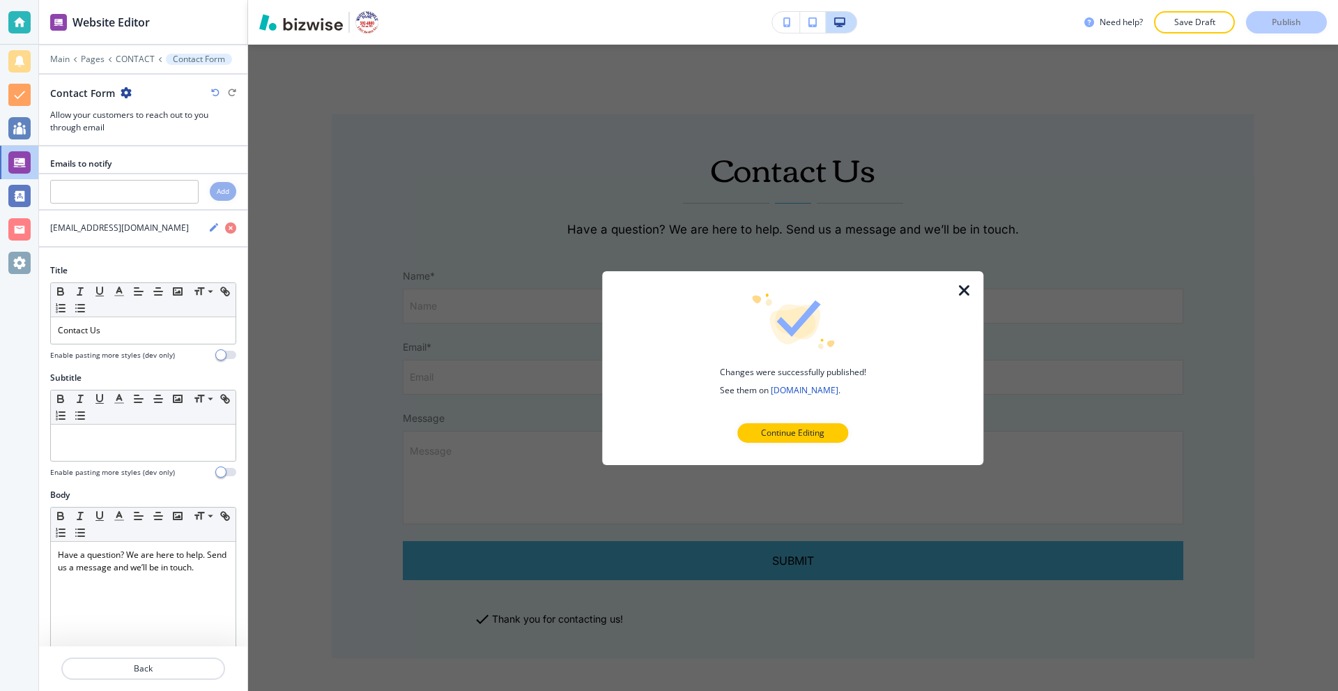
click at [956, 286] on icon "button" at bounding box center [964, 290] width 17 height 17
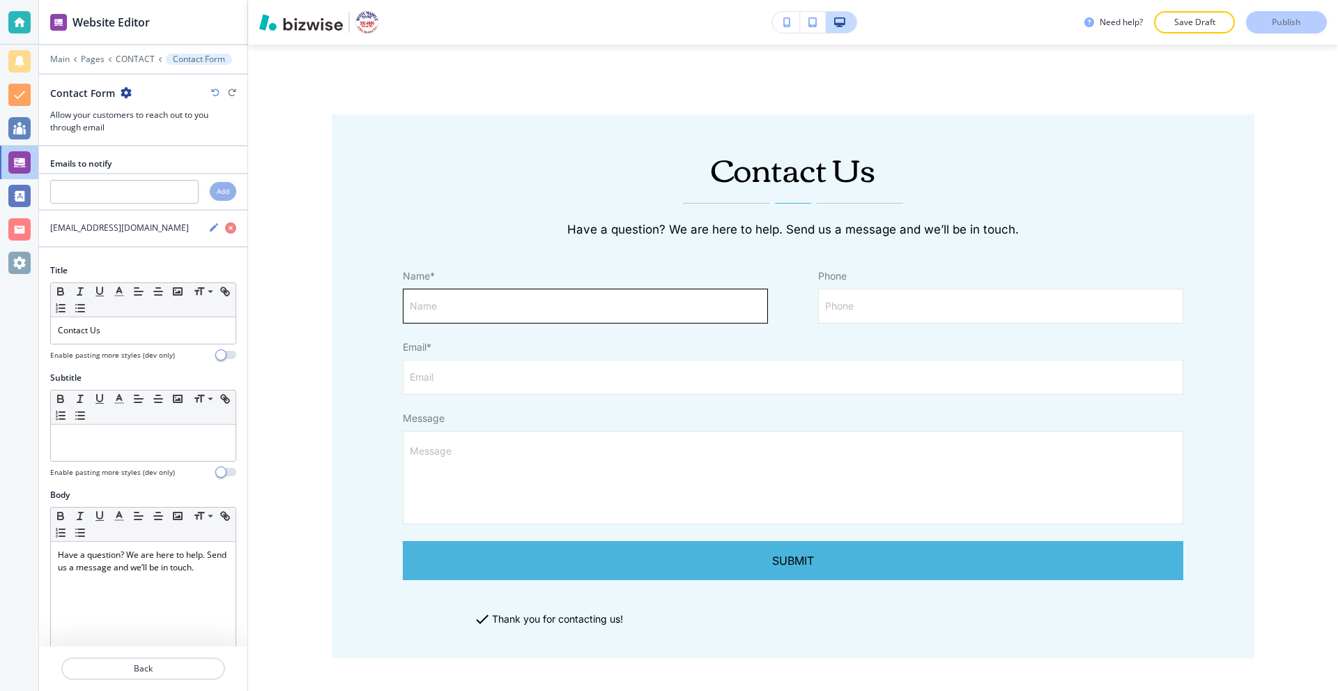
click at [537, 300] on input "Name" at bounding box center [585, 305] width 364 height 33
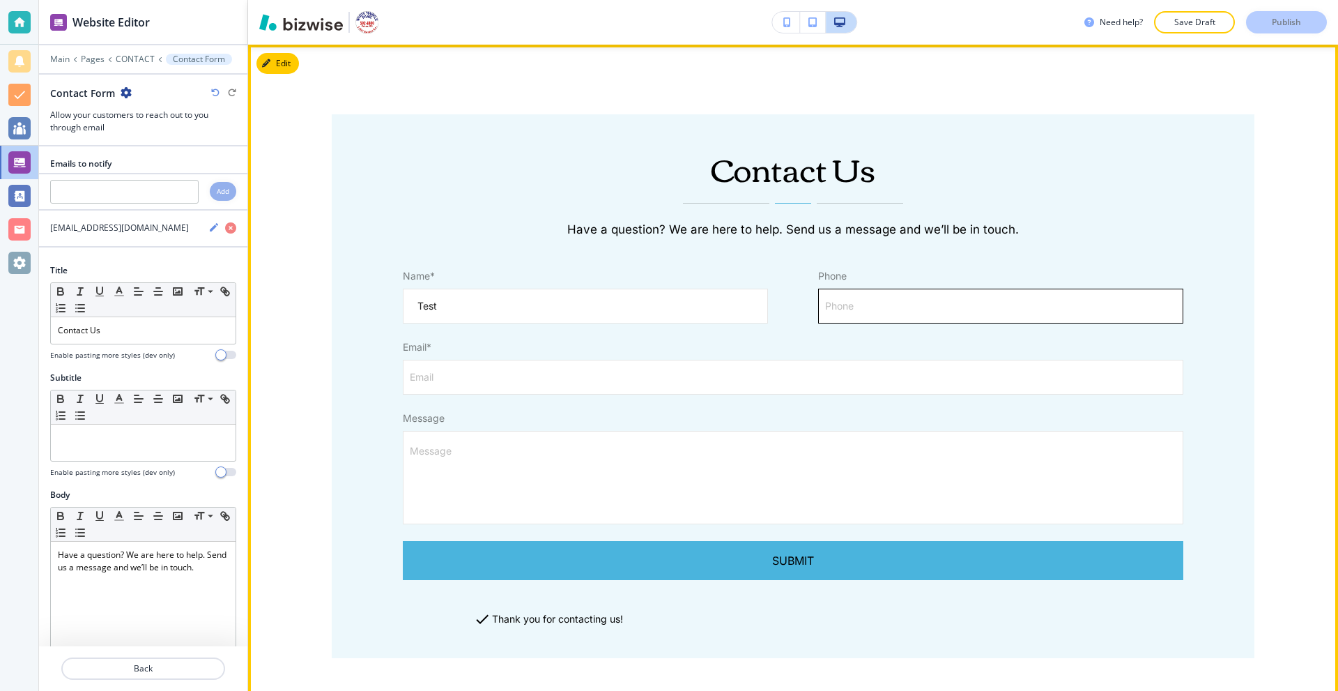
type input "Test"
click at [952, 311] on input "Phone" at bounding box center [1001, 305] width 364 height 33
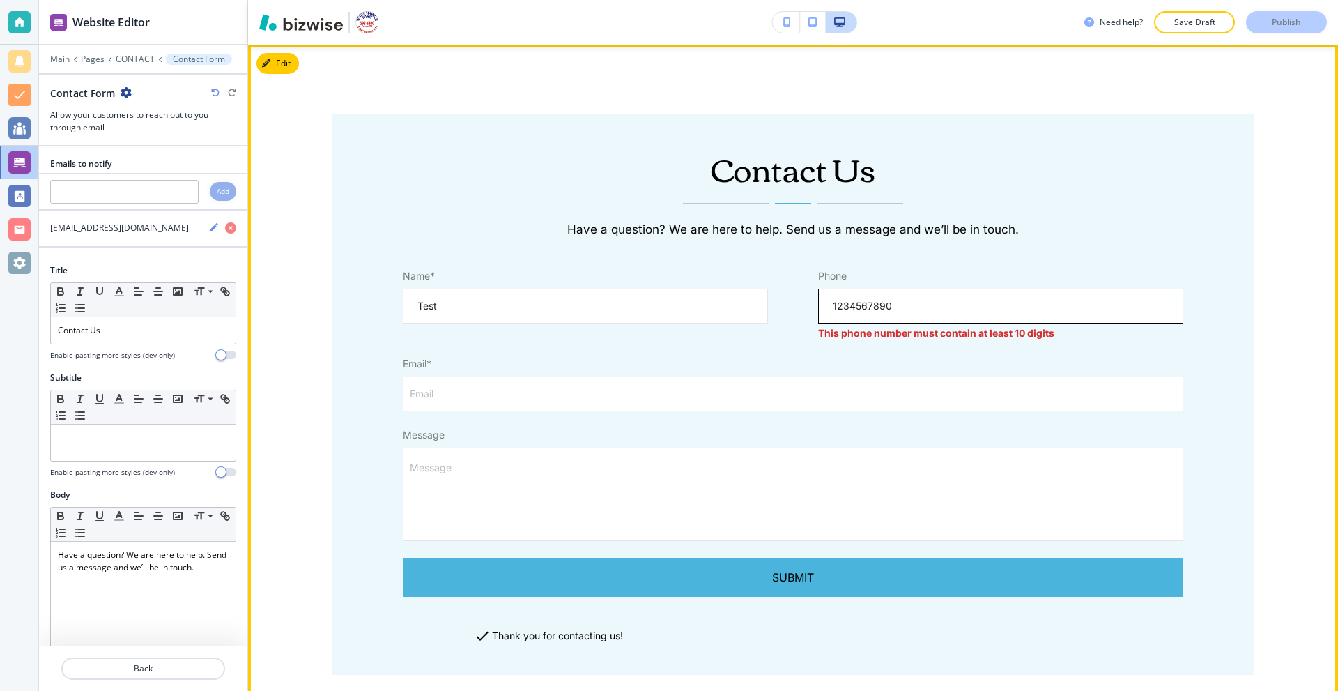
type input "1234567890"
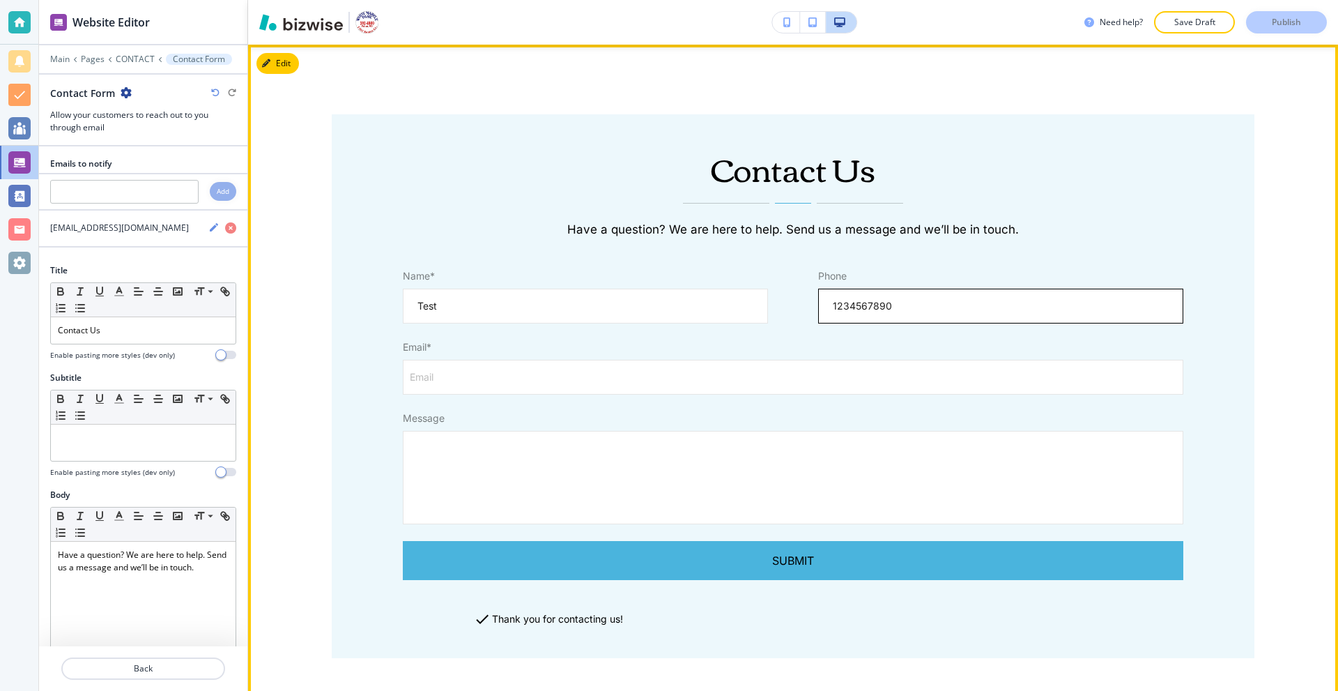
type textarea "T"
type textarea "x"
type textarea "Te"
type textarea "x"
type textarea "Tes"
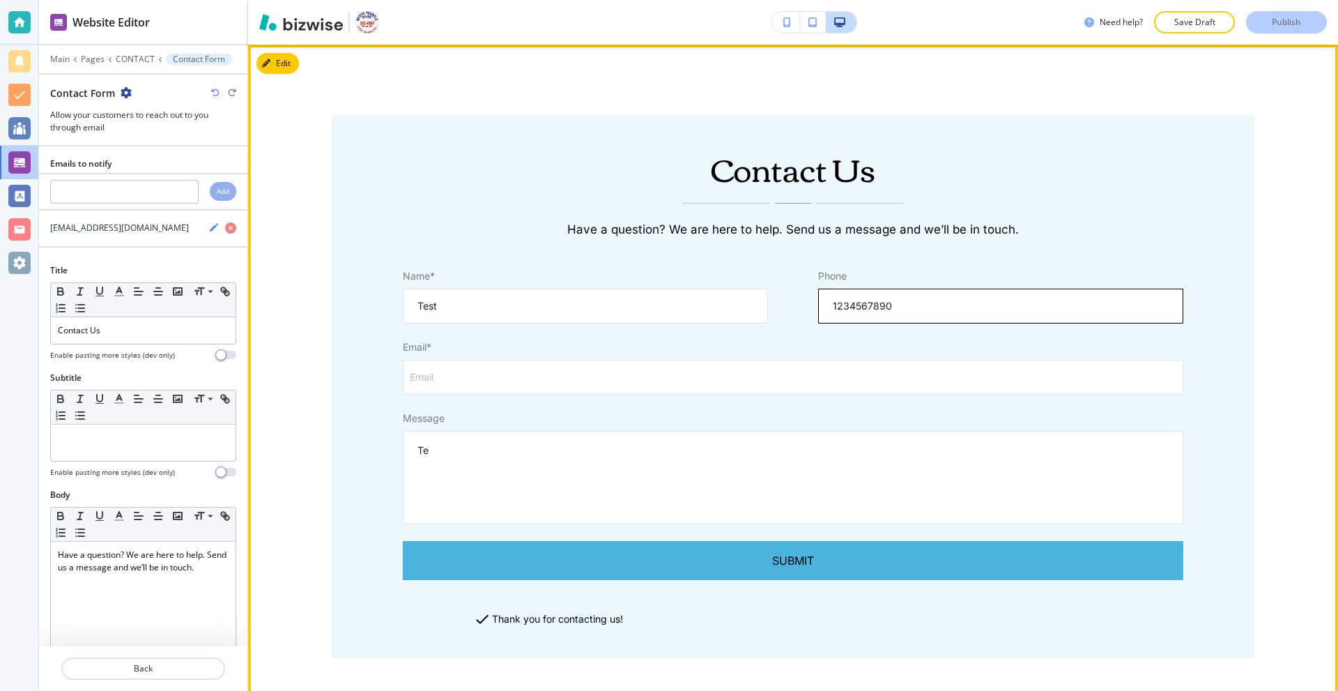
type textarea "x"
type textarea "Test"
type textarea "x"
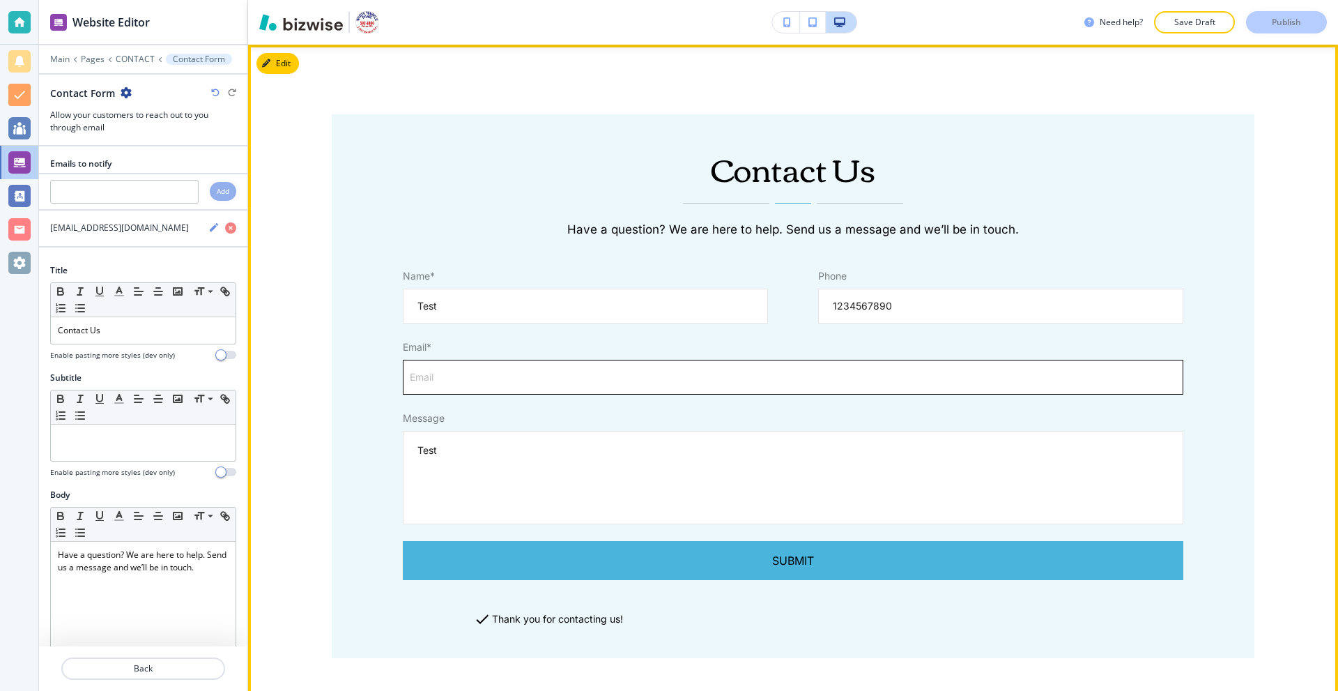
type textarea "Test"
type textarea "x"
click at [477, 380] on input "Email" at bounding box center [792, 376] width 779 height 33
type input "t"
type textarea "x"
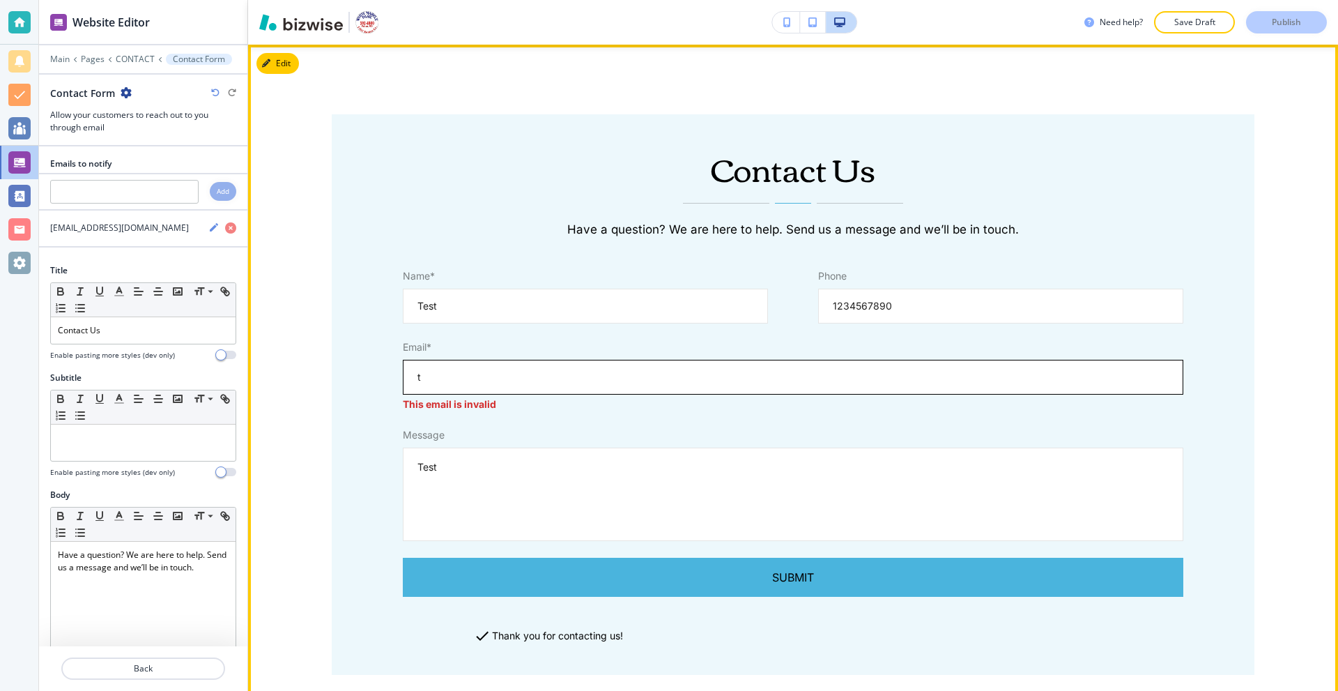
type input "te"
type textarea "x"
type input "tes"
type textarea "x"
type input "test"
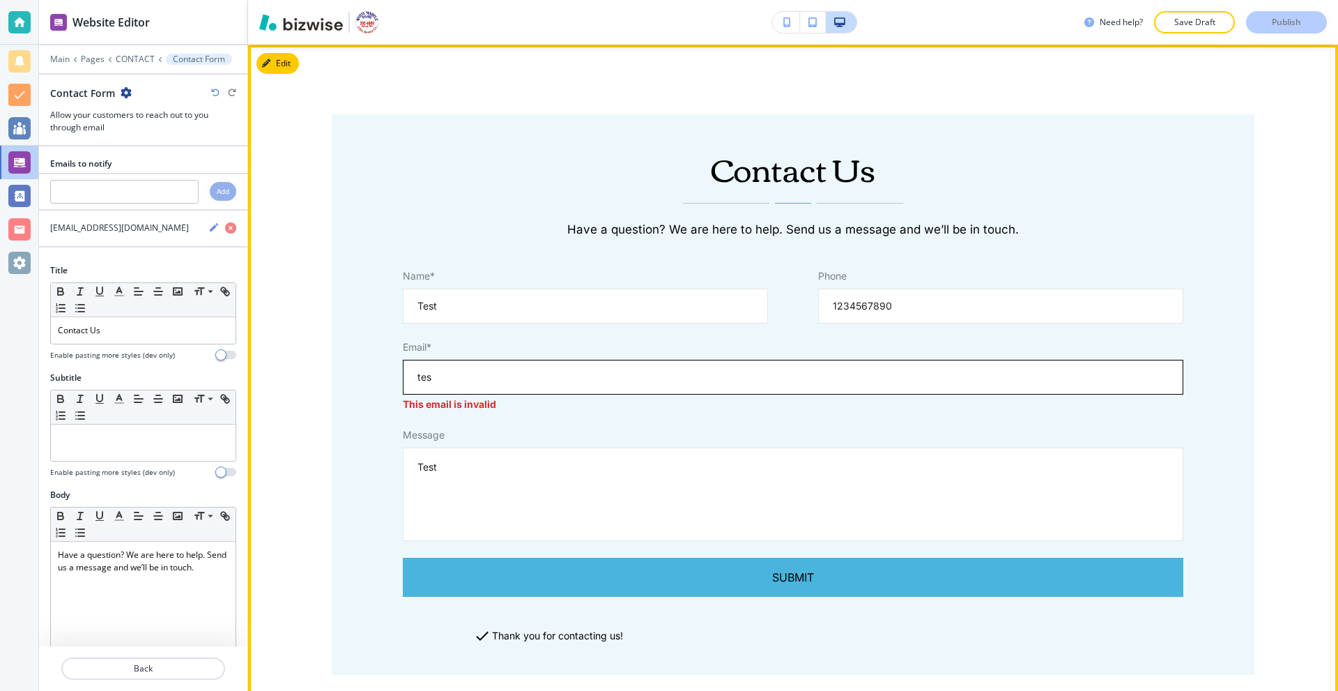
type textarea "x"
type input "test@"
type textarea "x"
type input "test@t"
type textarea "x"
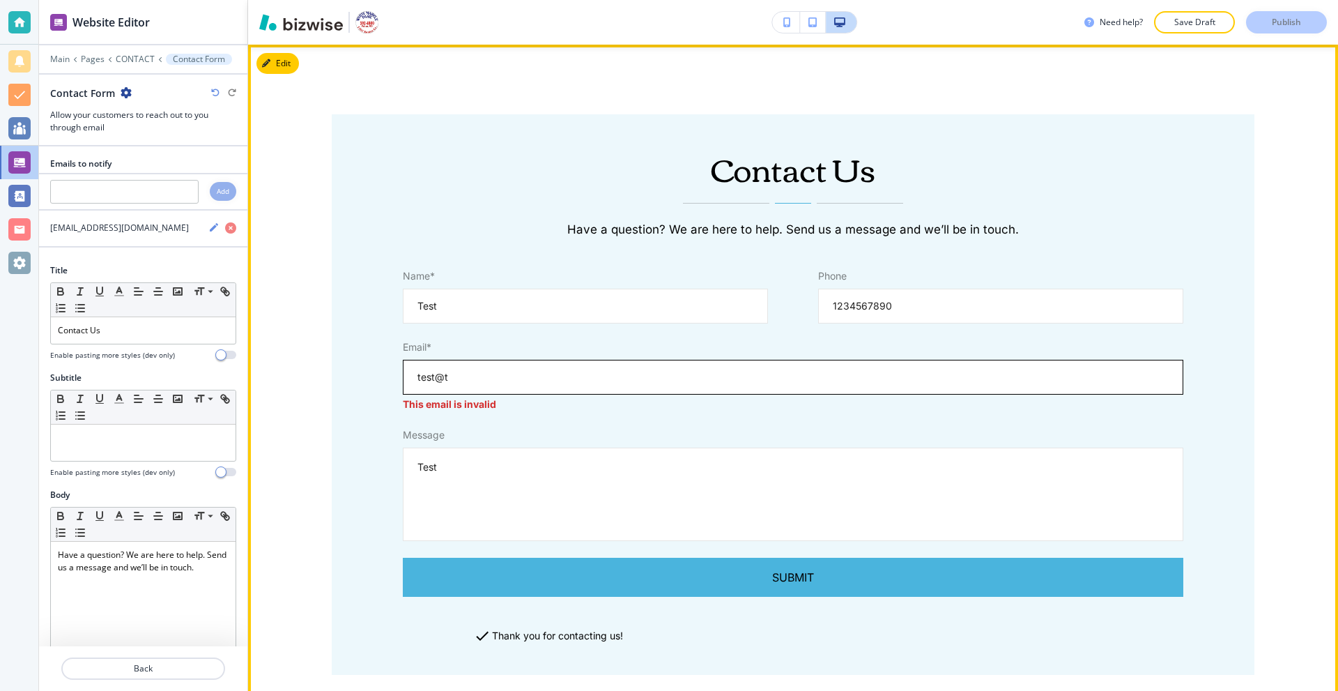
type input "test@te"
type textarea "x"
type input "test@tes"
type textarea "x"
type input "test@test"
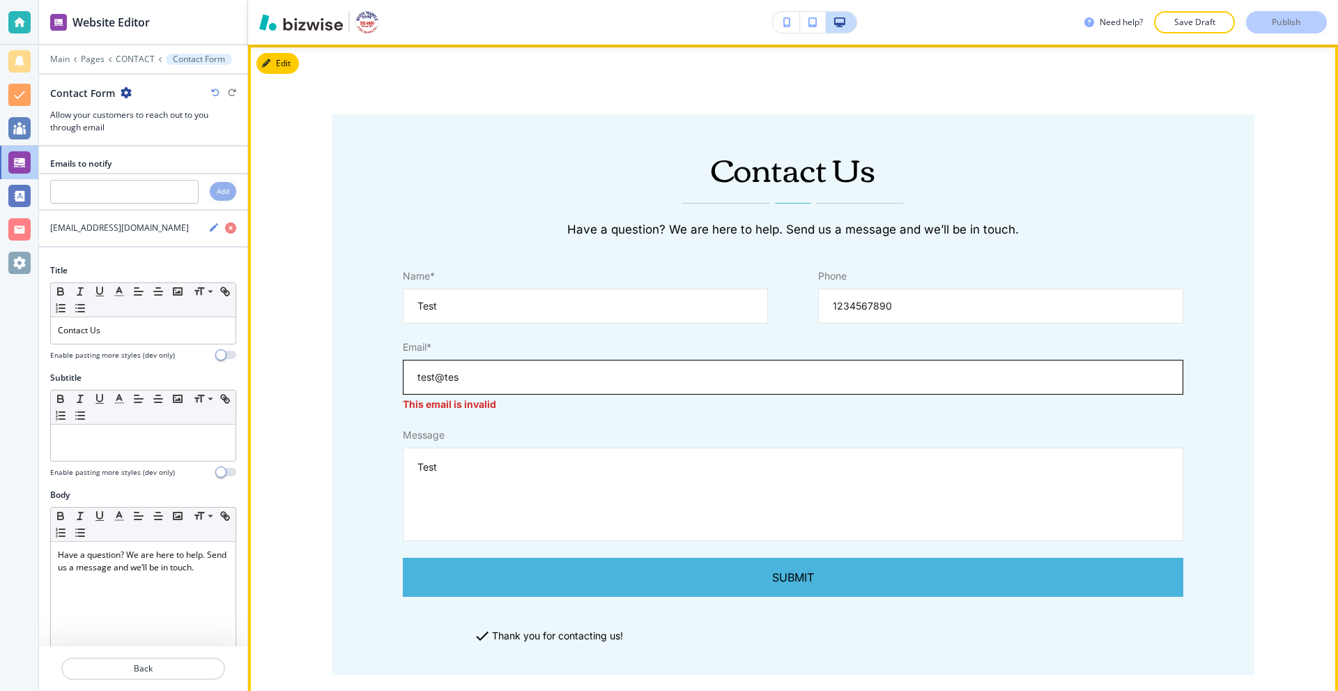
type textarea "x"
type input "test@test."
type textarea "x"
type input "test@test.c"
type textarea "x"
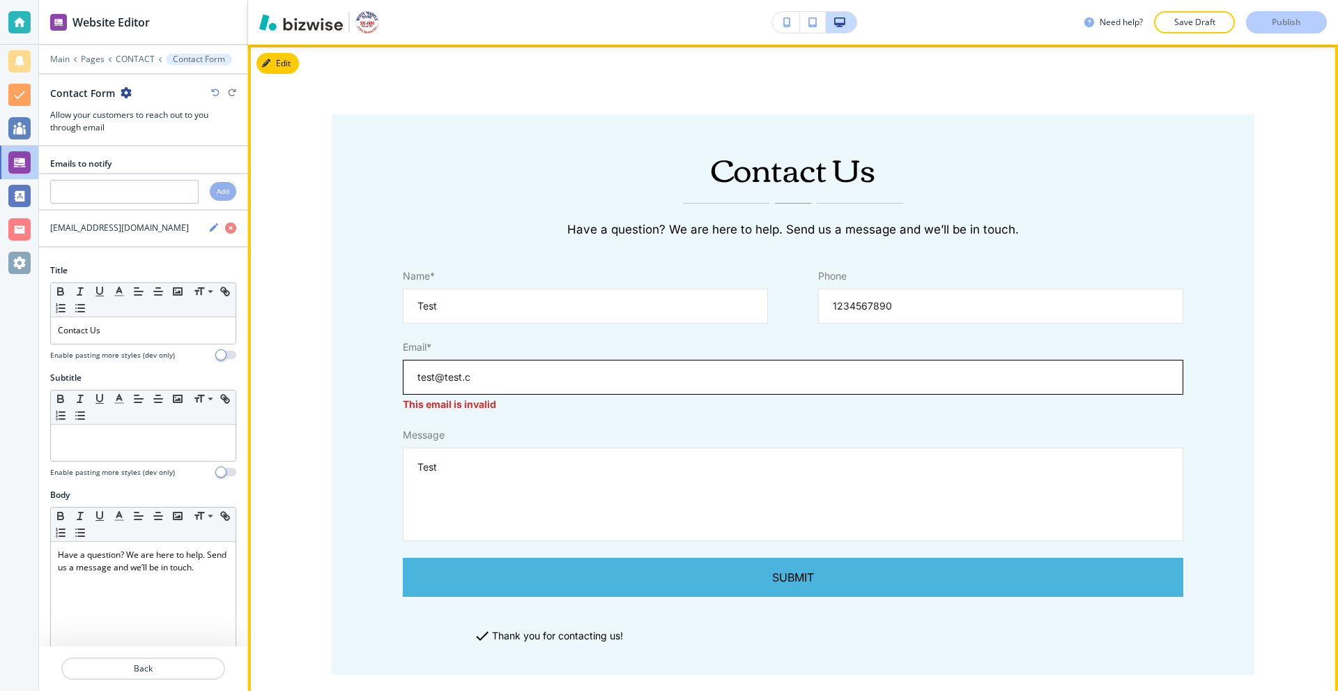
type input "test@test.co"
type textarea "x"
type input "test@test.com"
type textarea "x"
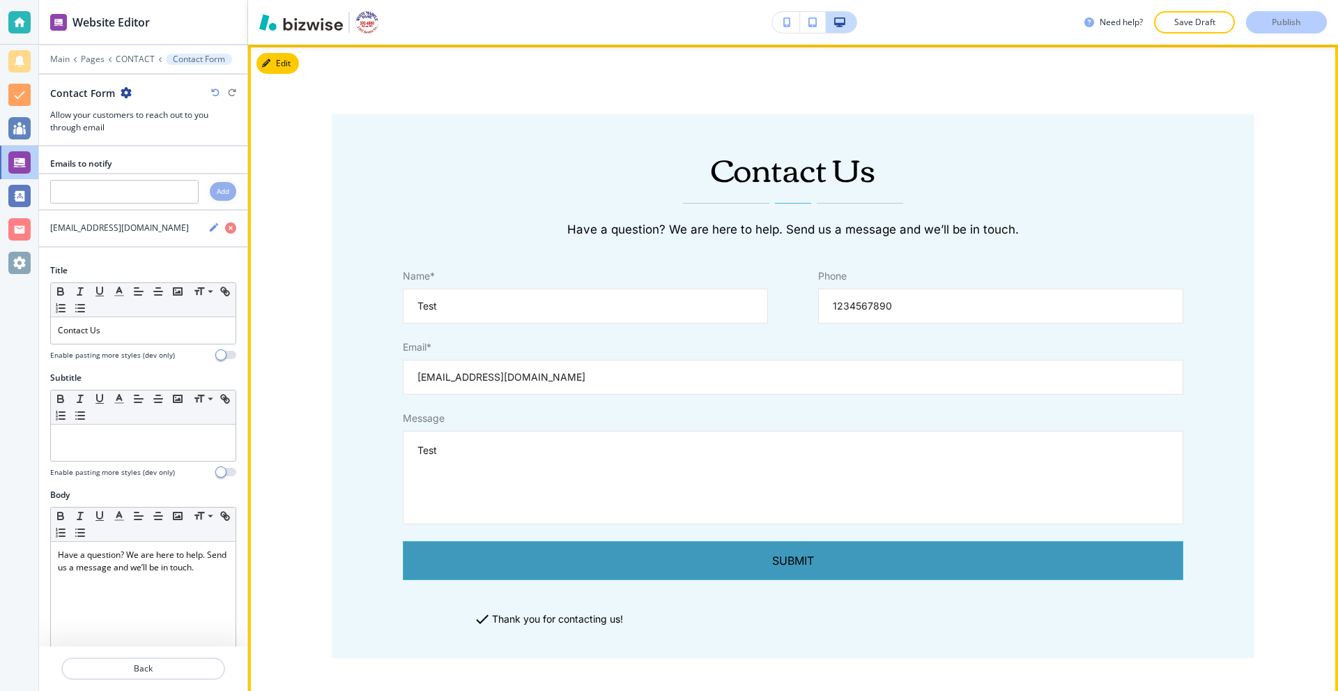
type input "test@test.com"
click at [679, 566] on button "Submit" at bounding box center [793, 560] width 780 height 39
type textarea "x"
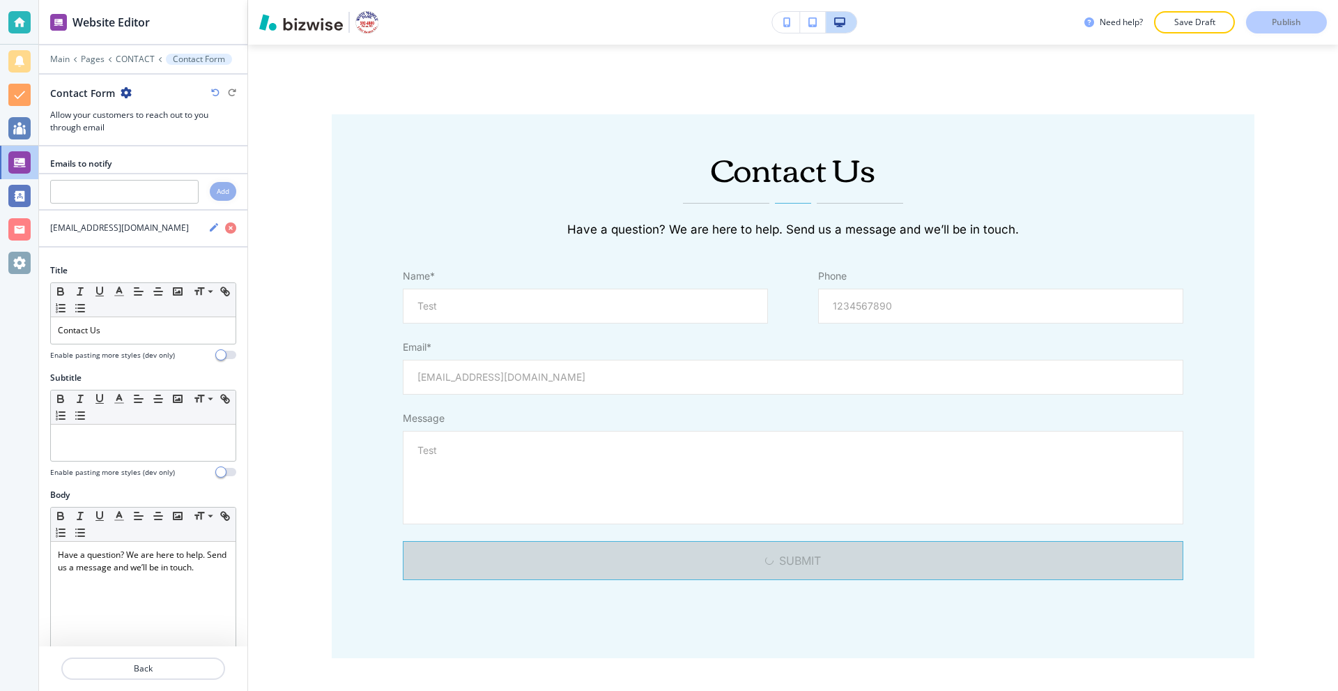
type textarea "x"
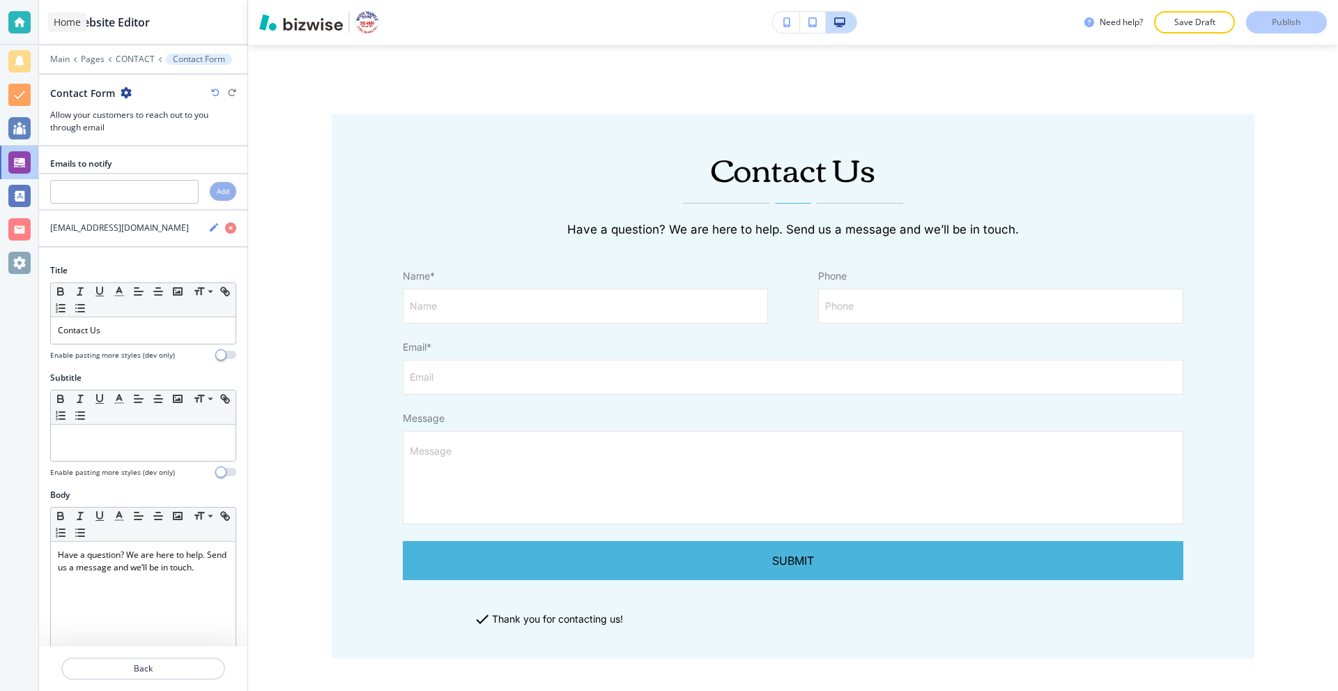
click at [20, 20] on div at bounding box center [19, 22] width 22 height 22
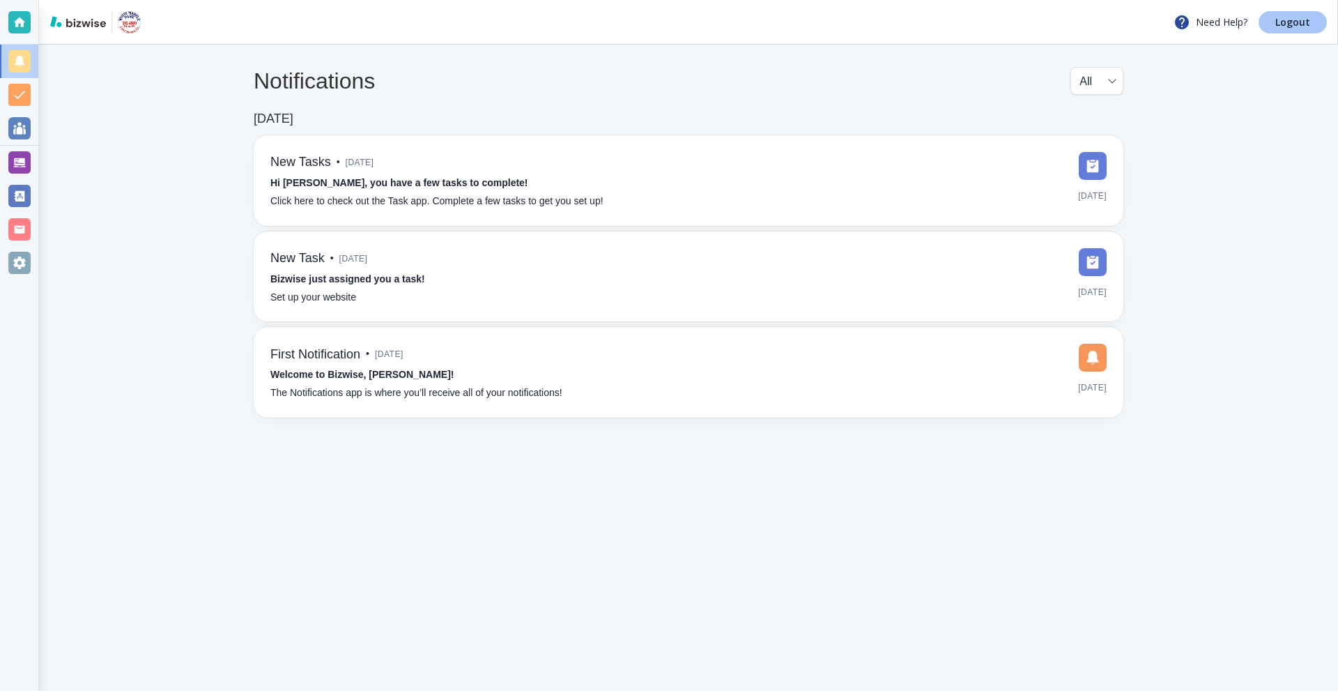
click at [1265, 22] on link "Logout" at bounding box center [1292, 22] width 68 height 22
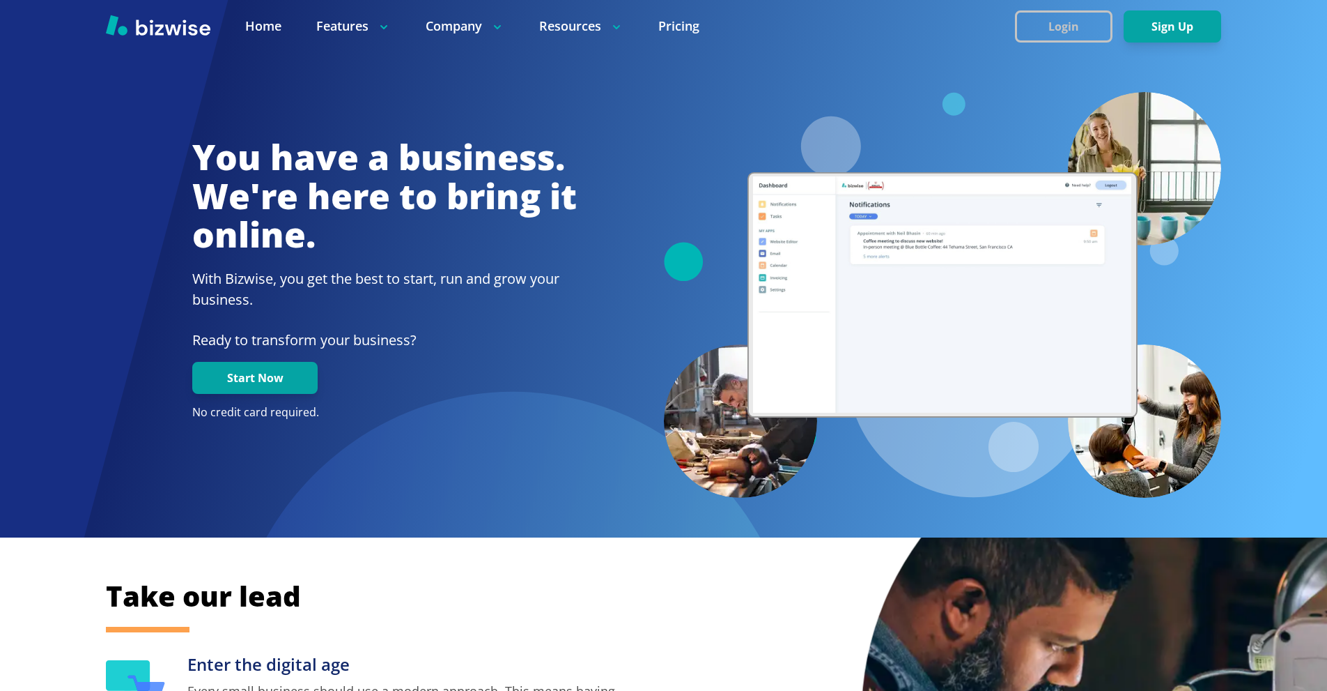
click at [1036, 10] on button "Login" at bounding box center [1064, 26] width 98 height 32
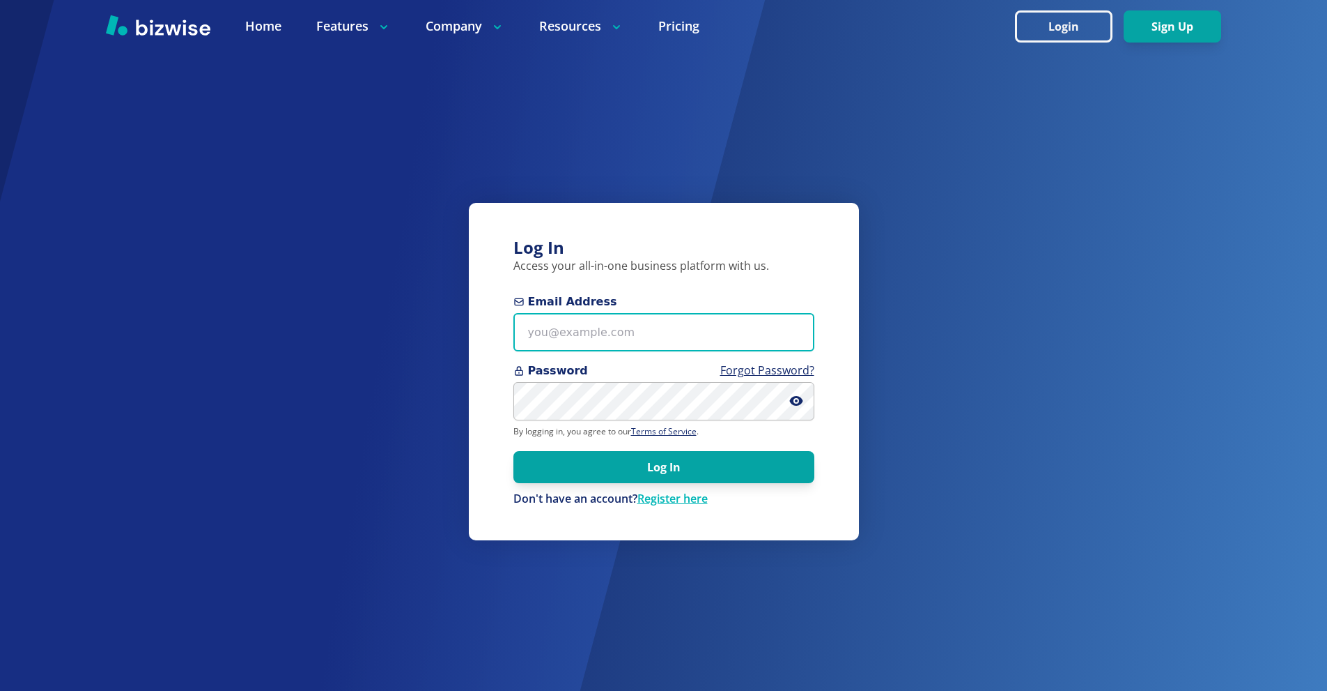
drag, startPoint x: 564, startPoint y: 336, endPoint x: 554, endPoint y: 302, distance: 34.8
click at [564, 336] on input "Email Address" at bounding box center [664, 332] width 301 height 38
paste input "[EMAIL_ADDRESS][DOMAIN_NAME]"
type input "[EMAIL_ADDRESS][DOMAIN_NAME]"
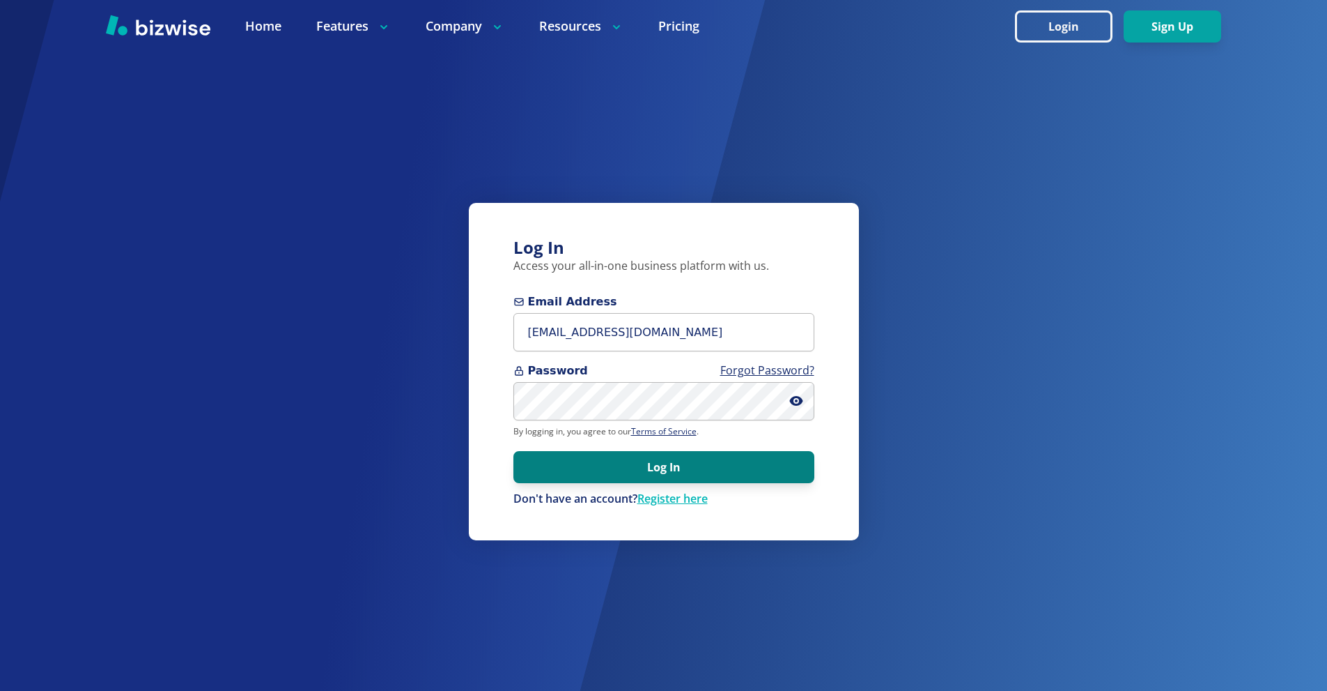
click at [654, 462] on button "Log In" at bounding box center [664, 467] width 301 height 32
